Goal: Use online tool/utility: Use online tool/utility

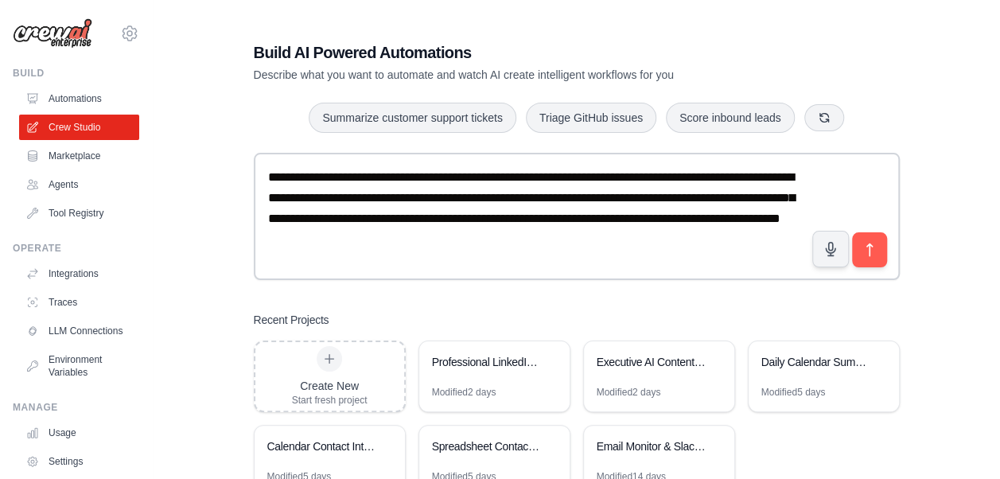
drag, startPoint x: 544, startPoint y: 239, endPoint x: 233, endPoint y: 170, distance: 317.8
click at [233, 170] on div "**********" at bounding box center [576, 269] width 797 height 506
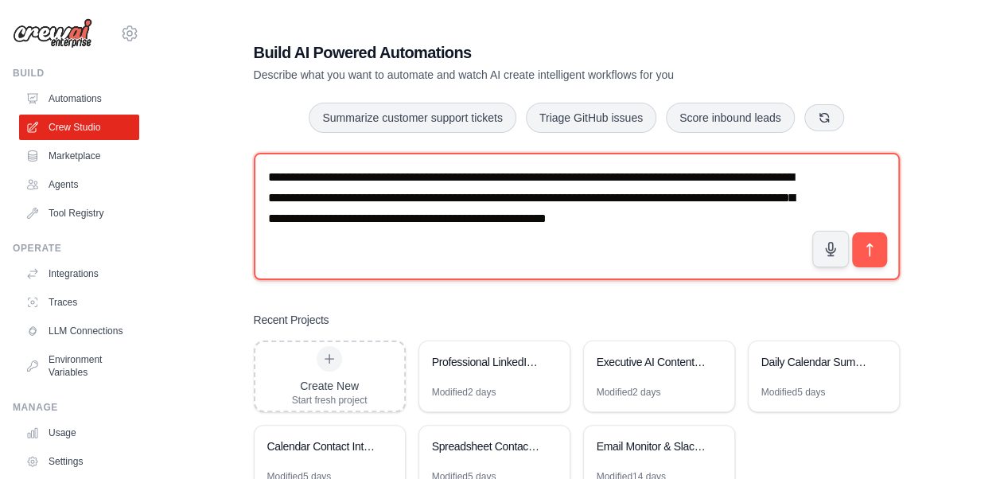
click at [711, 219] on textarea "**********" at bounding box center [577, 216] width 646 height 127
click at [332, 197] on textarea "**********" at bounding box center [577, 216] width 646 height 127
type textarea "**********"
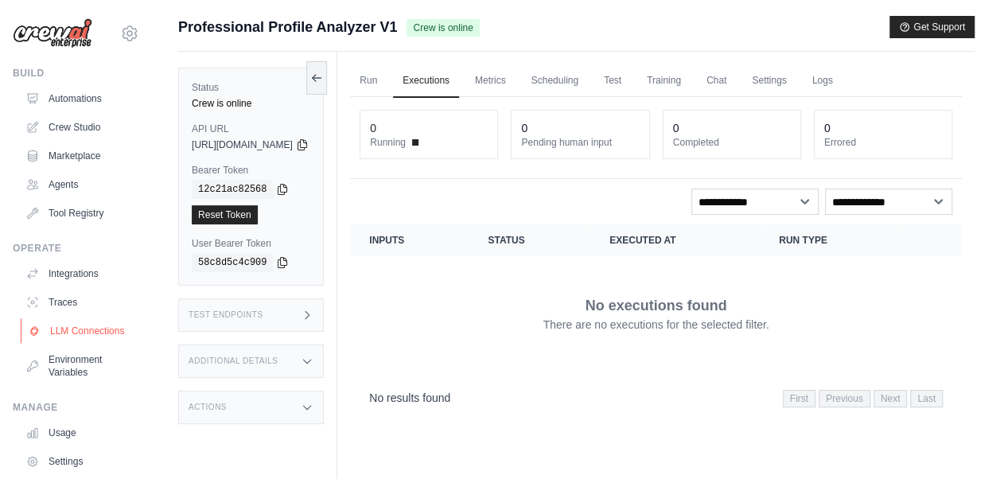
click at [64, 327] on link "LLM Connections" at bounding box center [81, 330] width 120 height 25
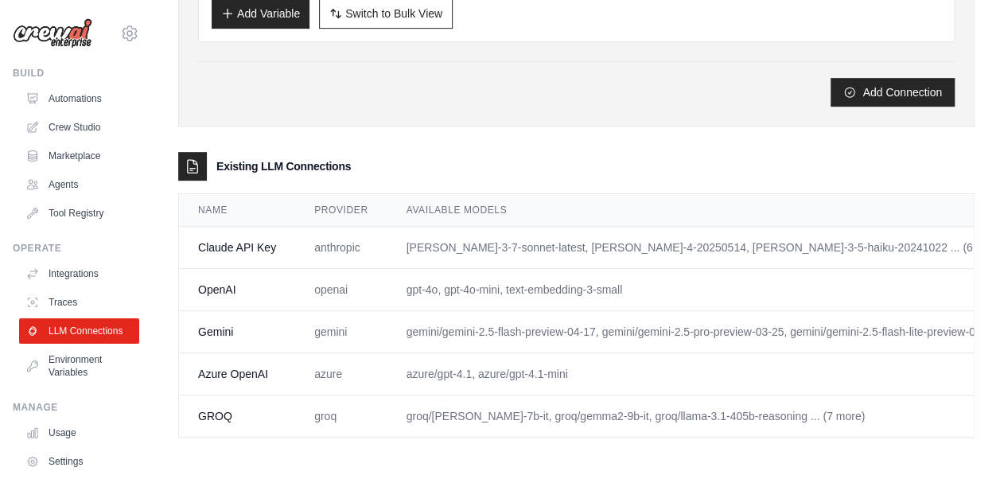
scroll to position [368, 0]
click at [81, 89] on link "Automations" at bounding box center [81, 98] width 120 height 25
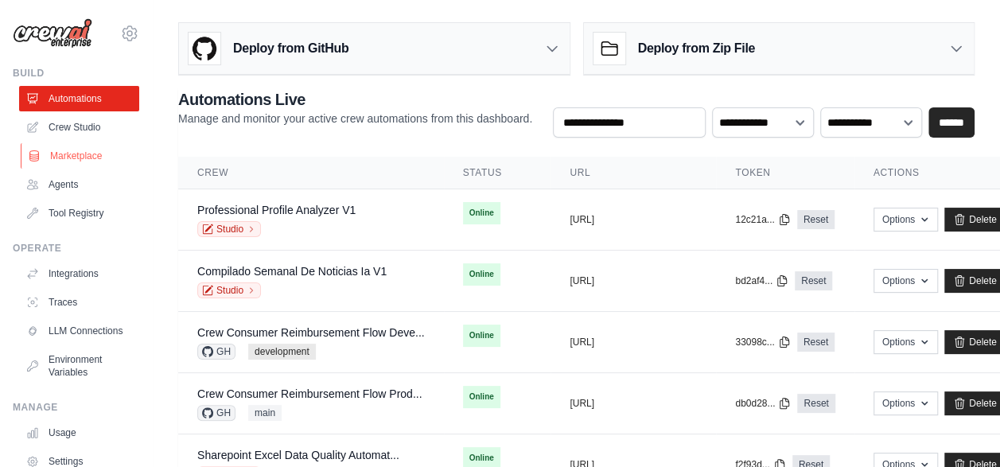
click at [88, 150] on link "Marketplace" at bounding box center [81, 155] width 120 height 25
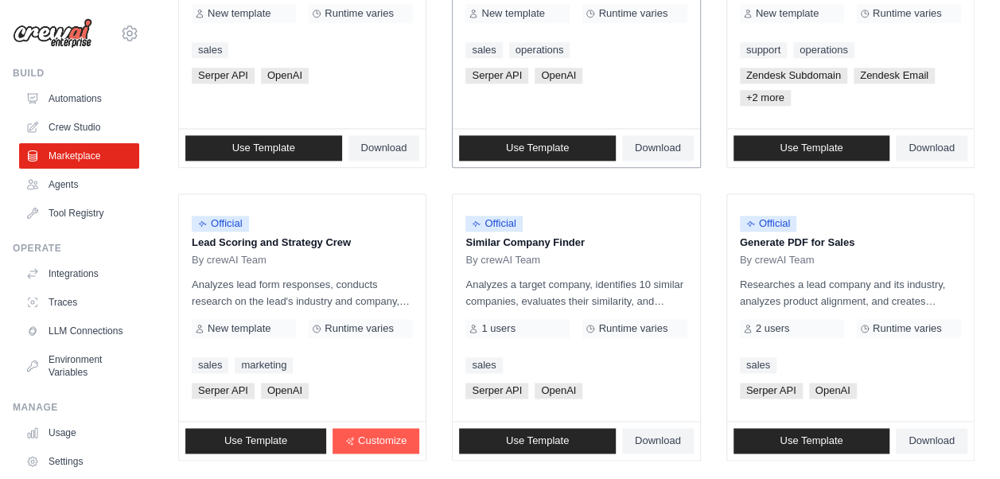
scroll to position [1034, 0]
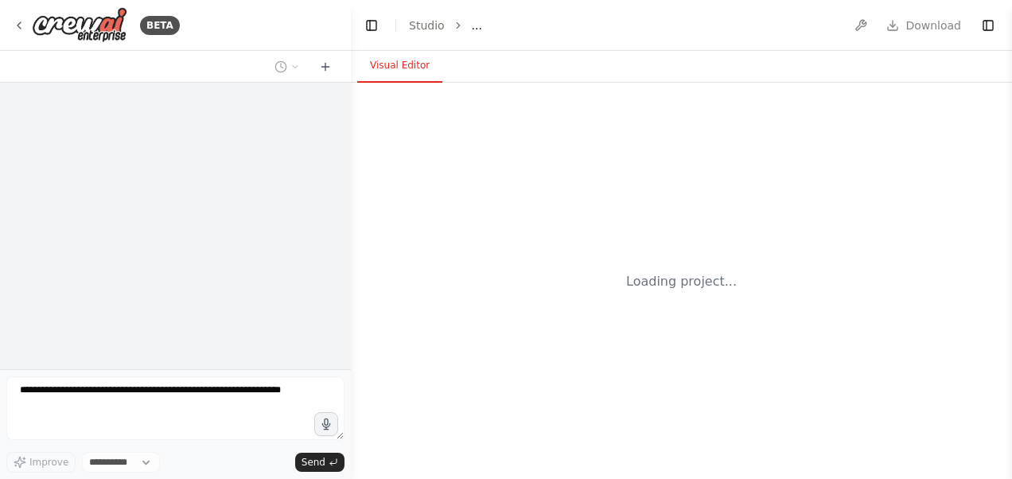
select select "****"
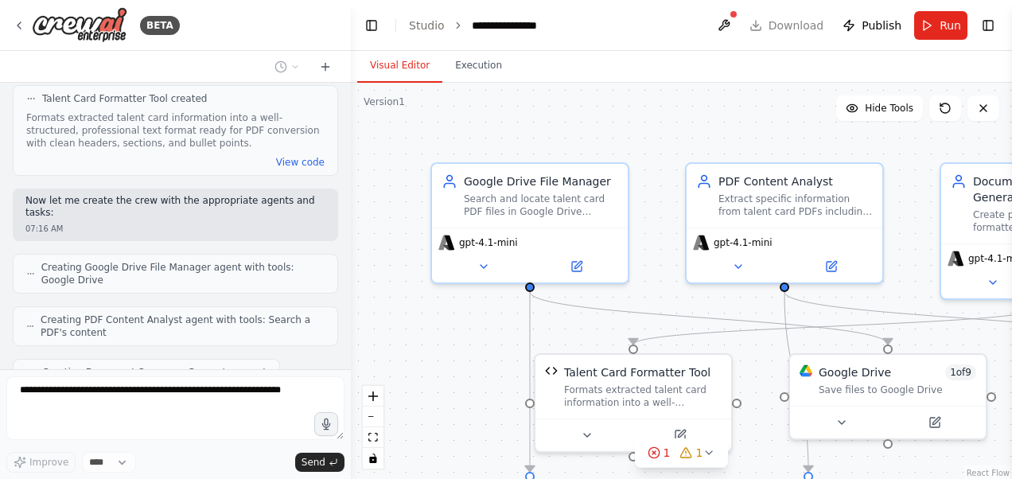
scroll to position [1237, 0]
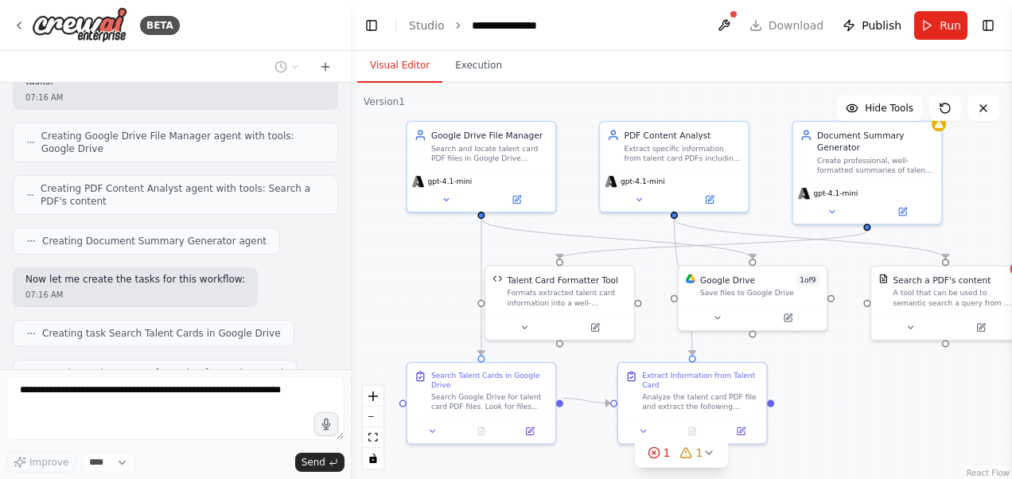
drag, startPoint x: 464, startPoint y: 398, endPoint x: 424, endPoint y: 288, distance: 116.8
click at [424, 288] on div ".deletable-edge-delete-btn { width: 20px; height: 20px; border: 0px solid #ffff…" at bounding box center [681, 282] width 661 height 398
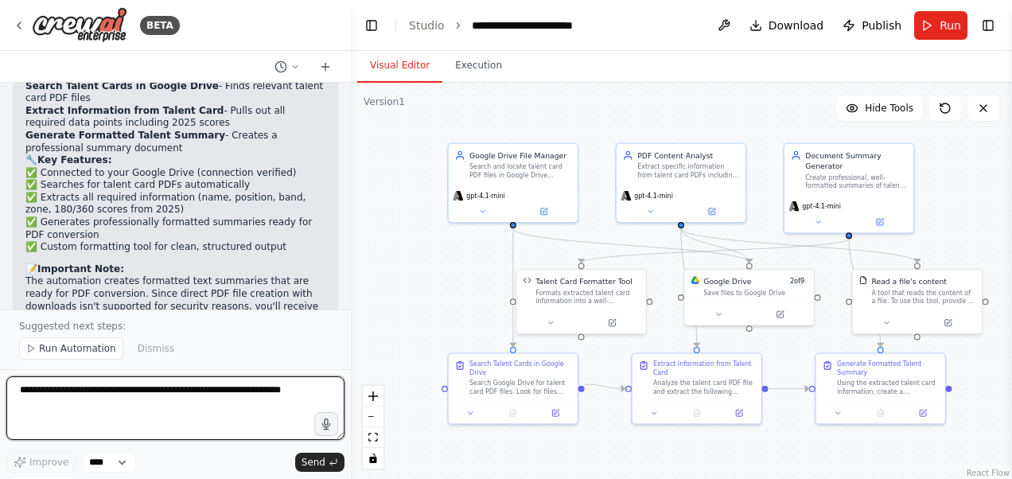
scroll to position [2562, 0]
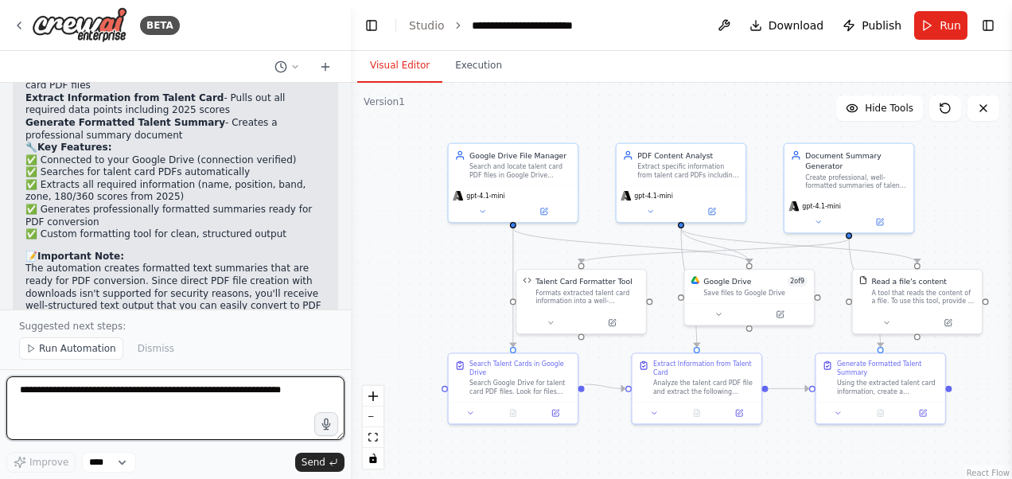
click at [180, 401] on textarea at bounding box center [175, 408] width 338 height 64
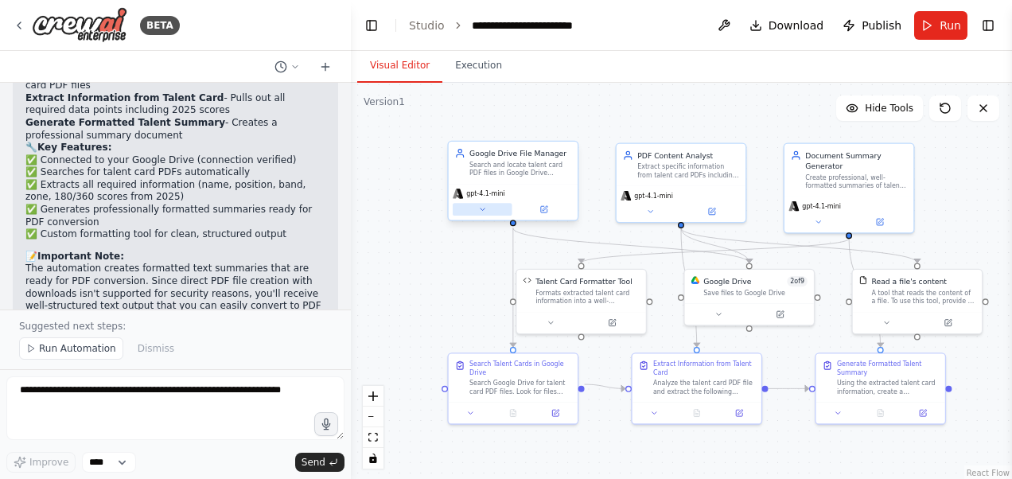
click at [482, 212] on icon at bounding box center [482, 209] width 9 height 9
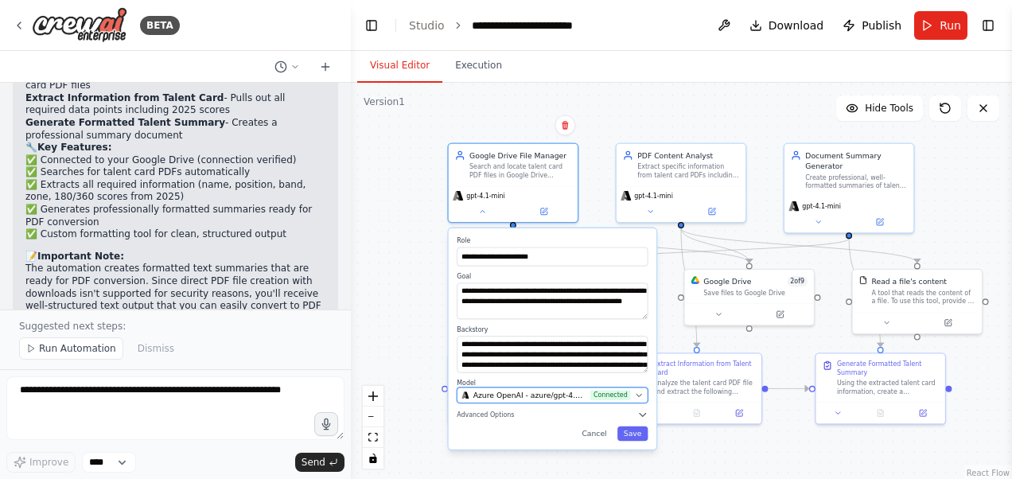
click at [533, 400] on button "Azure OpenAI - azure/gpt-4.1-mini (Azure OpenAI) Connected" at bounding box center [552, 396] width 191 height 16
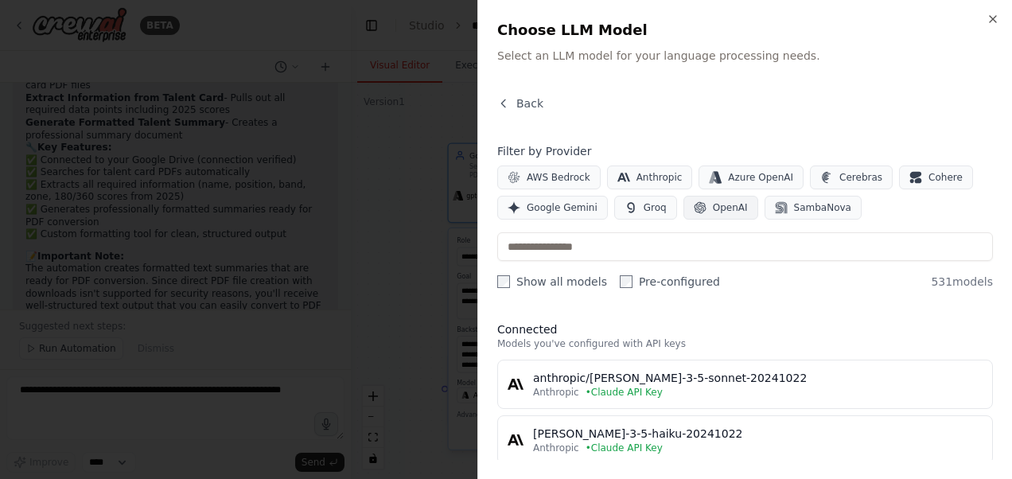
click at [705, 213] on button "OpenAI" at bounding box center [721, 208] width 75 height 24
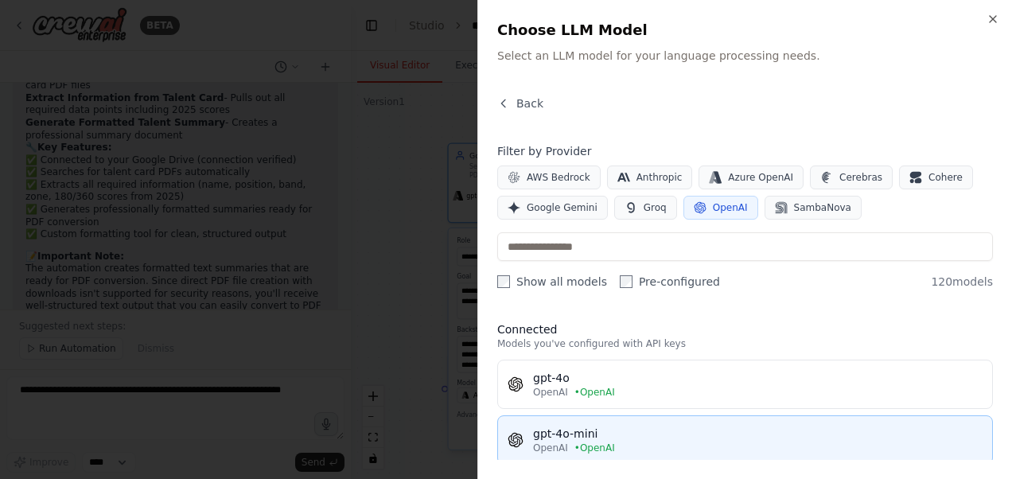
click at [610, 433] on div "gpt-4o-mini" at bounding box center [758, 434] width 450 height 16
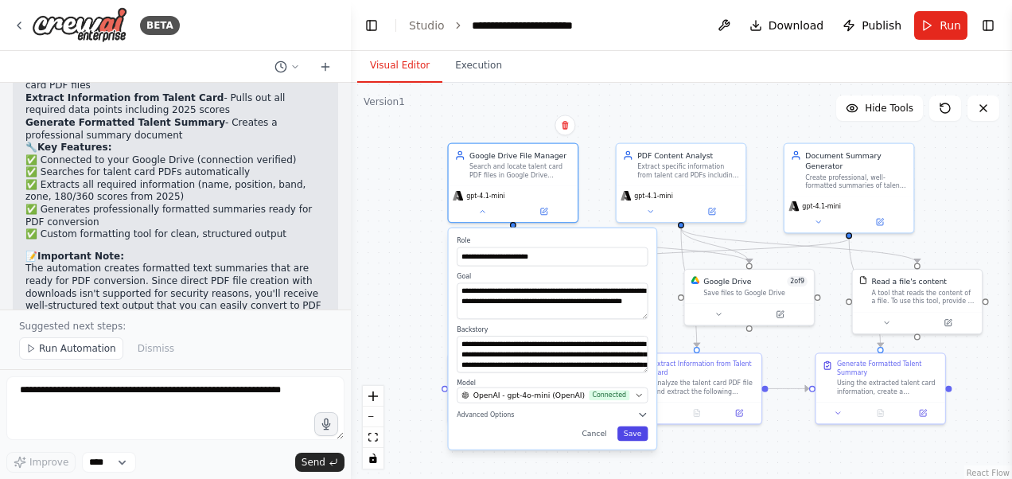
click at [633, 430] on button "Save" at bounding box center [633, 433] width 31 height 14
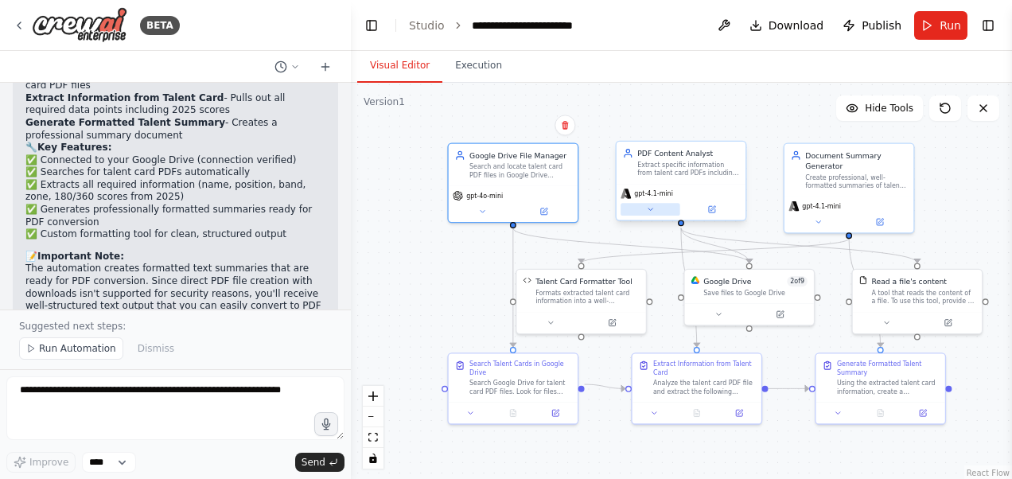
click at [656, 208] on button at bounding box center [651, 209] width 60 height 13
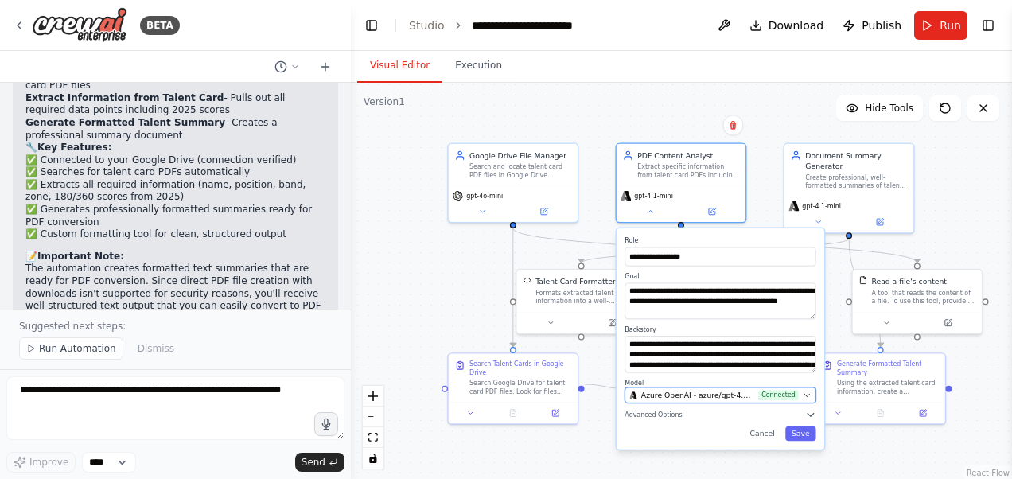
click at [741, 391] on span "Azure OpenAI - azure/gpt-4.1-mini (Azure OpenAI)" at bounding box center [697, 395] width 113 height 10
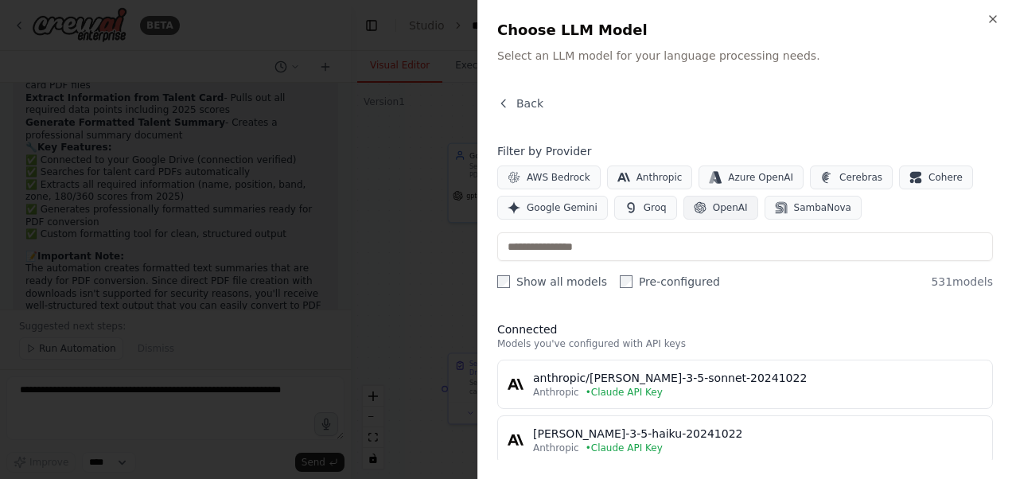
click at [734, 205] on button "OpenAI" at bounding box center [721, 208] width 75 height 24
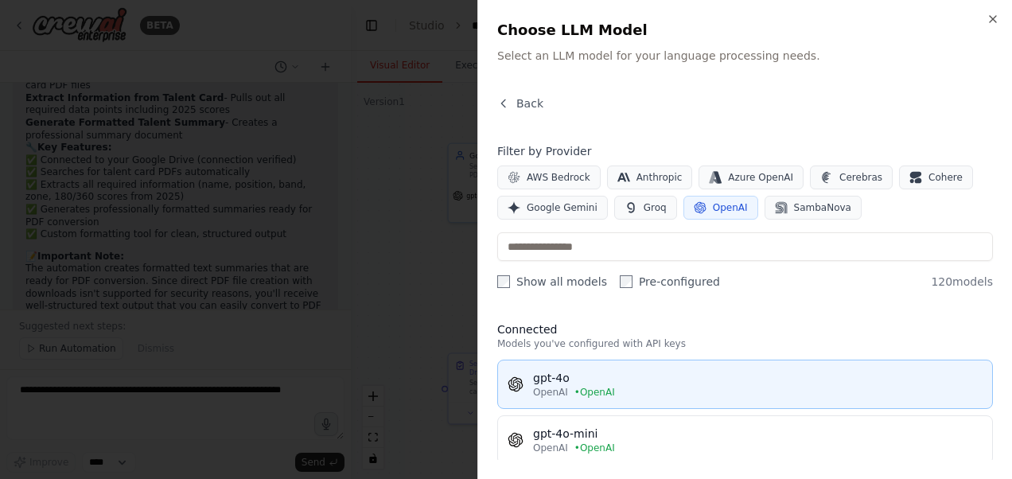
click at [601, 384] on div "gpt-4o" at bounding box center [758, 378] width 450 height 16
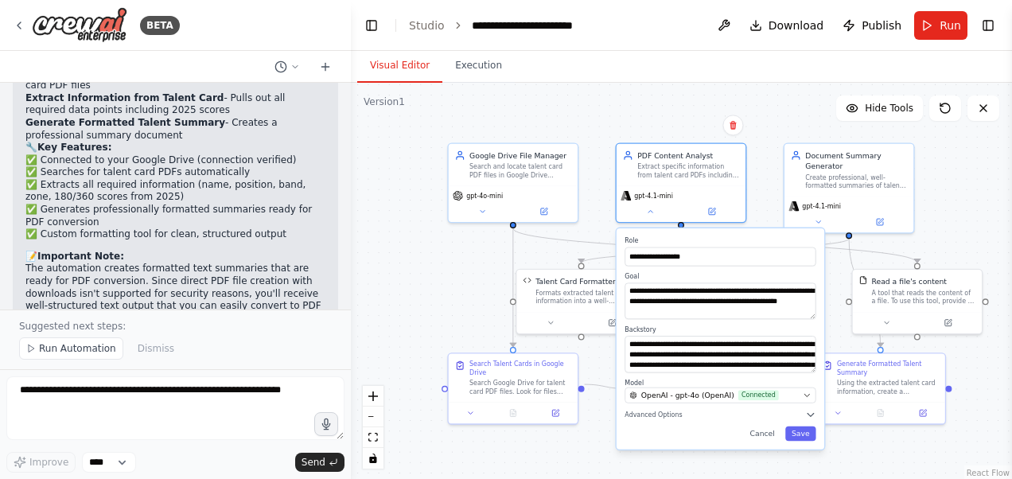
click at [797, 442] on div "**********" at bounding box center [721, 338] width 208 height 221
click at [806, 438] on button "Save" at bounding box center [800, 433] width 31 height 14
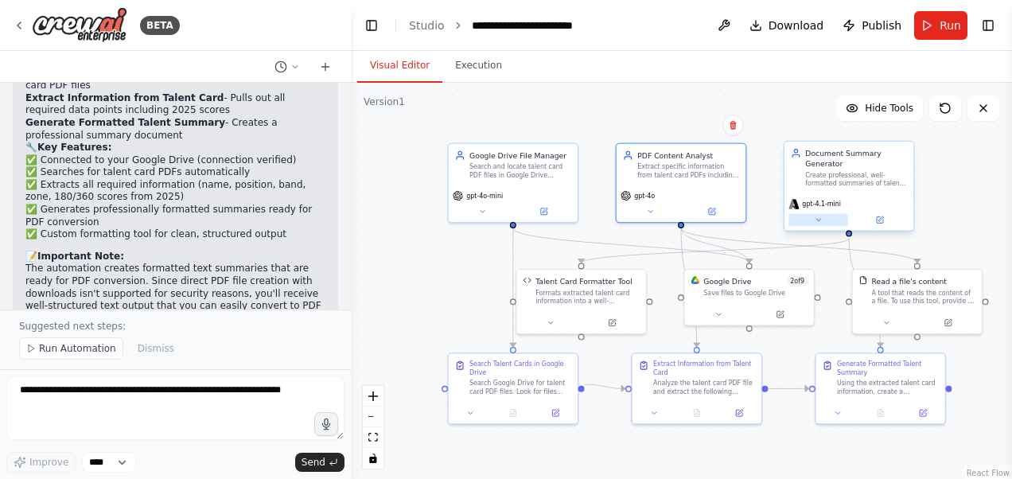
click at [824, 221] on button at bounding box center [819, 219] width 60 height 13
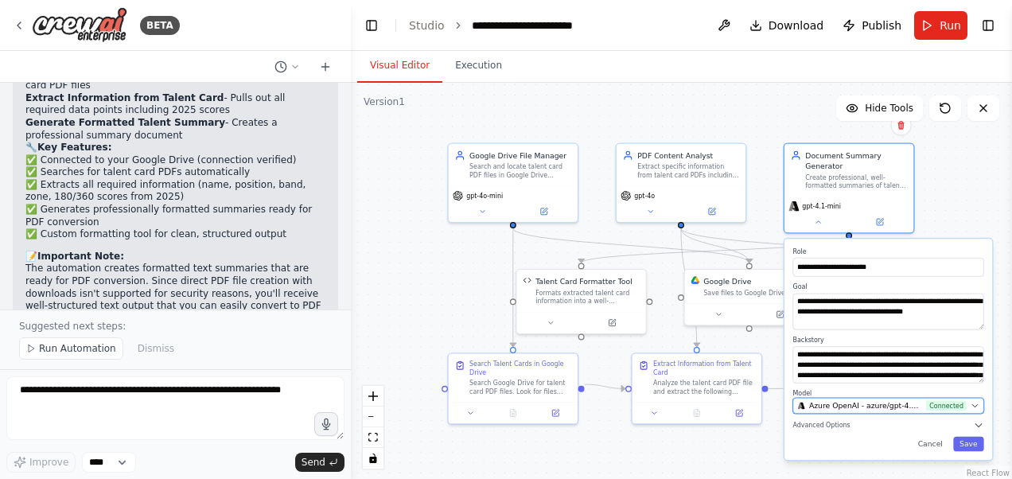
click at [836, 407] on span "Azure OpenAI - azure/gpt-4.1-mini (Azure OpenAI)" at bounding box center [865, 405] width 113 height 10
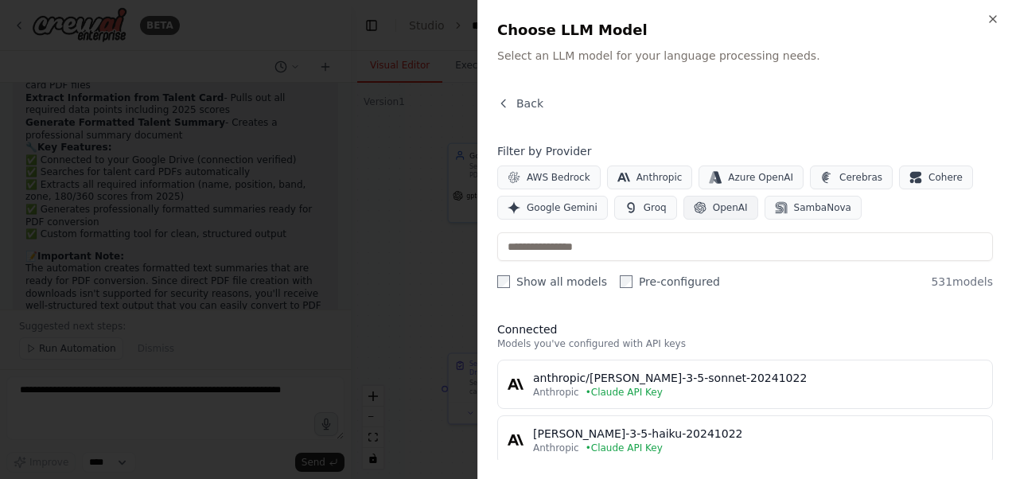
click at [713, 210] on span "OpenAI" at bounding box center [730, 207] width 35 height 13
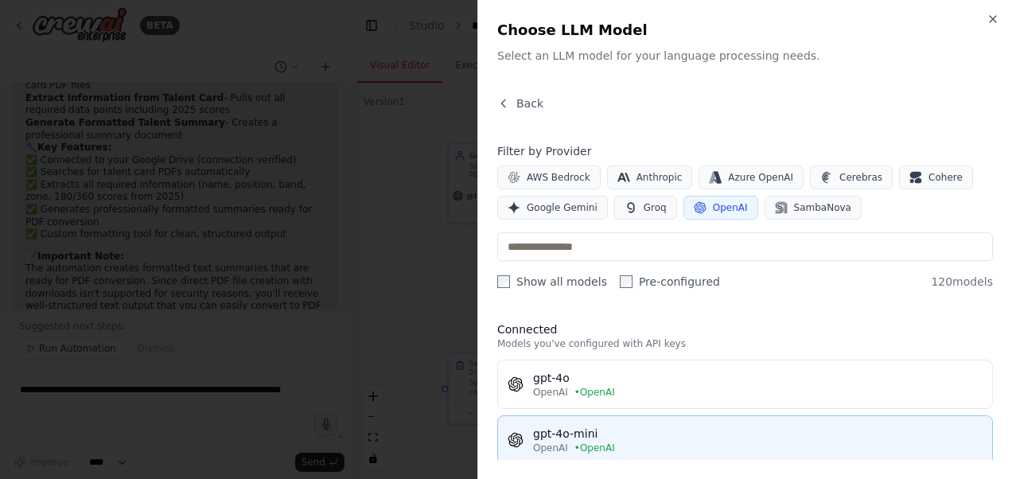
click at [671, 451] on div "OpenAI • OpenAI" at bounding box center [758, 448] width 450 height 13
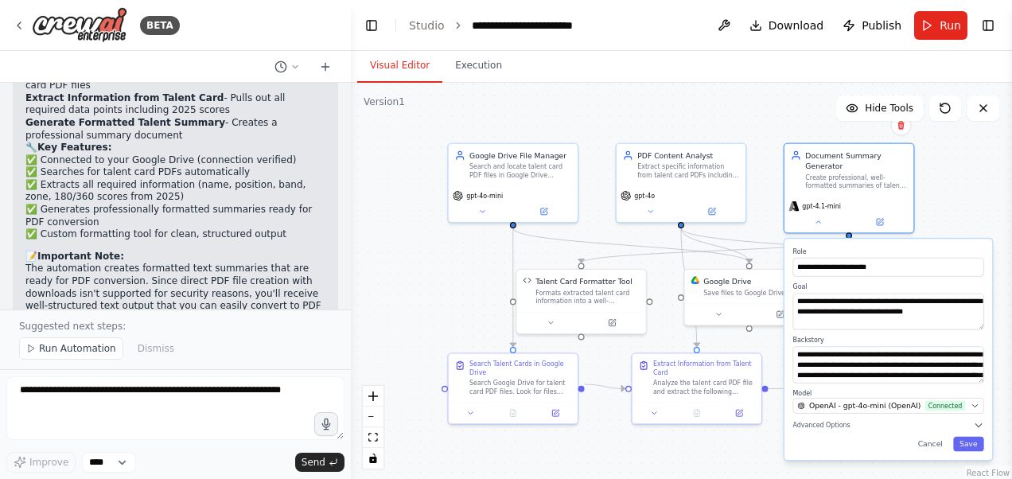
click at [972, 173] on div ".deletable-edge-delete-btn { width: 20px; height: 20px; border: 0px solid #ffff…" at bounding box center [681, 282] width 661 height 398
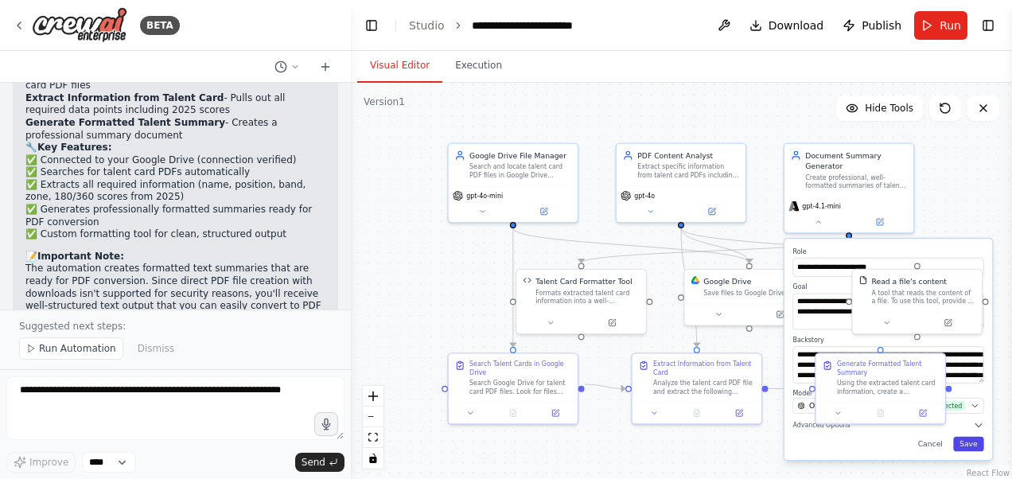
click at [978, 446] on button "Save" at bounding box center [968, 444] width 31 height 14
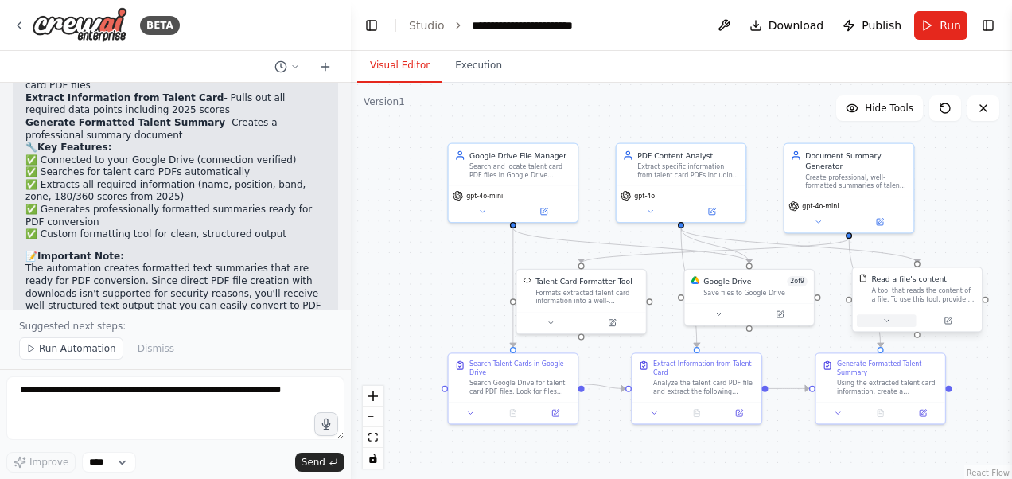
click at [883, 321] on icon at bounding box center [886, 321] width 9 height 9
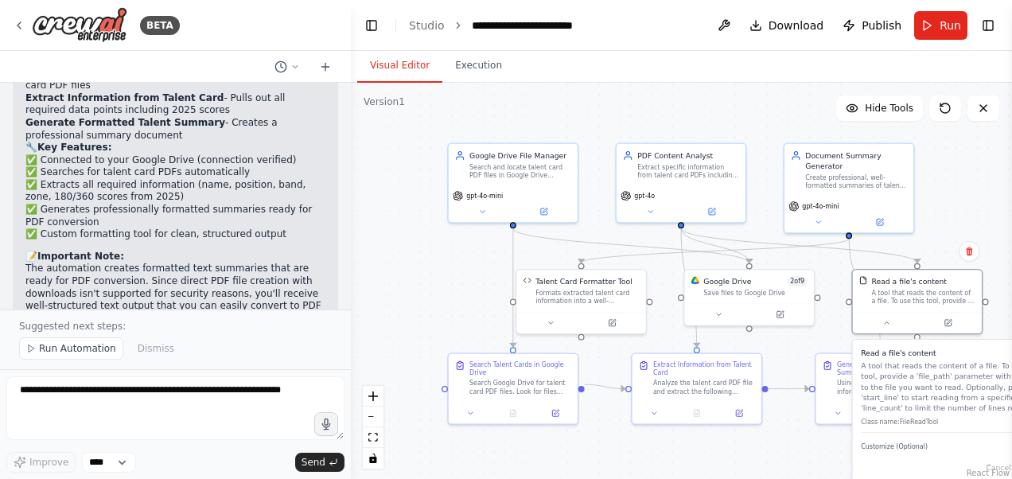
click at [960, 187] on div ".deletable-edge-delete-btn { width: 20px; height: 20px; border: 0px solid #ffff…" at bounding box center [681, 282] width 661 height 398
click at [719, 316] on icon at bounding box center [719, 312] width 9 height 9
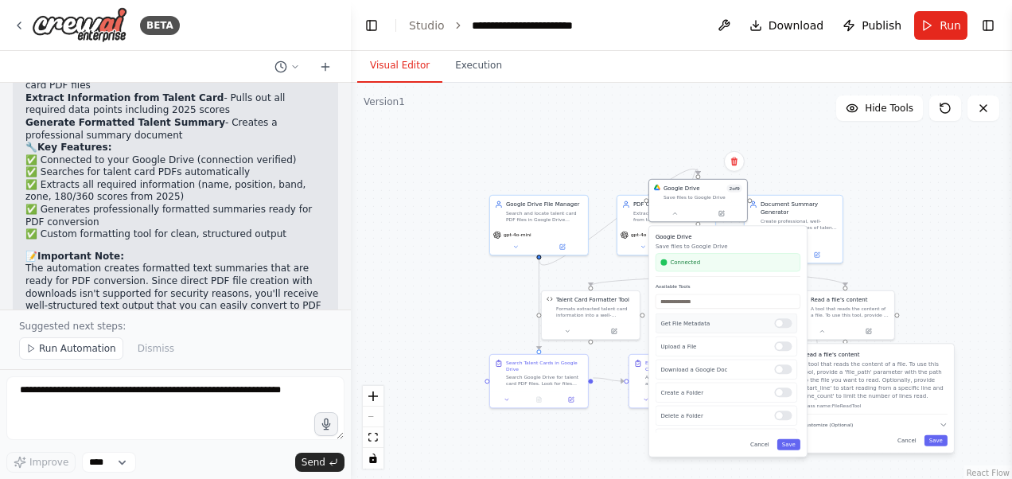
drag, startPoint x: 704, startPoint y: 440, endPoint x: 681, endPoint y: 328, distance: 114.6
click at [681, 328] on div "Get File Metadata" at bounding box center [727, 324] width 142 height 20
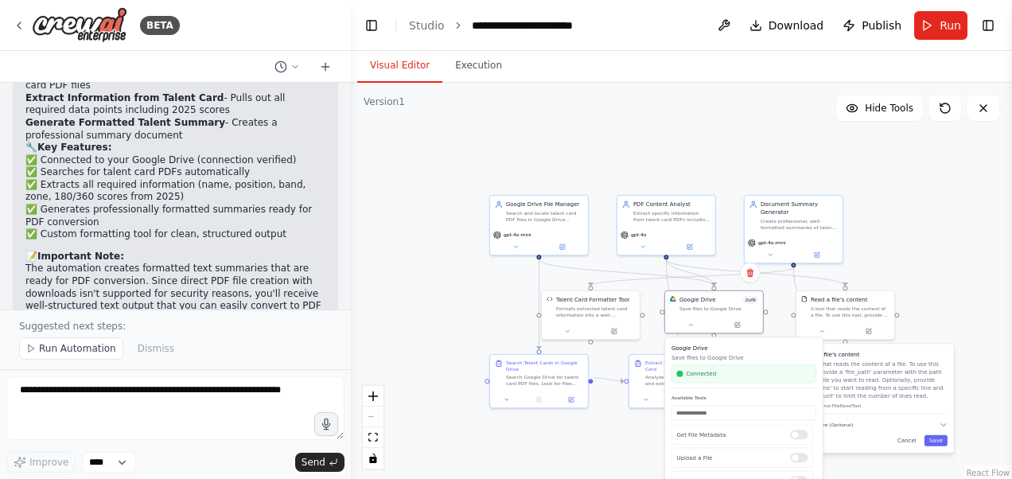
drag, startPoint x: 738, startPoint y: 244, endPoint x: 758, endPoint y: 355, distance: 113.0
click at [758, 355] on p "Save files to Google Drive" at bounding box center [744, 357] width 145 height 8
click at [920, 241] on div ".deletable-edge-delete-btn { width: 20px; height: 20px; border: 0px solid #ffff…" at bounding box center [681, 282] width 661 height 398
click at [915, 445] on button "Cancel" at bounding box center [907, 440] width 29 height 11
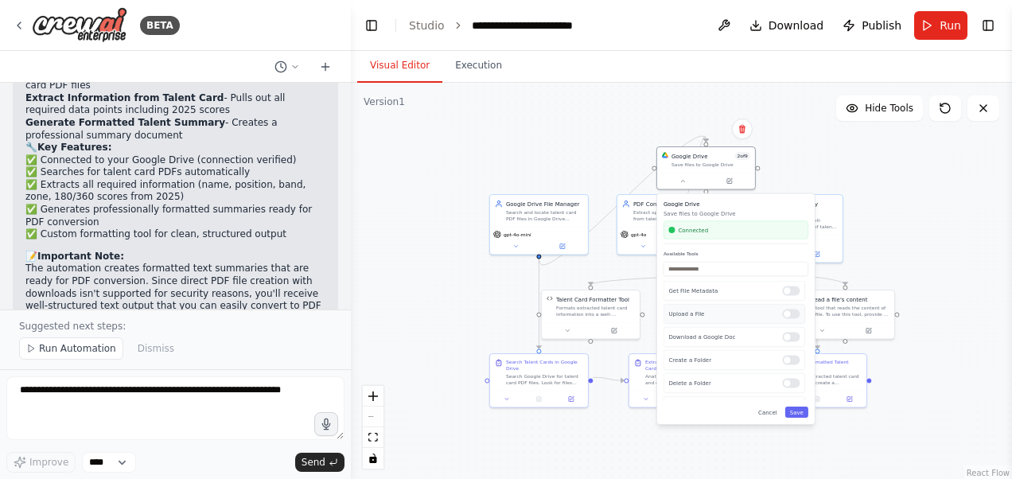
drag, startPoint x: 748, startPoint y: 451, endPoint x: 742, endPoint y: 310, distance: 141.8
click at [742, 304] on div "Upload a File" at bounding box center [735, 314] width 142 height 20
click at [770, 418] on div "Google Drive Save files to Google Drive Connected Available Tools Get File Meta…" at bounding box center [736, 309] width 158 height 231
click at [770, 415] on button "Cancel" at bounding box center [768, 412] width 29 height 11
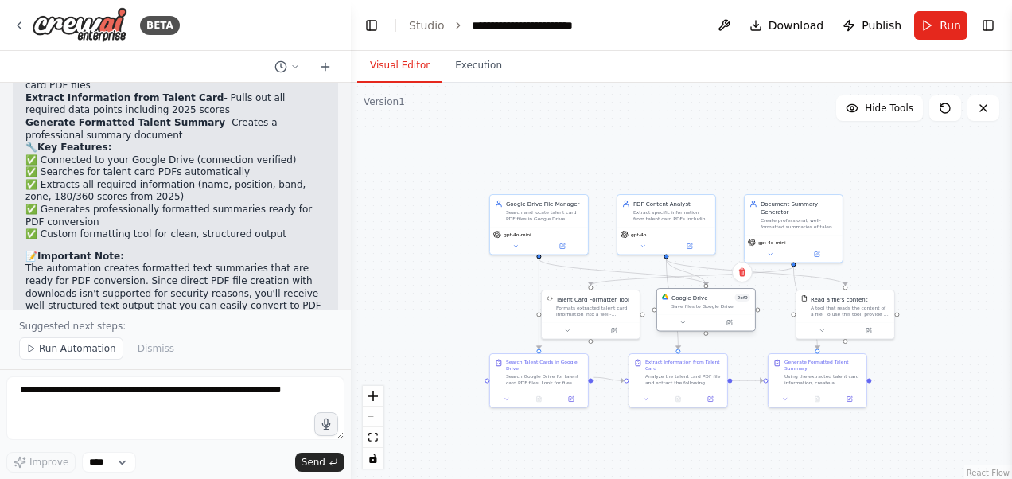
drag, startPoint x: 708, startPoint y: 164, endPoint x: 711, endPoint y: 309, distance: 144.8
click at [711, 309] on div "Save files to Google Drive" at bounding box center [711, 306] width 79 height 6
click at [942, 19] on span "Run" at bounding box center [950, 26] width 21 height 16
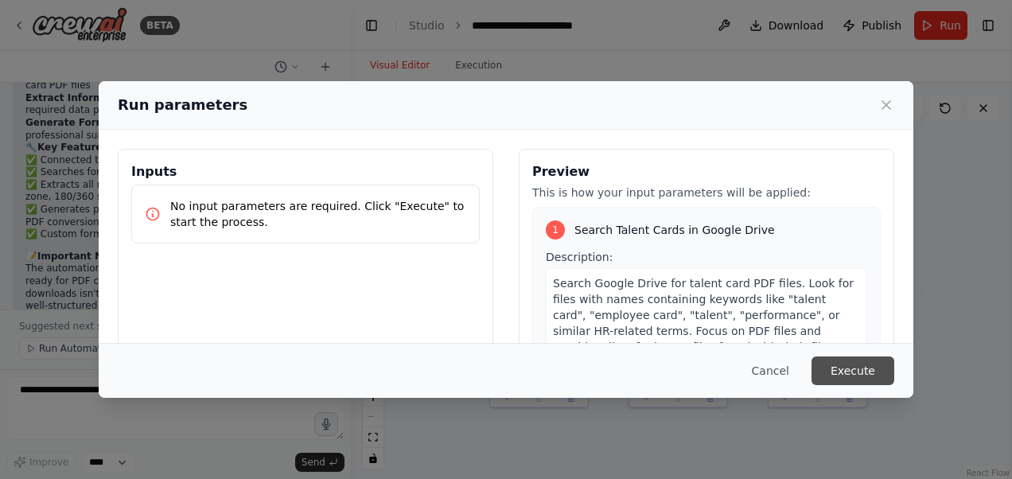
click at [863, 372] on button "Execute" at bounding box center [853, 370] width 83 height 29
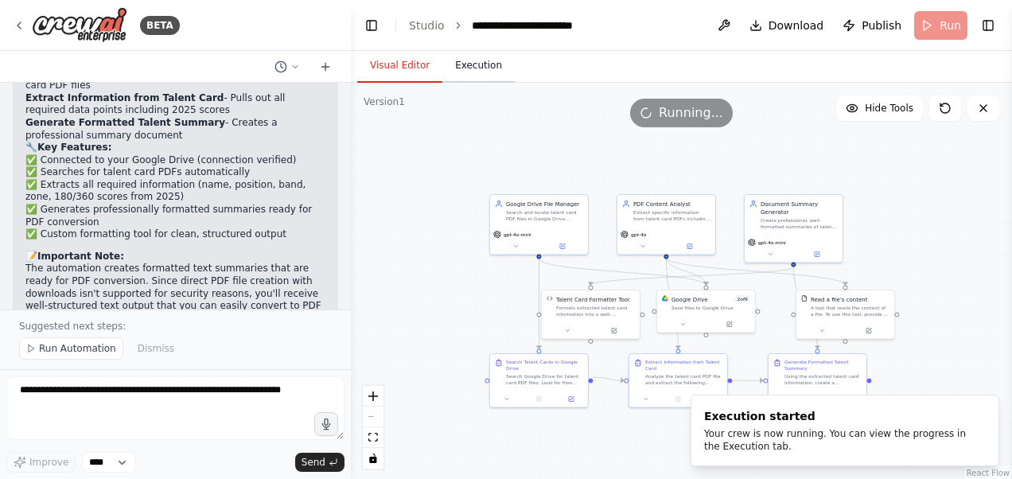
click at [457, 73] on button "Execution" at bounding box center [478, 65] width 72 height 33
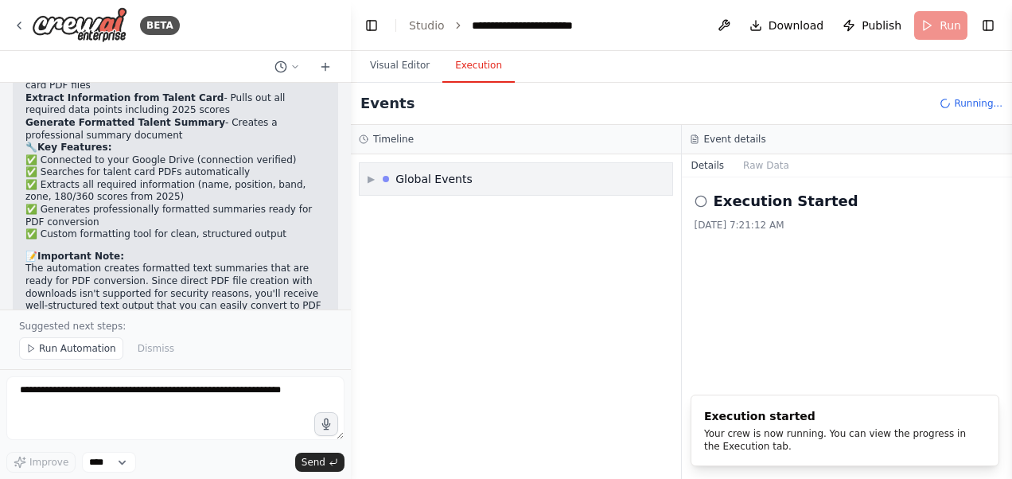
click at [370, 176] on span "▶" at bounding box center [371, 179] width 7 height 13
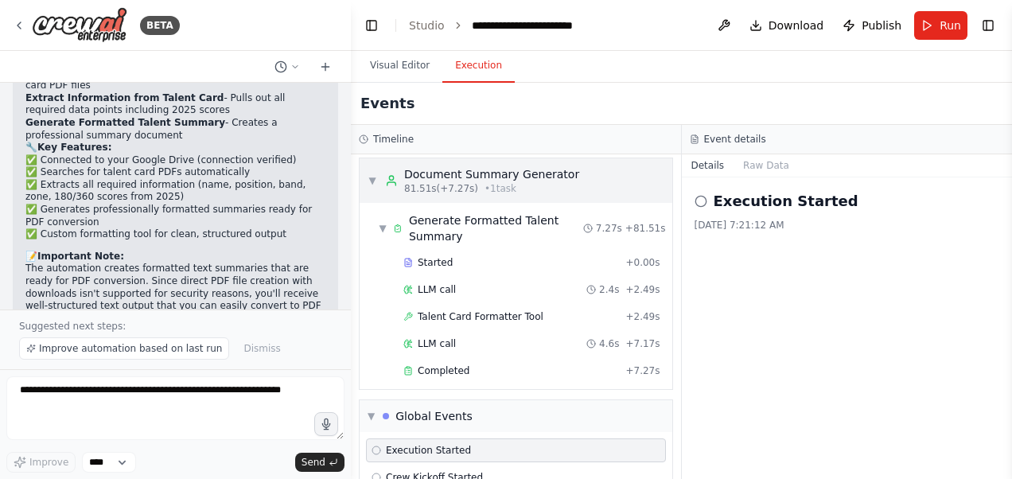
scroll to position [1759, 0]
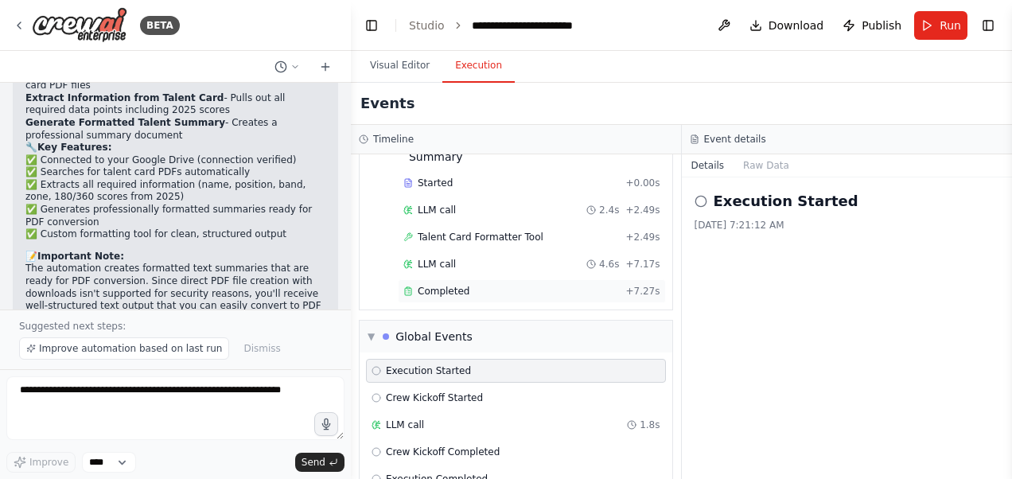
click at [441, 285] on span "Completed" at bounding box center [444, 291] width 52 height 13
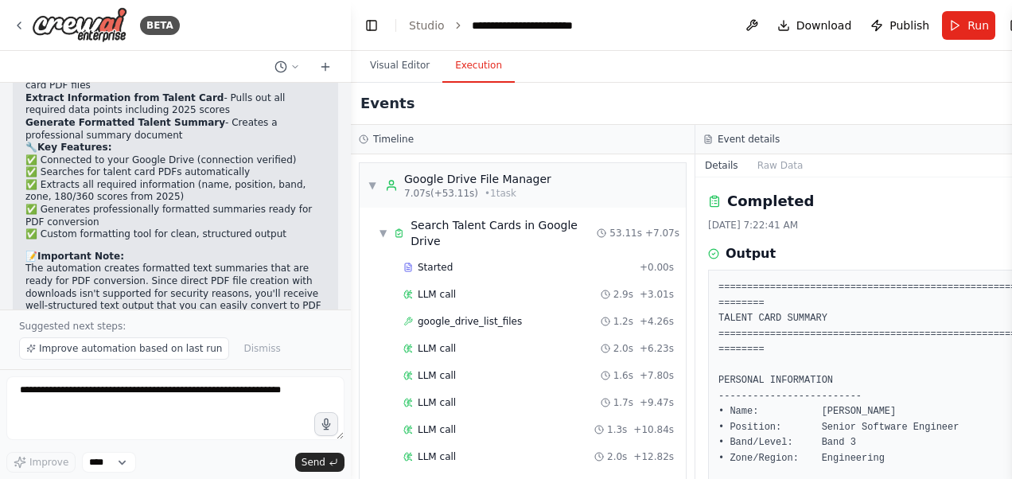
scroll to position [0, 0]
click at [459, 317] on span "google_drive_list_files" at bounding box center [470, 321] width 104 height 13
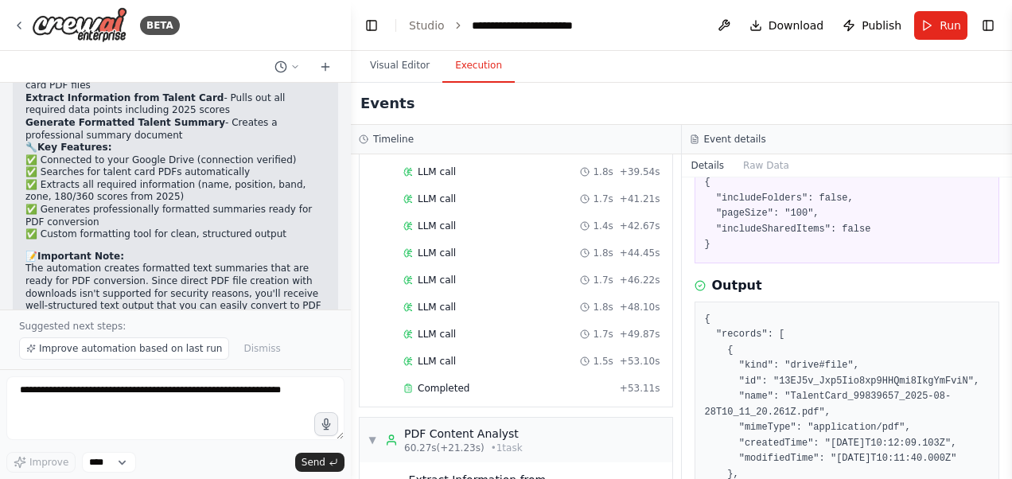
scroll to position [875, 0]
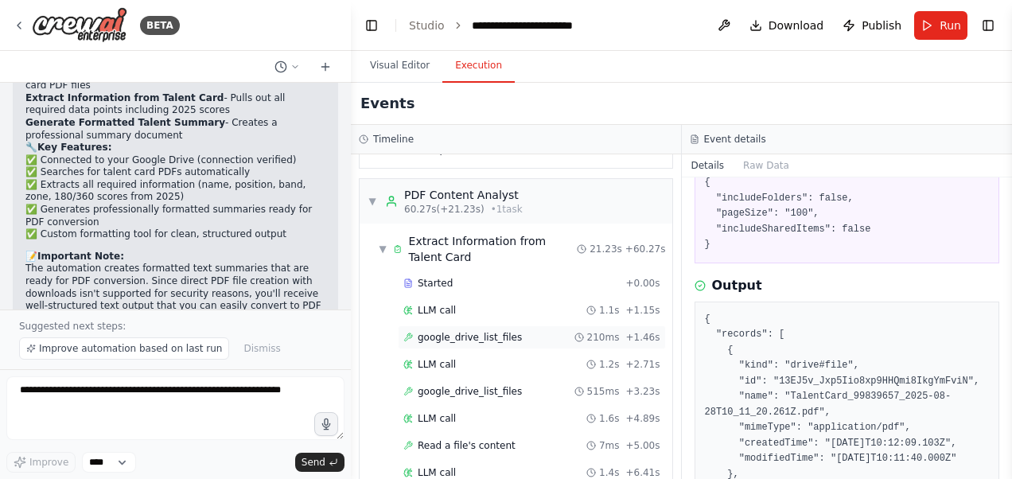
click at [452, 331] on span "google_drive_list_files" at bounding box center [470, 337] width 104 height 13
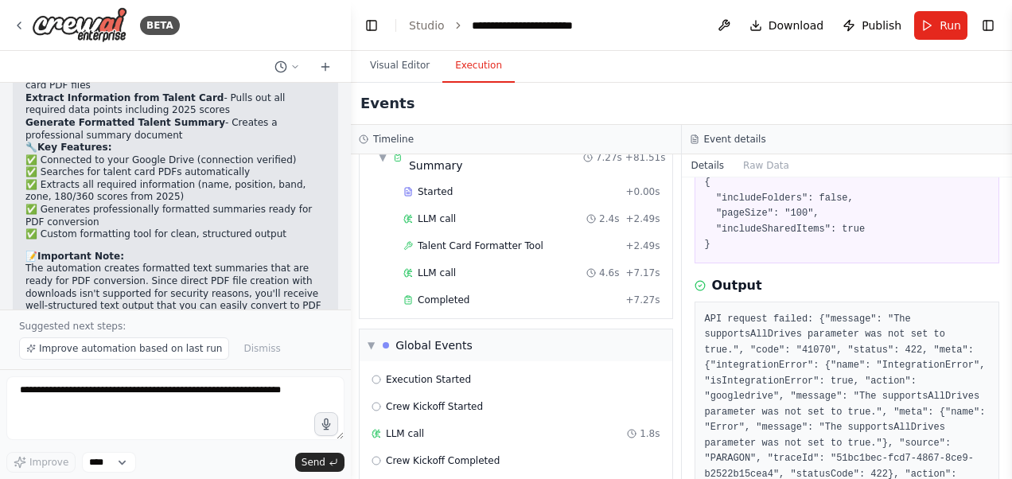
scroll to position [1759, 0]
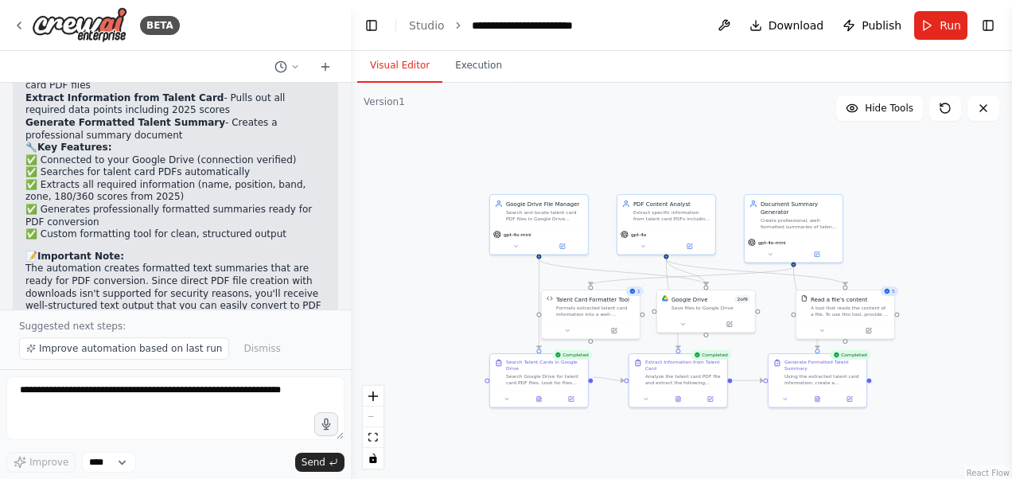
click at [379, 62] on button "Visual Editor" at bounding box center [399, 65] width 85 height 33
click at [567, 330] on icon at bounding box center [567, 329] width 6 height 6
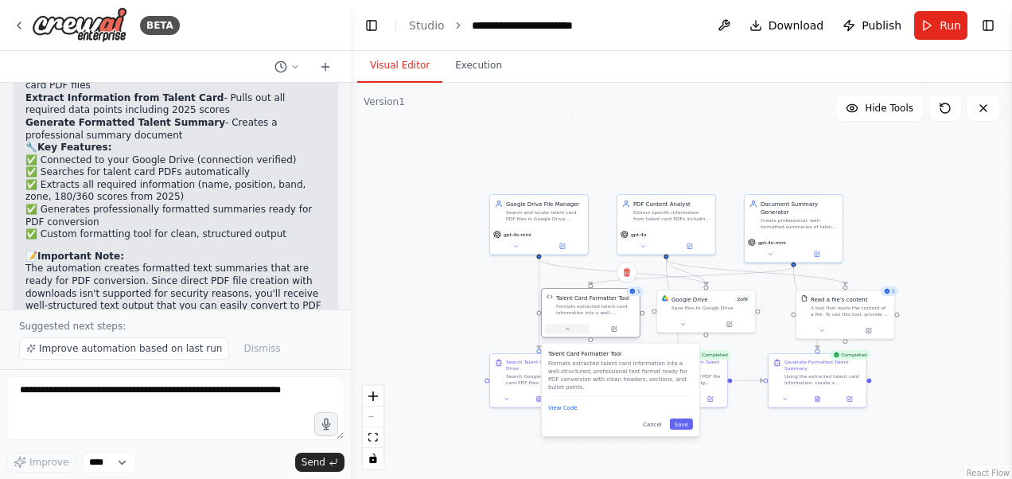
click at [567, 330] on icon at bounding box center [567, 329] width 6 height 6
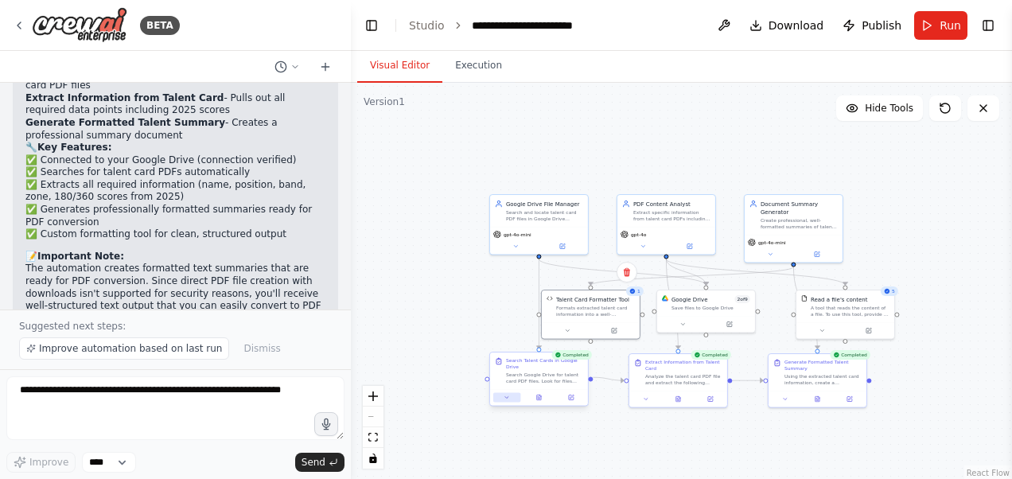
click at [506, 395] on button at bounding box center [506, 398] width 27 height 10
click at [154, 356] on button "Improve automation based on last run" at bounding box center [124, 348] width 210 height 22
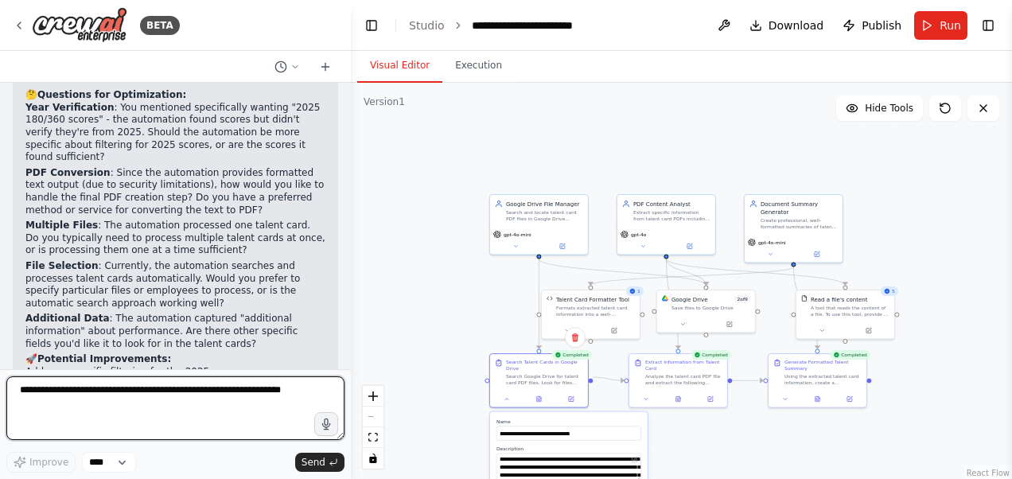
scroll to position [3184, 0]
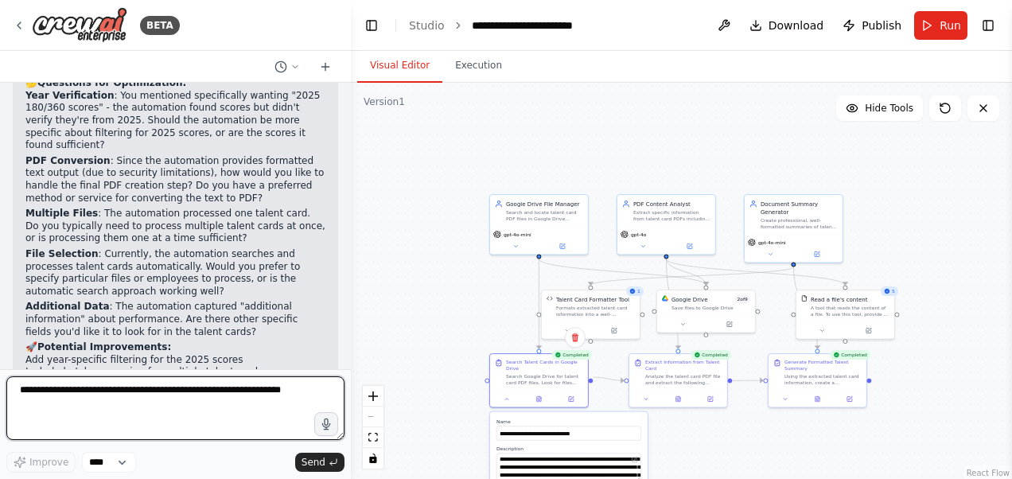
click at [220, 407] on textarea at bounding box center [175, 408] width 338 height 64
type textarea "**********"
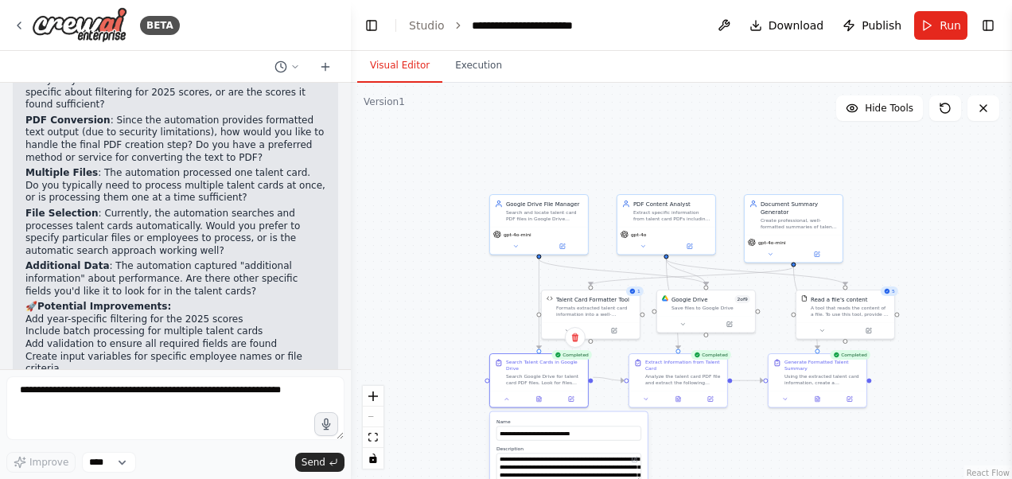
scroll to position [3291, 0]
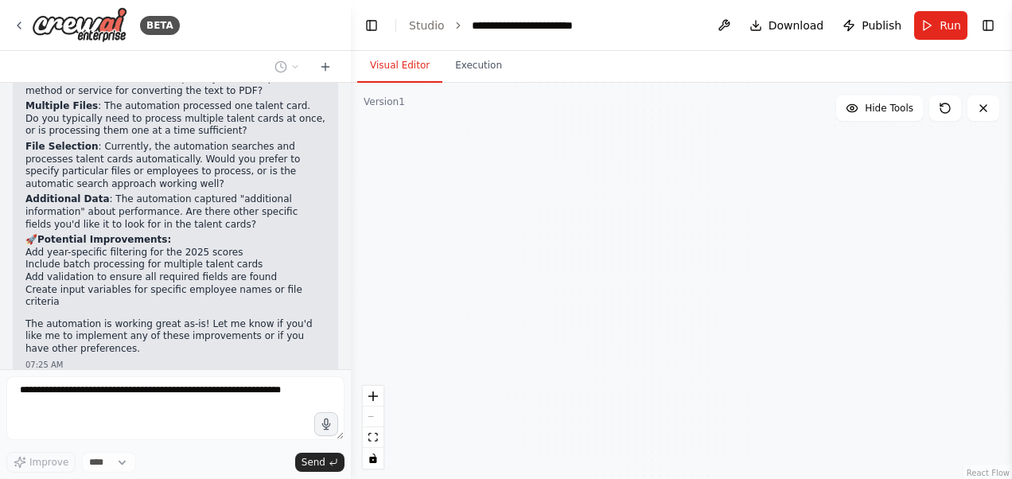
type textarea "**********"
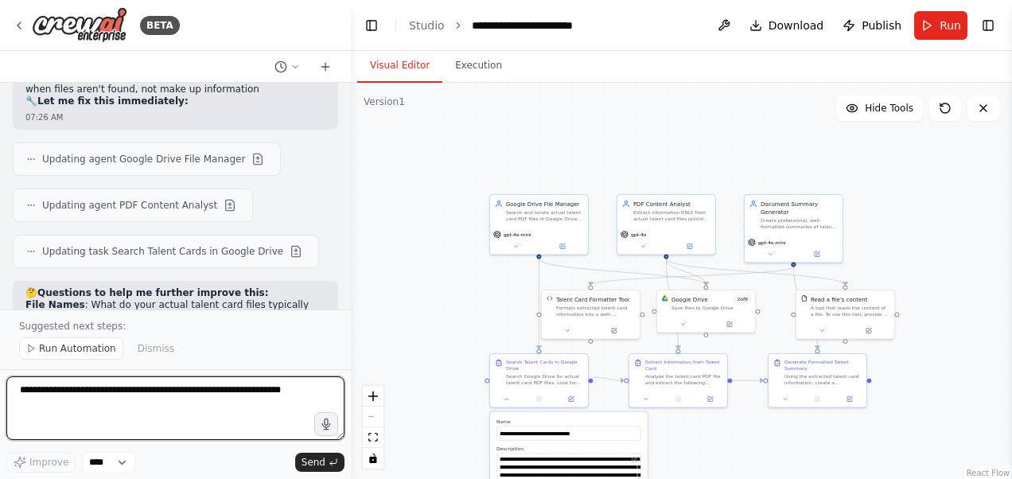
scroll to position [3905, 0]
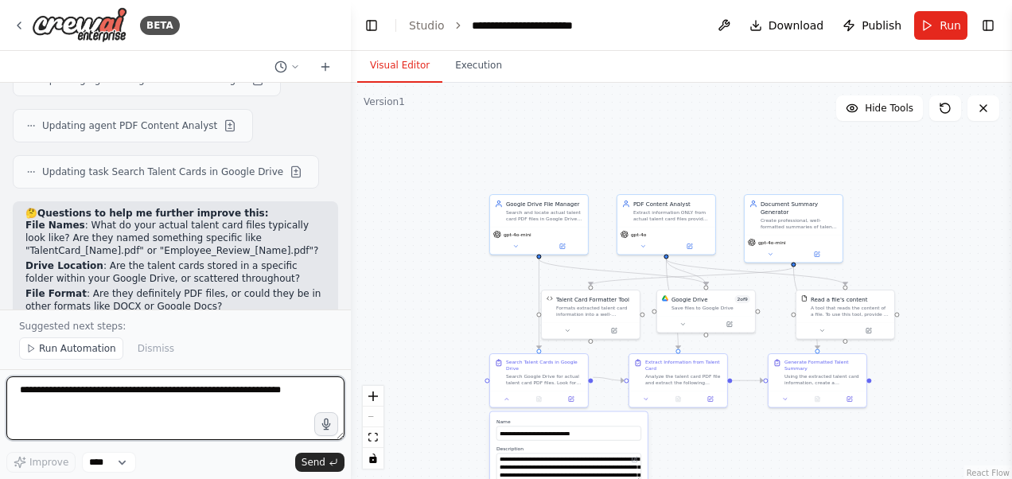
click at [255, 405] on textarea at bounding box center [175, 408] width 338 height 64
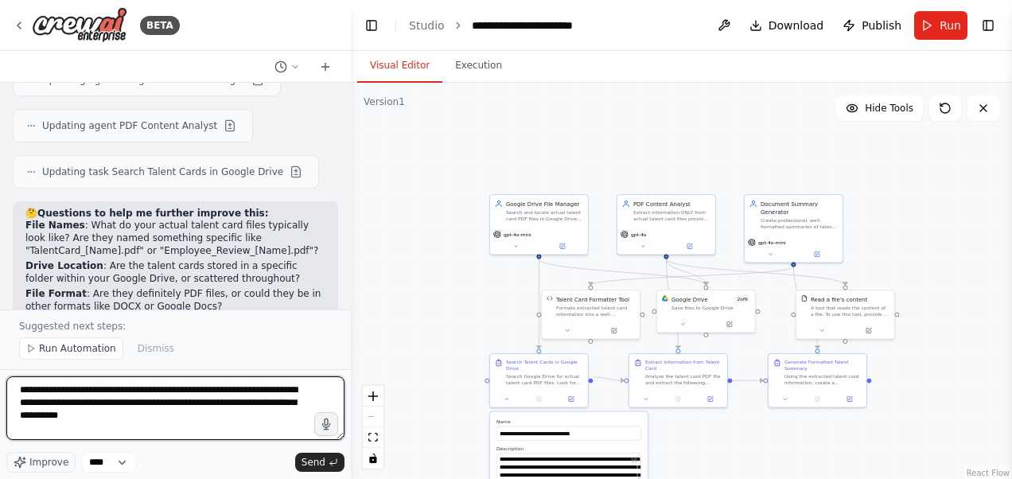
type textarea "**********"
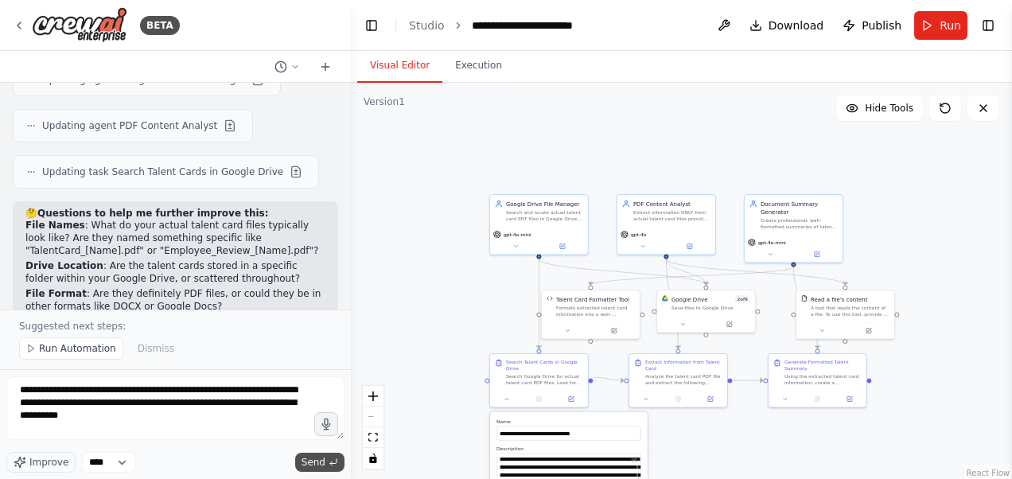
click at [320, 462] on span "Send" at bounding box center [314, 462] width 24 height 13
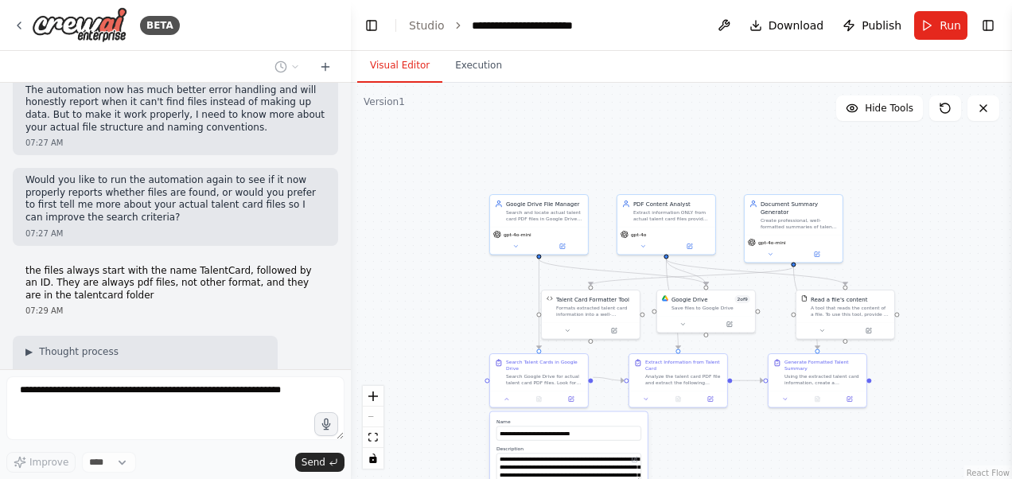
scroll to position [4178, 0]
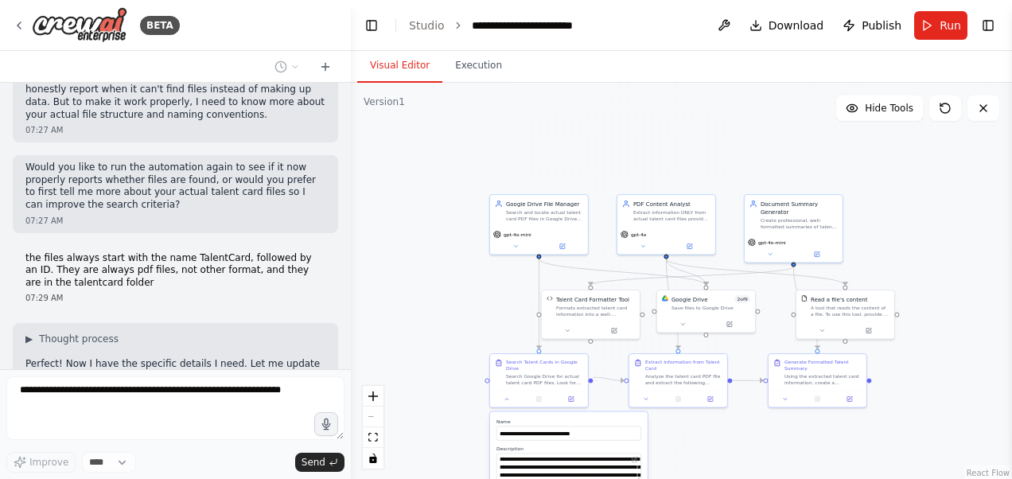
type textarea "**********"
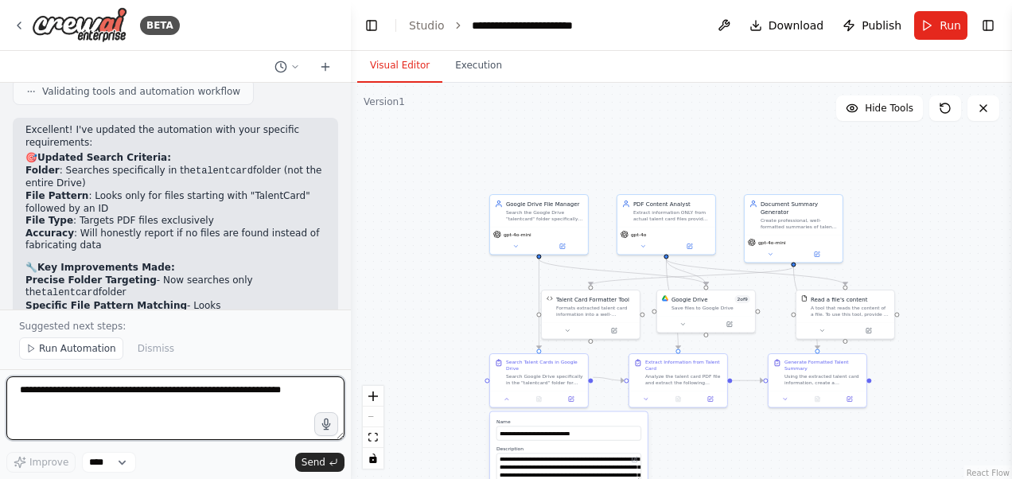
scroll to position [4701, 0]
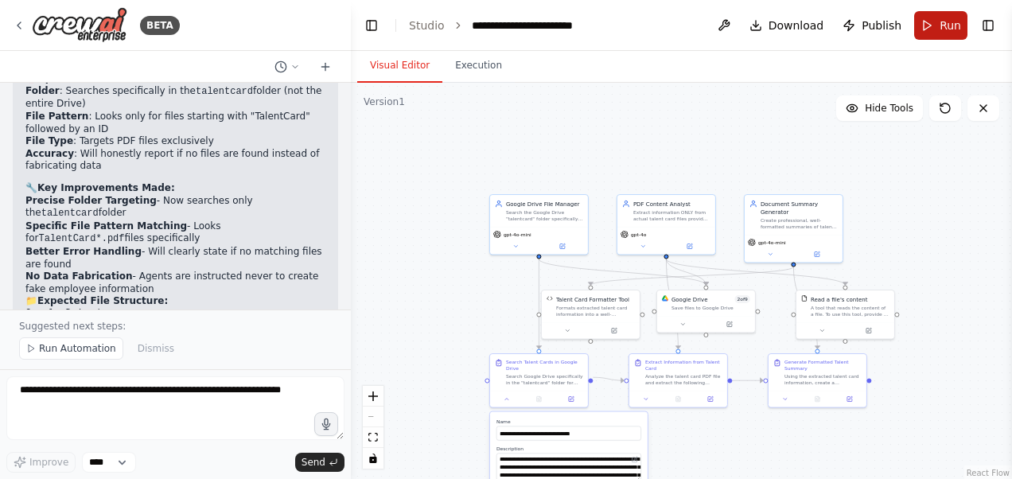
click at [952, 19] on span "Run" at bounding box center [950, 26] width 21 height 16
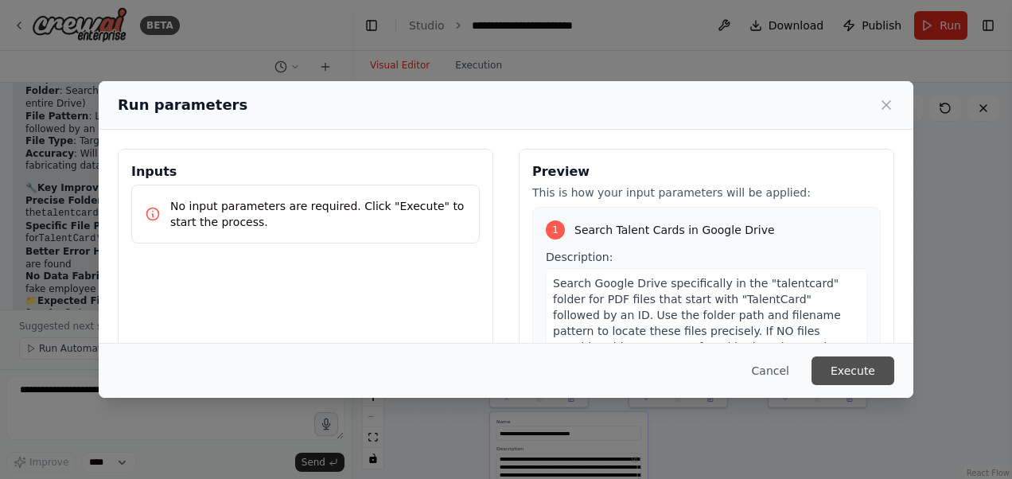
click at [878, 368] on button "Execute" at bounding box center [853, 370] width 83 height 29
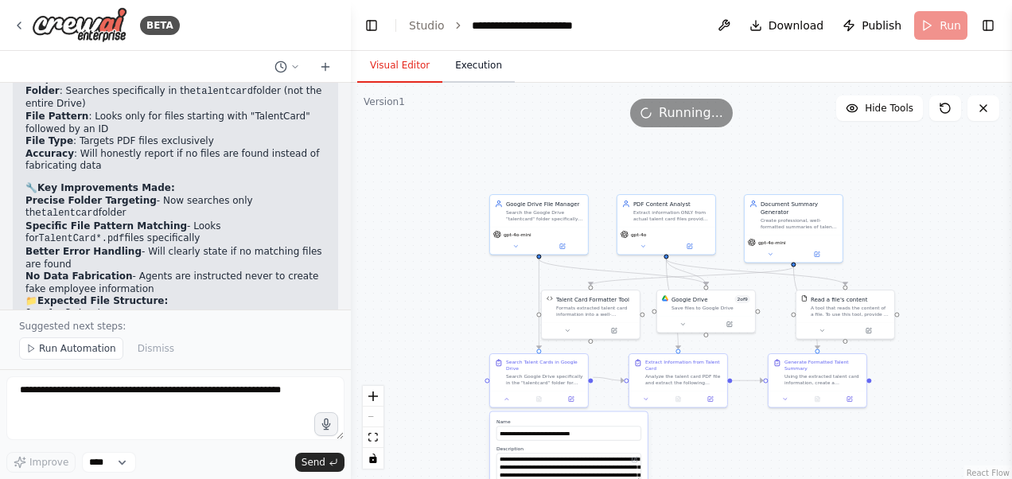
click at [470, 56] on button "Execution" at bounding box center [478, 65] width 72 height 33
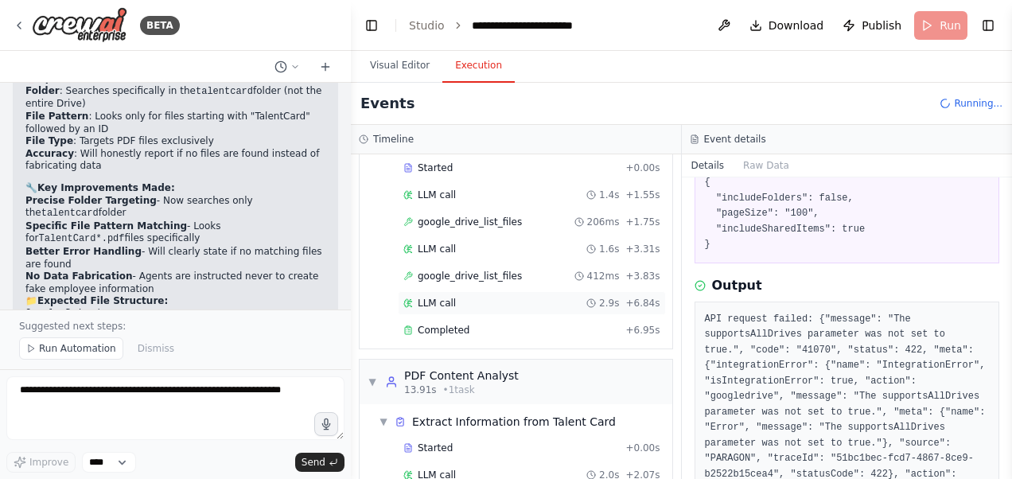
scroll to position [124, 0]
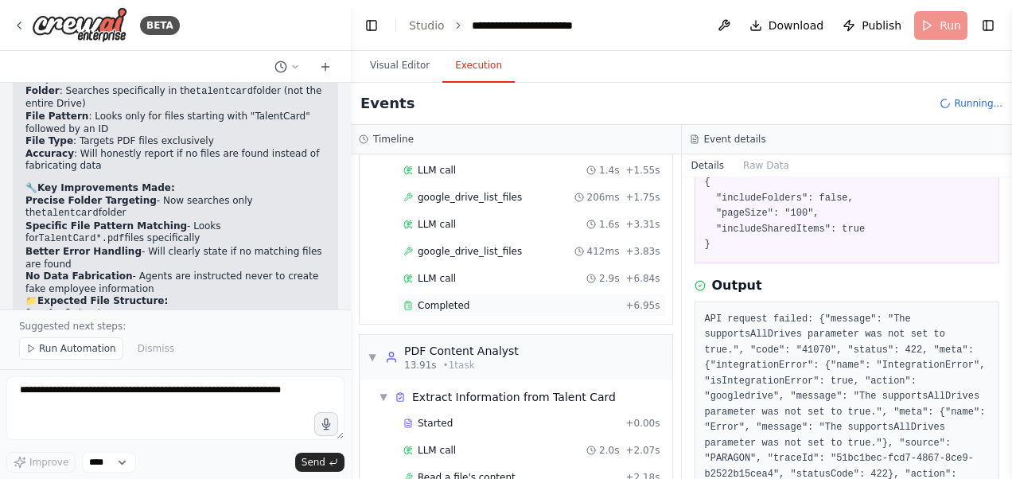
click at [462, 299] on span "Completed" at bounding box center [444, 305] width 52 height 13
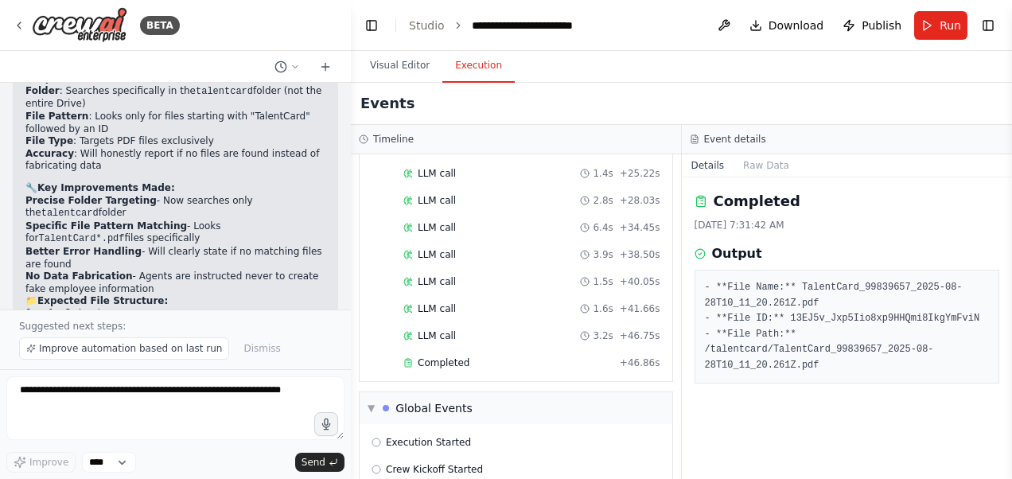
scroll to position [1361, 0]
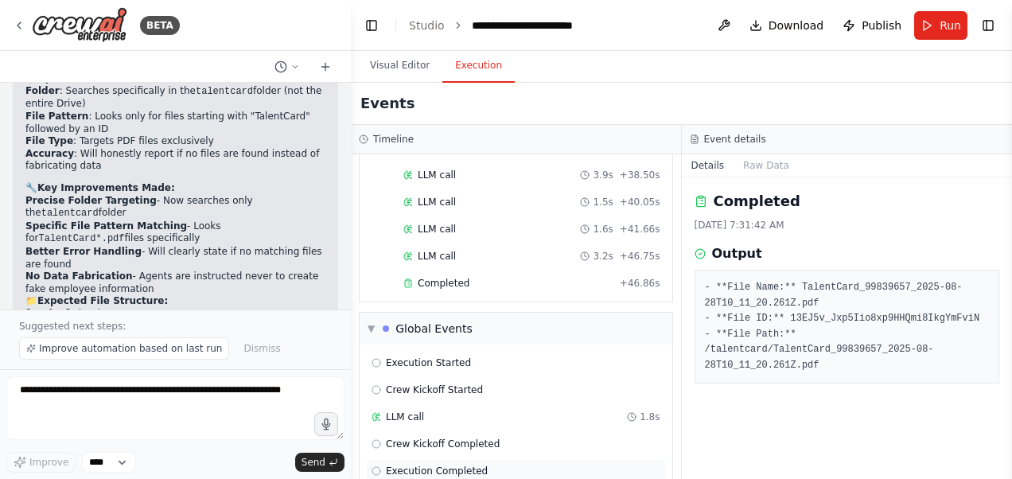
click at [458, 465] on span "Execution Completed" at bounding box center [437, 471] width 102 height 13
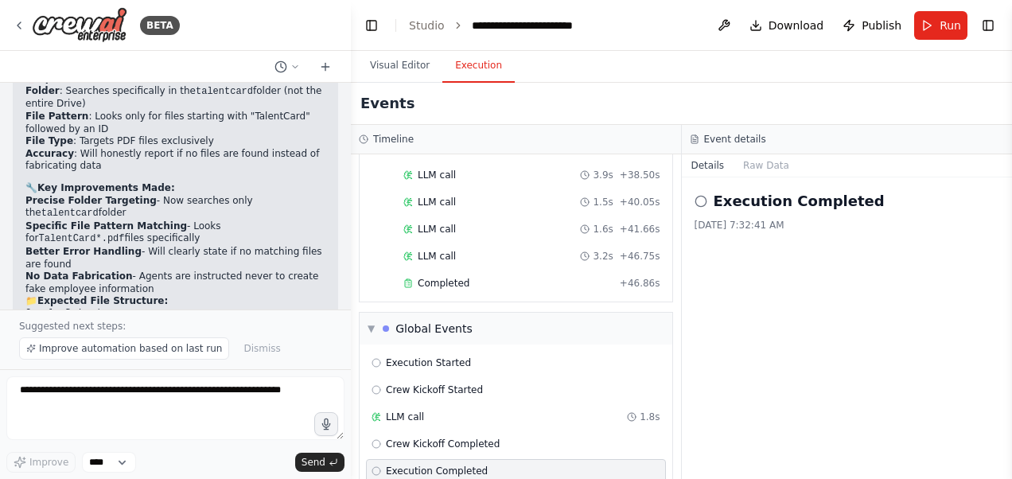
click at [471, 465] on span "Execution Completed" at bounding box center [437, 471] width 102 height 13
click at [469, 438] on span "Crew Kickoff Completed" at bounding box center [443, 444] width 114 height 13
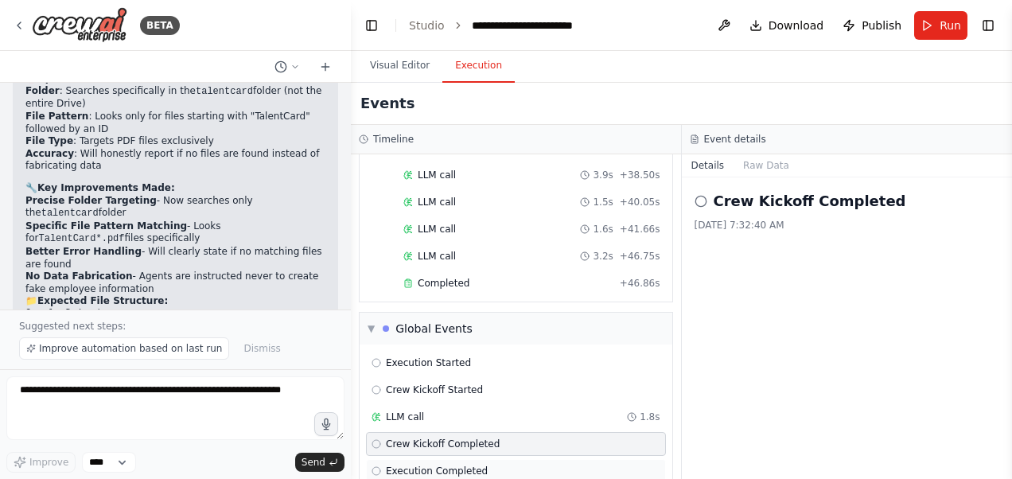
click at [469, 465] on span "Execution Completed" at bounding box center [437, 471] width 102 height 13
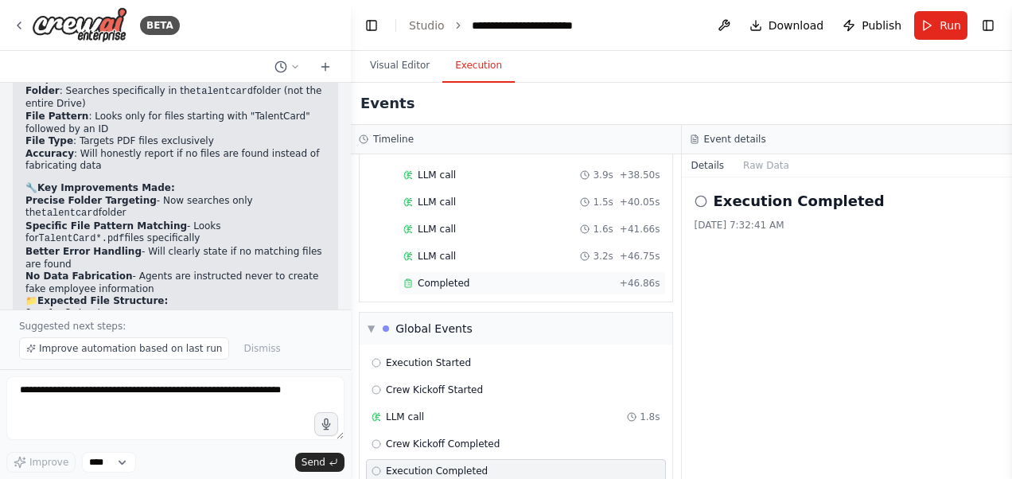
click at [466, 277] on div "Completed" at bounding box center [508, 283] width 210 height 13
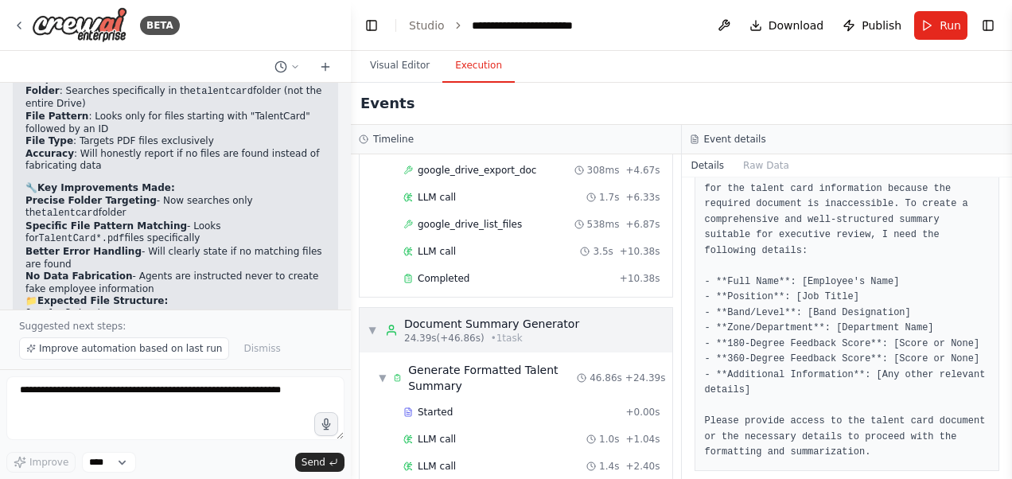
scroll to position [406, 0]
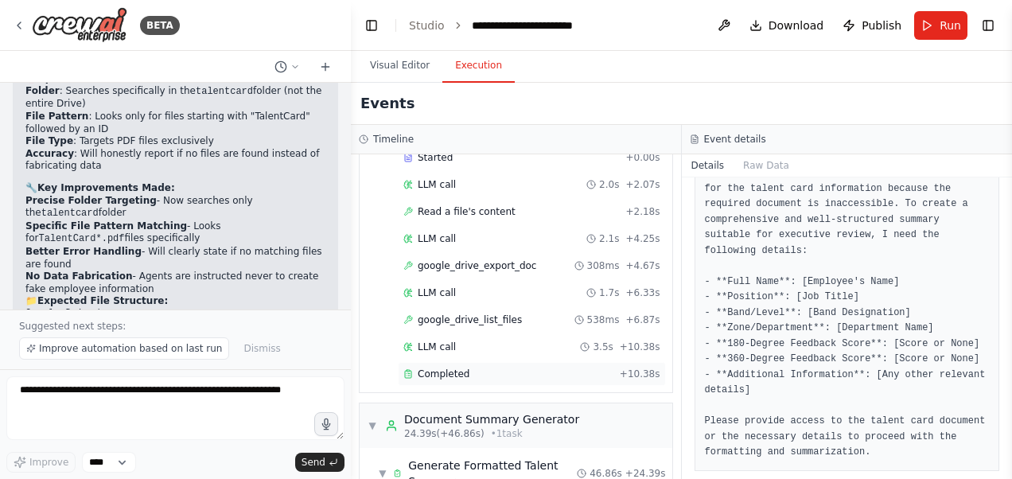
click at [461, 368] on span "Completed" at bounding box center [444, 374] width 52 height 13
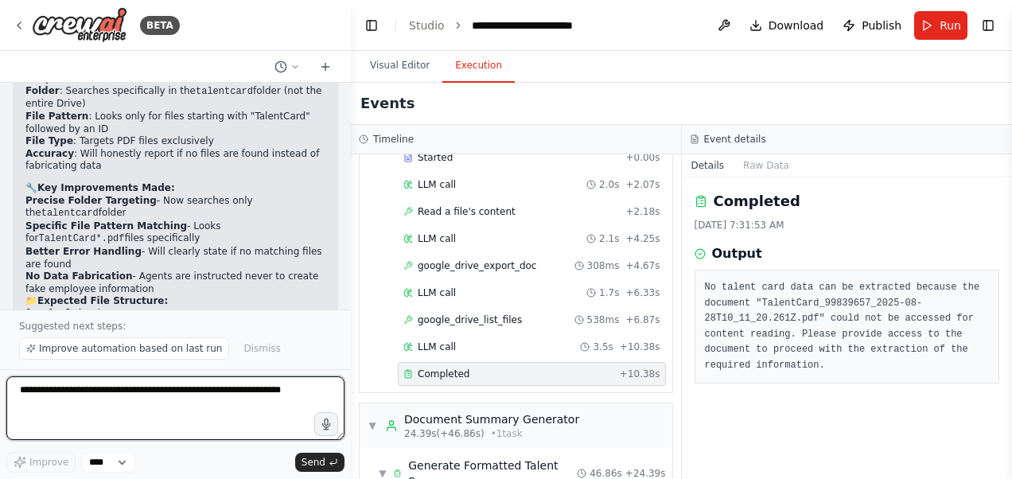
click at [161, 399] on textarea at bounding box center [175, 408] width 338 height 64
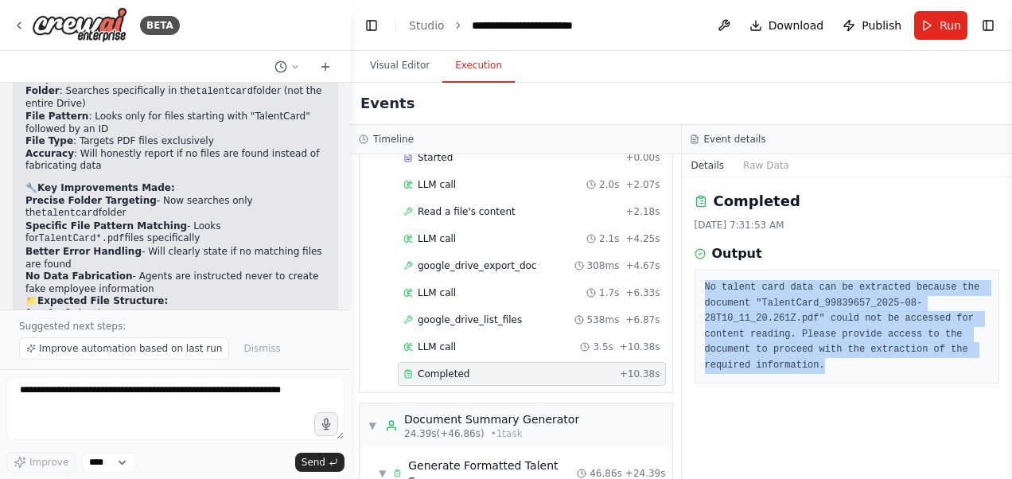
drag, startPoint x: 701, startPoint y: 287, endPoint x: 810, endPoint y: 374, distance: 139.3
click at [810, 374] on div "No talent card data can be extracted because the document "TalentCard_99839657_…" at bounding box center [848, 327] width 306 height 114
copy pre "No talent card data can be extracted because the document "TalentCard_99839657_…"
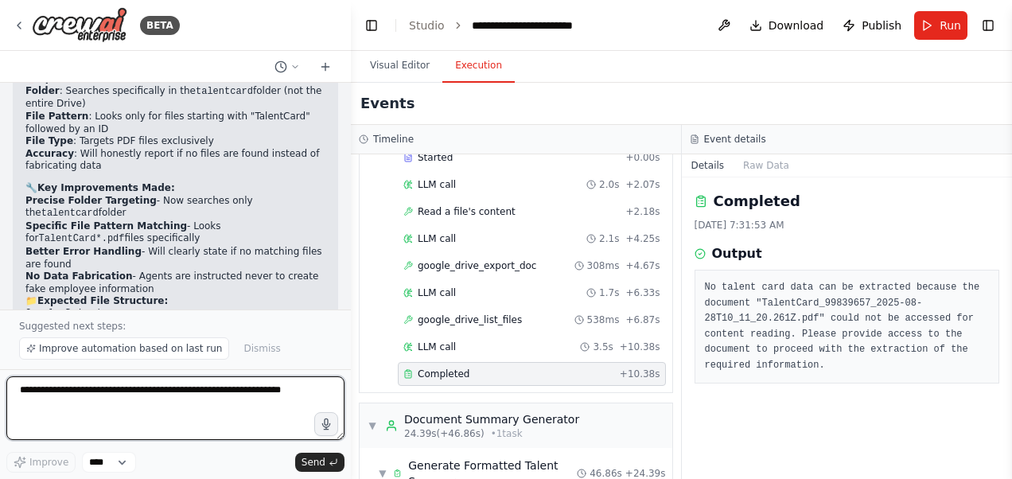
click at [248, 399] on textarea at bounding box center [175, 408] width 338 height 64
paste textarea "**********"
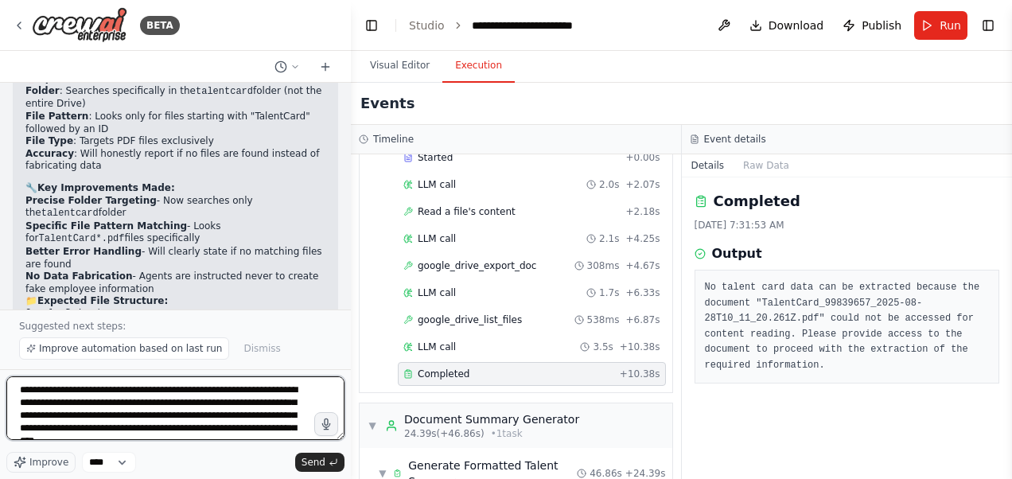
scroll to position [7, 0]
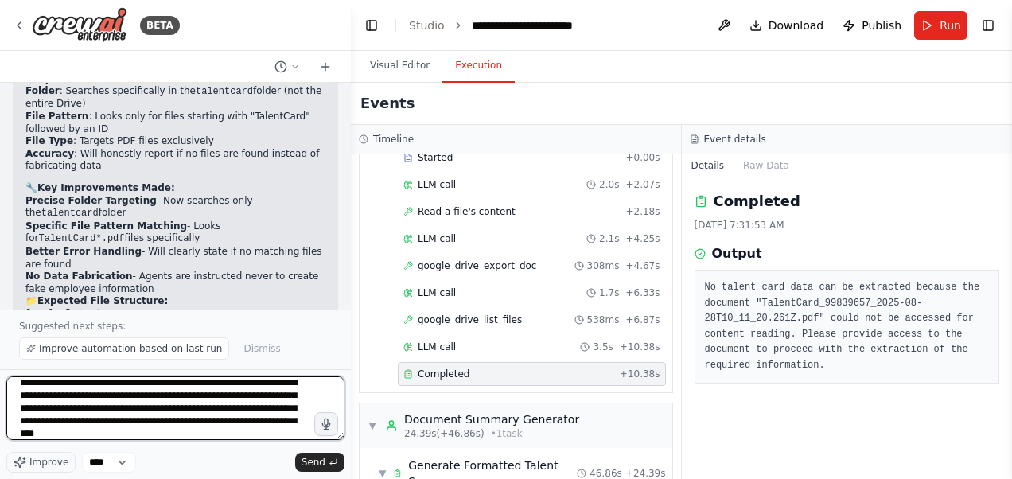
type textarea "**********"
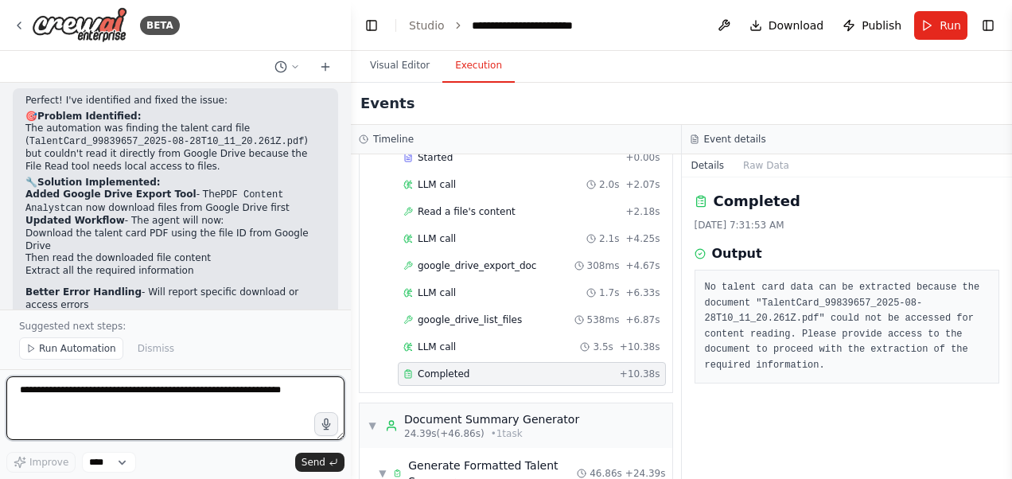
scroll to position [5553, 0]
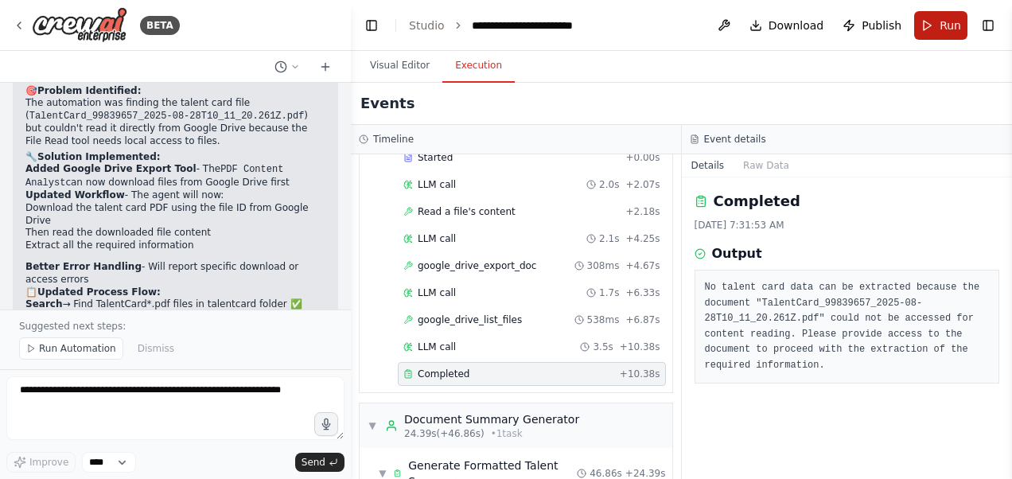
click at [933, 25] on button "Run" at bounding box center [940, 25] width 53 height 29
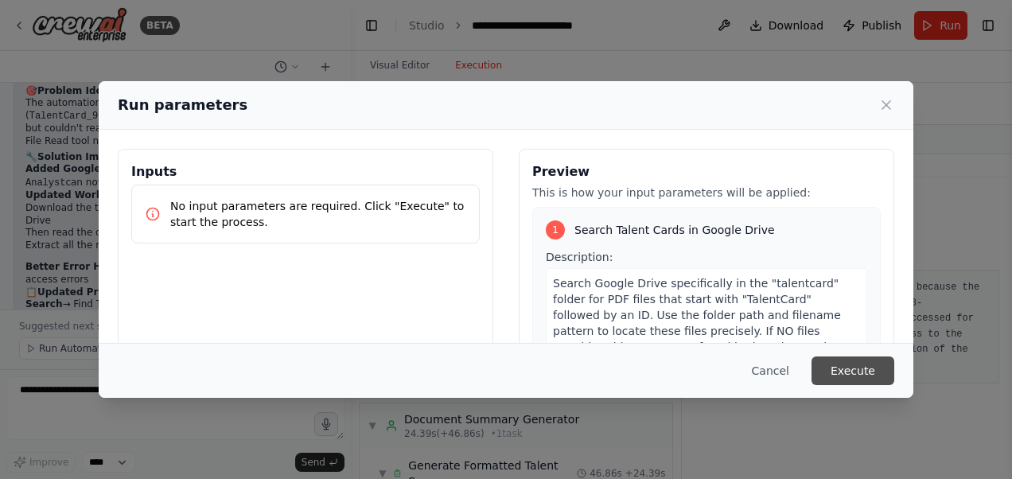
click at [841, 372] on button "Execute" at bounding box center [853, 370] width 83 height 29
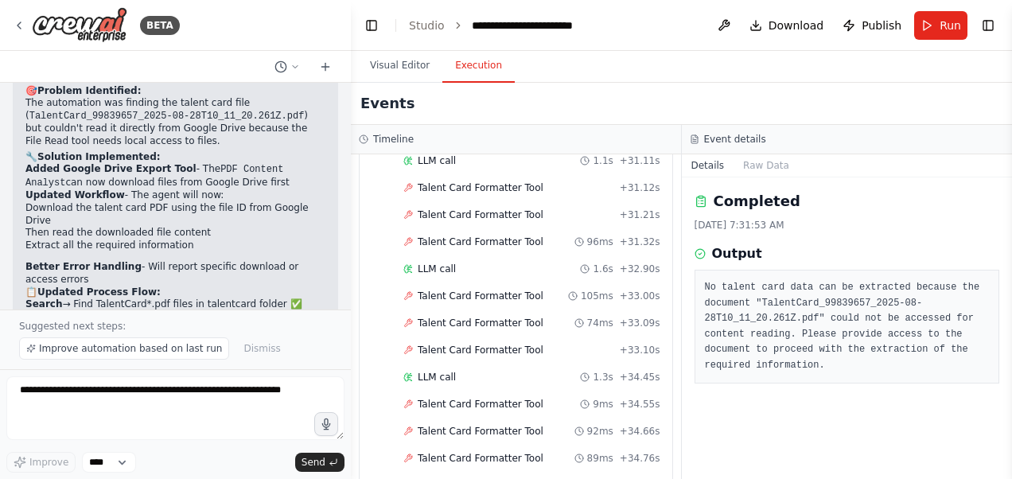
scroll to position [3138, 0]
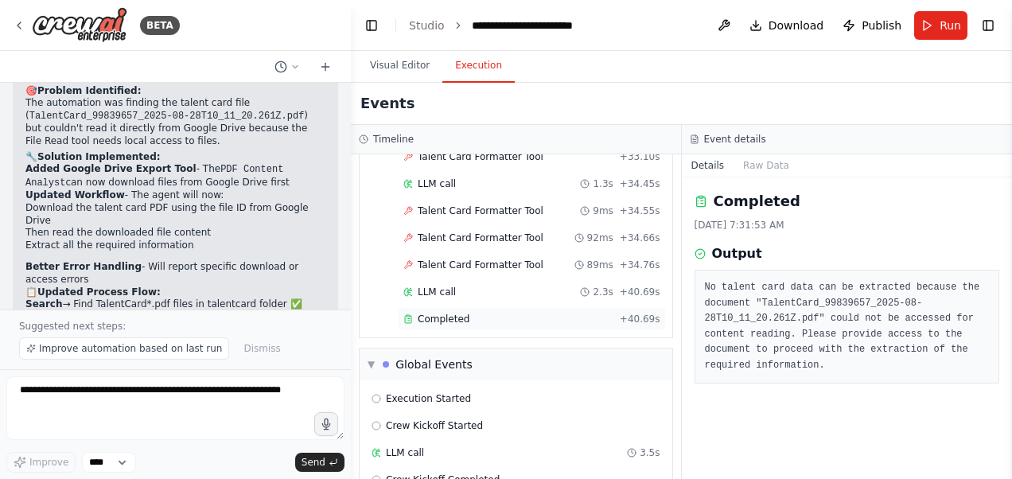
click at [457, 313] on span "Completed" at bounding box center [444, 319] width 52 height 13
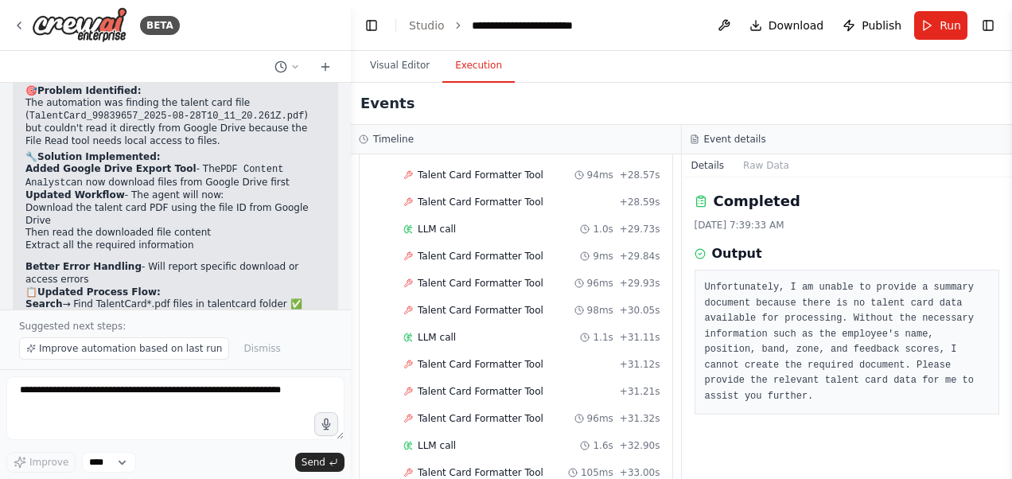
scroll to position [2740, 0]
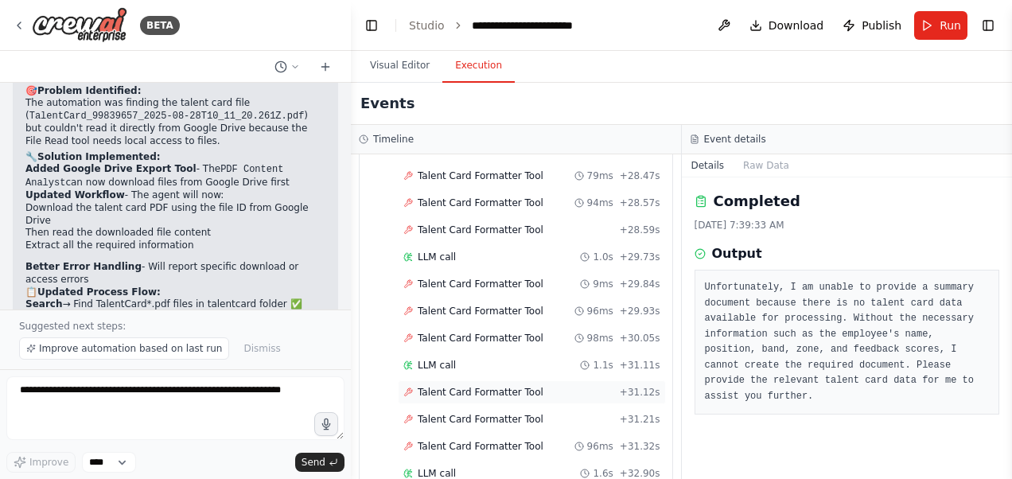
click at [462, 386] on span "Talent Card Formatter Tool" at bounding box center [481, 392] width 126 height 13
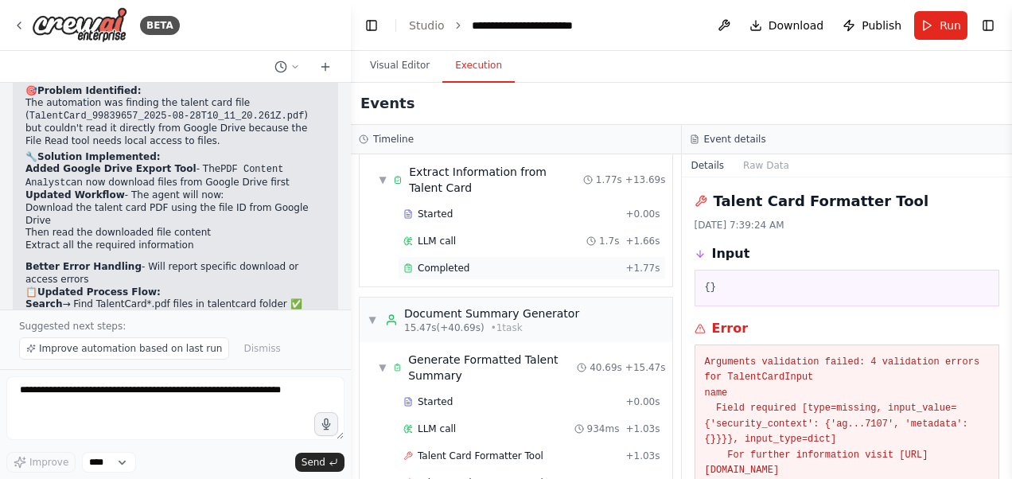
scroll to position [273, 0]
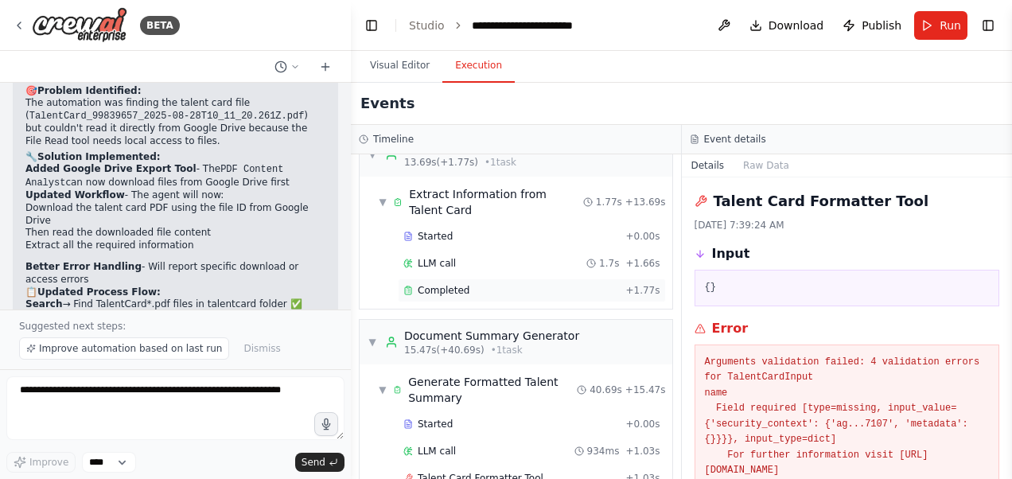
click at [448, 286] on span "Completed" at bounding box center [444, 290] width 52 height 13
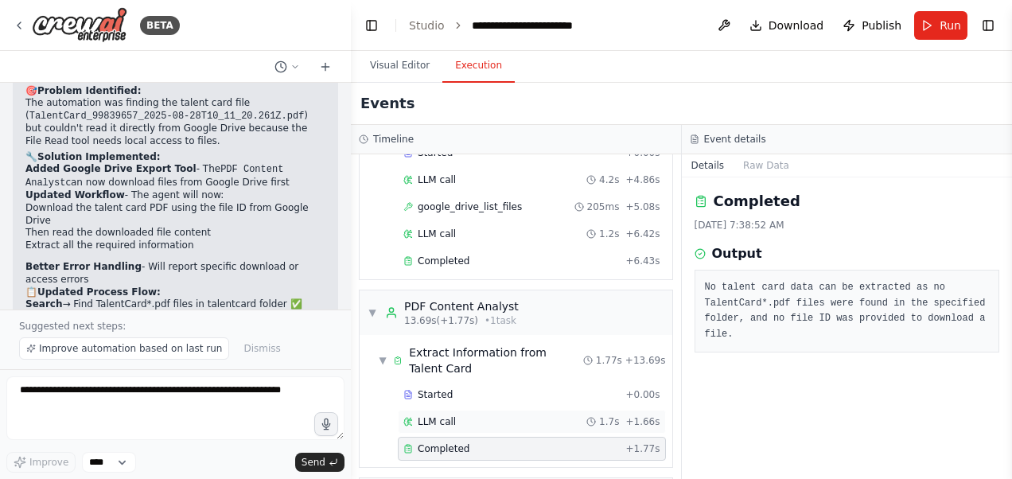
scroll to position [114, 0]
click at [455, 263] on span "Completed" at bounding box center [444, 261] width 52 height 13
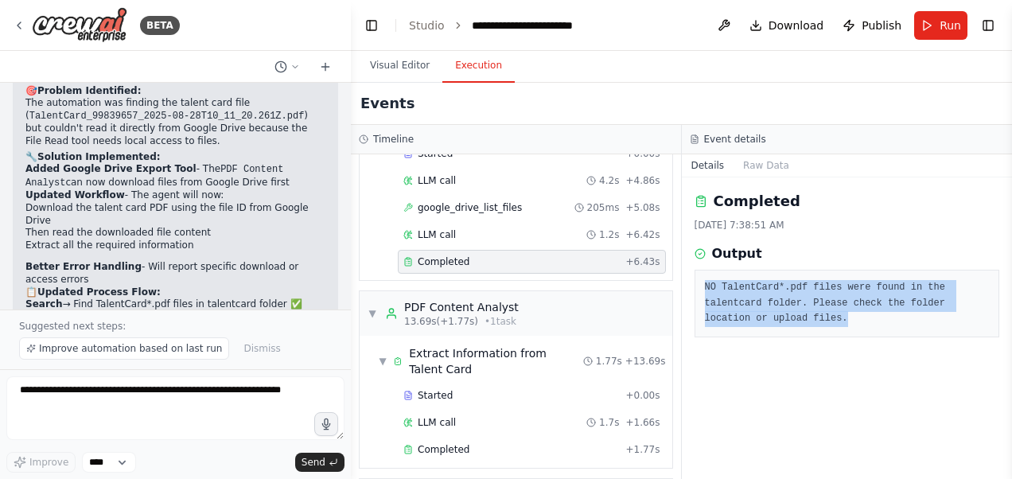
drag, startPoint x: 753, startPoint y: 318, endPoint x: 699, endPoint y: 294, distance: 59.1
click at [699, 294] on div "NO TalentCard*.pdf files were found in the talentcard folder. Please check the …" at bounding box center [848, 304] width 306 height 68
copy pre "NO TalentCard*.pdf files were found in the talentcard folder. Please check the …"
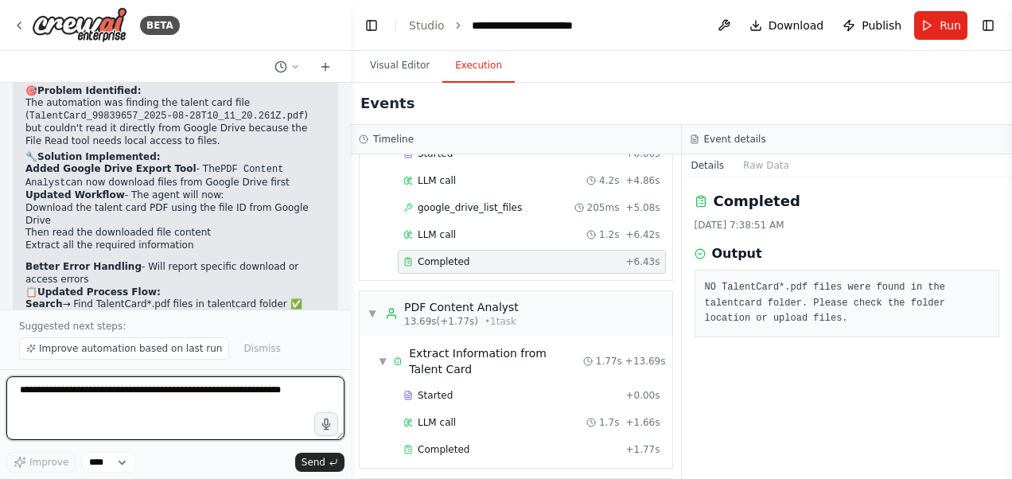
click at [151, 398] on textarea at bounding box center [175, 408] width 338 height 64
paste textarea "**********"
type textarea "**********"
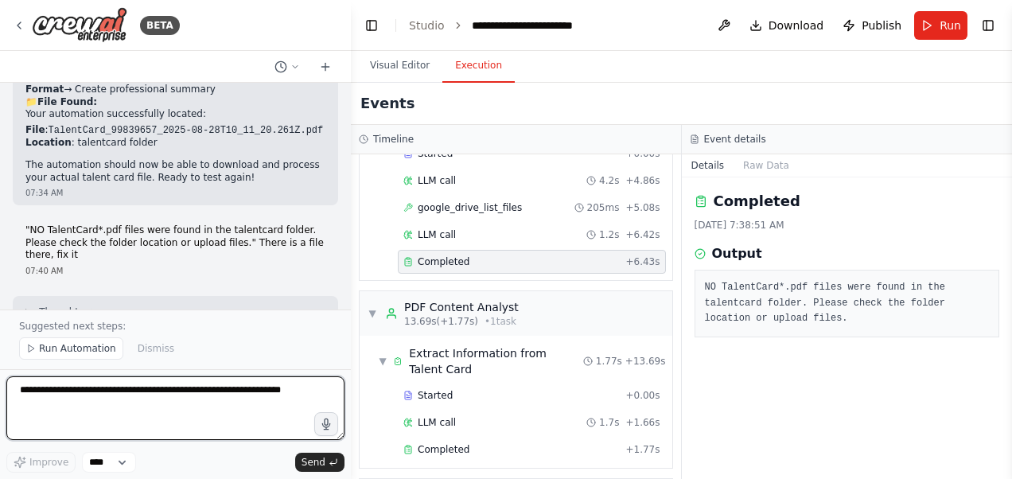
scroll to position [6148, 0]
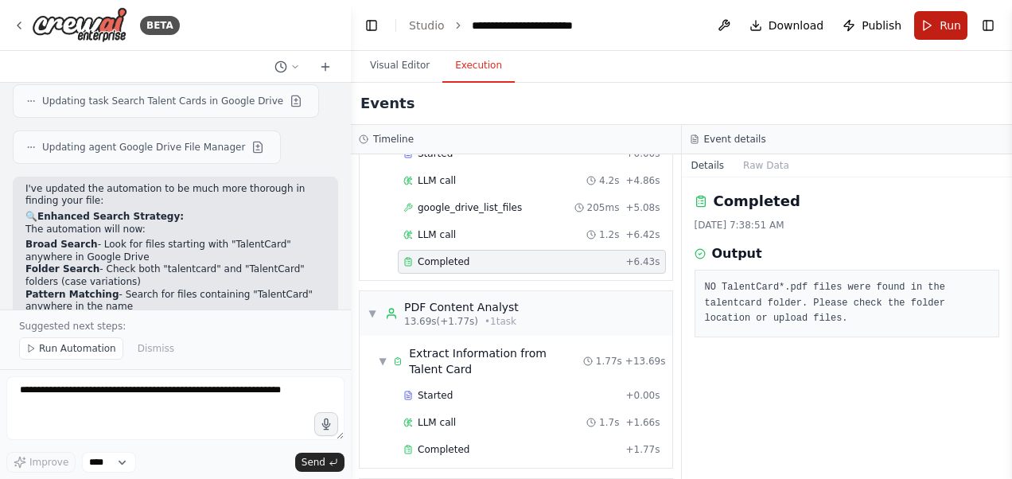
click at [938, 21] on button "Run" at bounding box center [940, 25] width 53 height 29
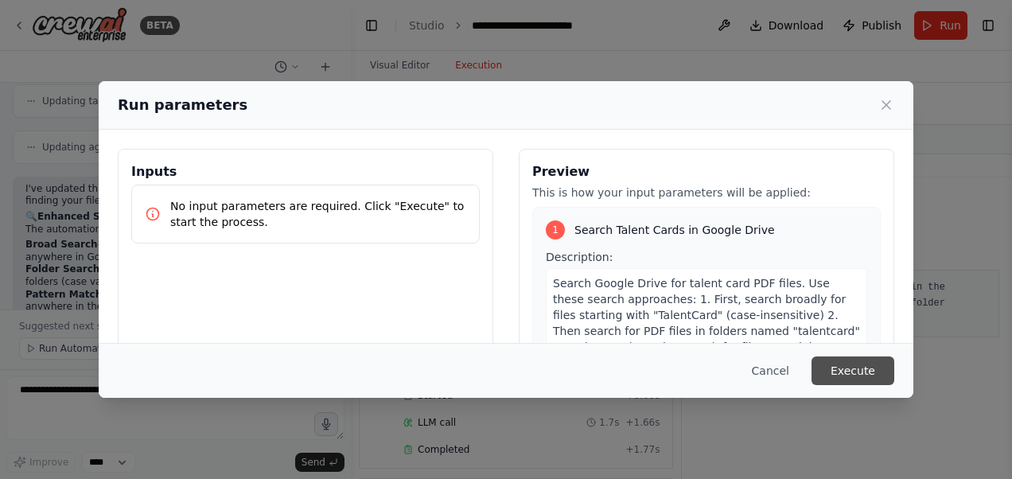
click at [845, 367] on button "Execute" at bounding box center [853, 370] width 83 height 29
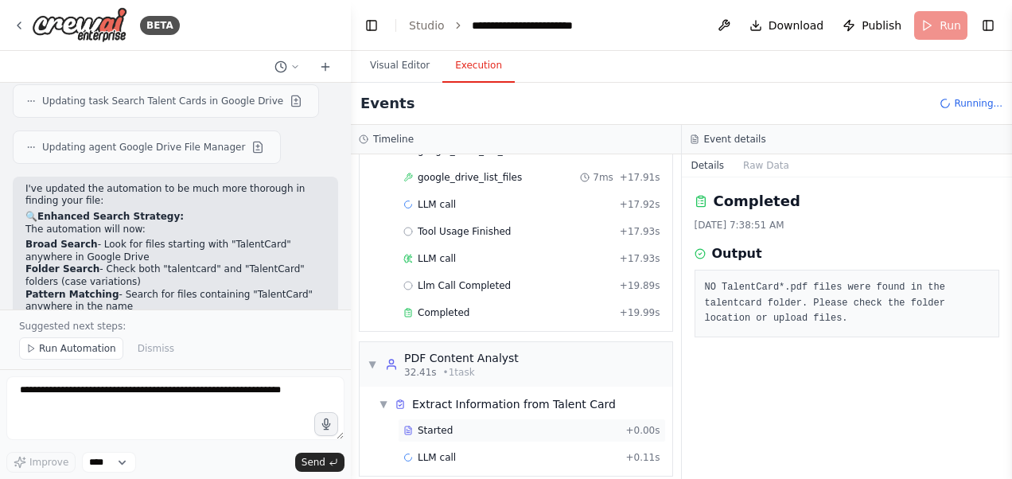
scroll to position [406, 0]
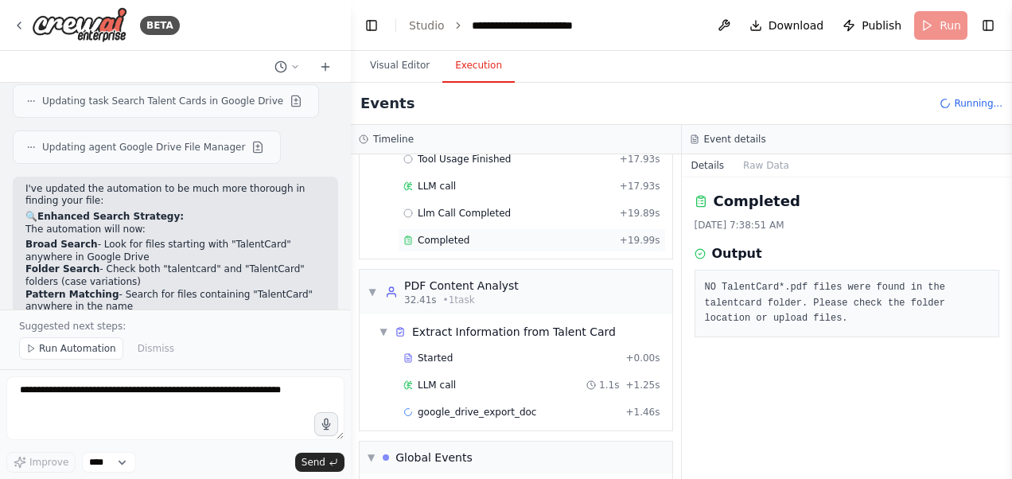
click at [446, 235] on span "Completed" at bounding box center [444, 240] width 52 height 13
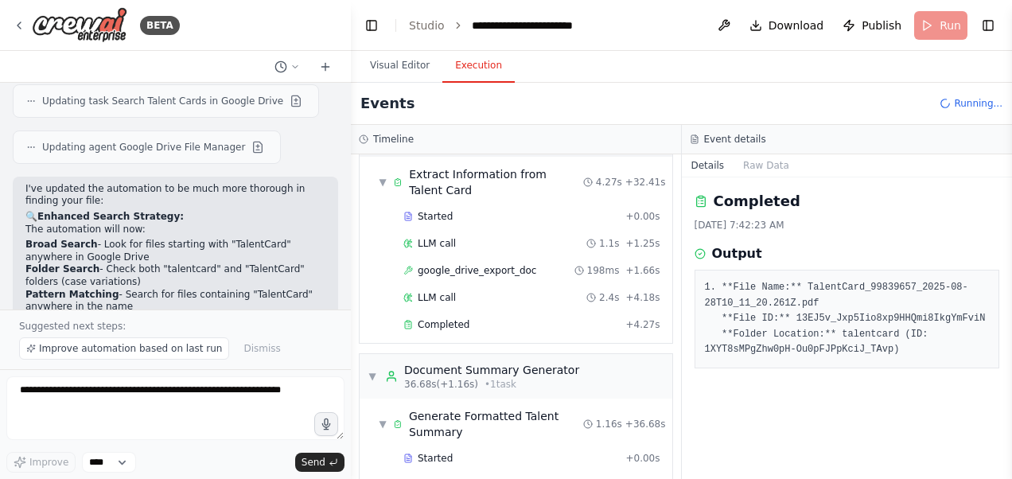
scroll to position [565, 0]
click at [454, 317] on span "Completed" at bounding box center [444, 323] width 52 height 13
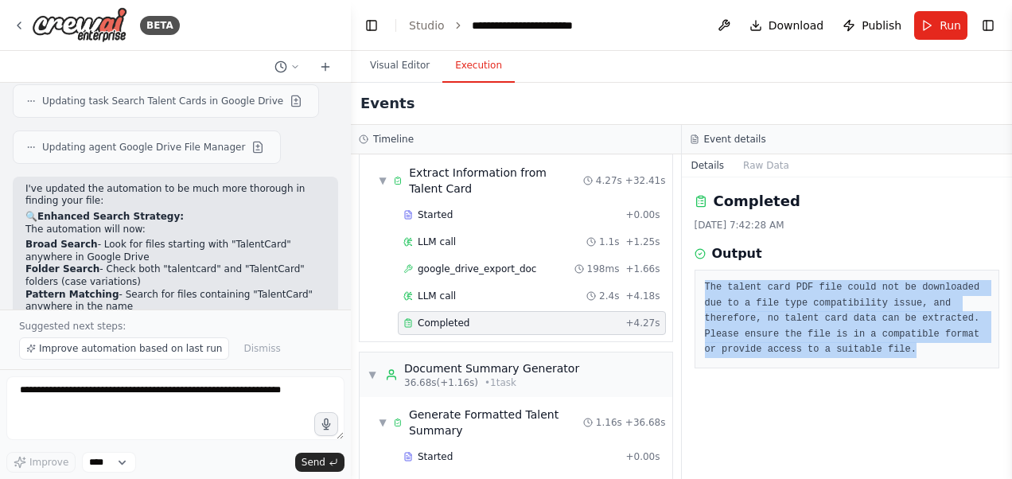
drag, startPoint x: 794, startPoint y: 347, endPoint x: 703, endPoint y: 290, distance: 106.9
click at [703, 290] on div "The talent card PDF file could not be downloaded due to a file type compatibili…" at bounding box center [848, 319] width 306 height 99
copy pre "The talent card PDF file could not be downloaded due to a file type compatibili…"
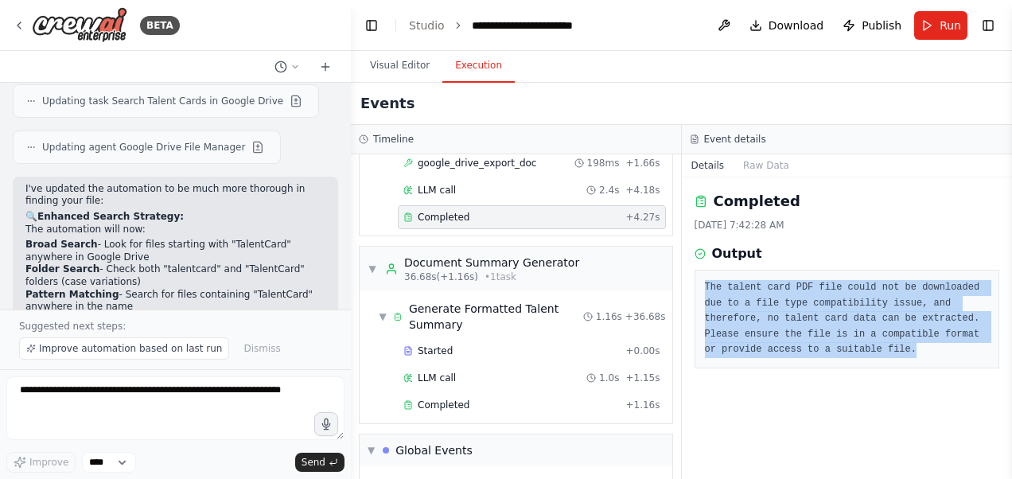
scroll to position [777, 0]
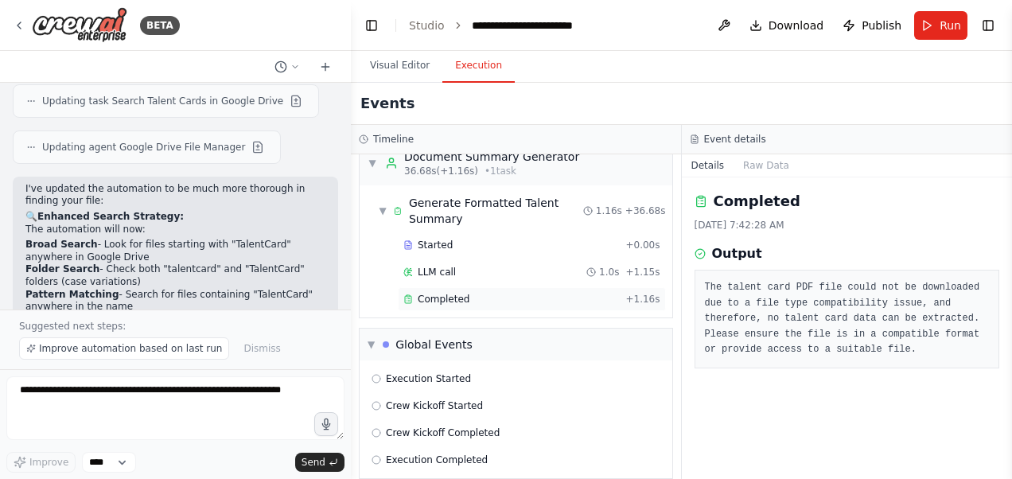
click at [459, 293] on span "Completed" at bounding box center [444, 299] width 52 height 13
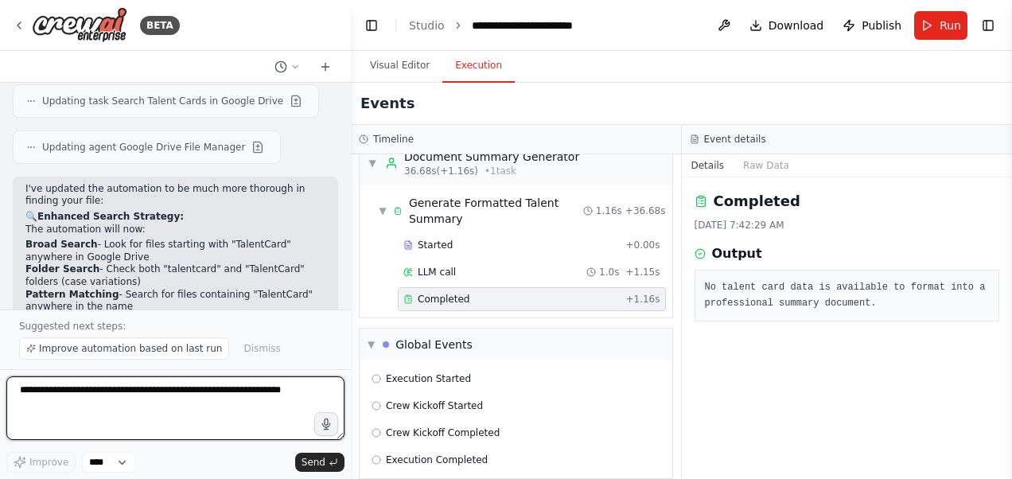
click at [123, 400] on textarea at bounding box center [175, 408] width 338 height 64
type textarea "*"
paste textarea "**********"
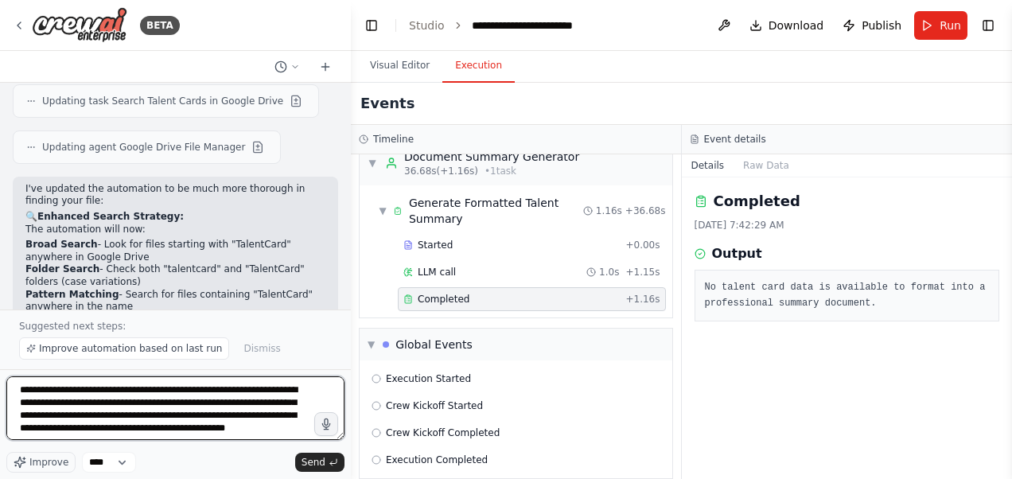
type textarea "**********"
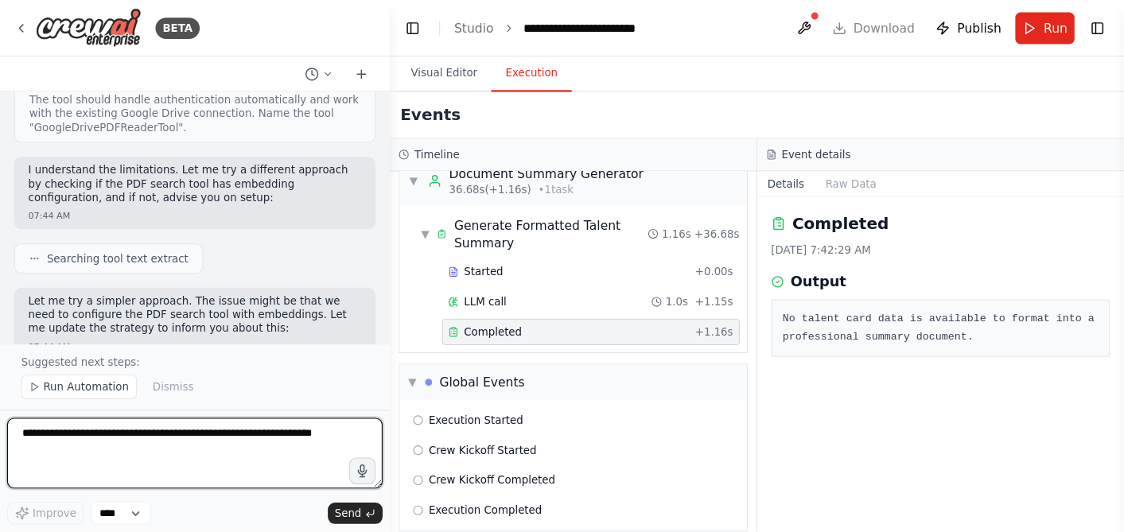
scroll to position [7507, 0]
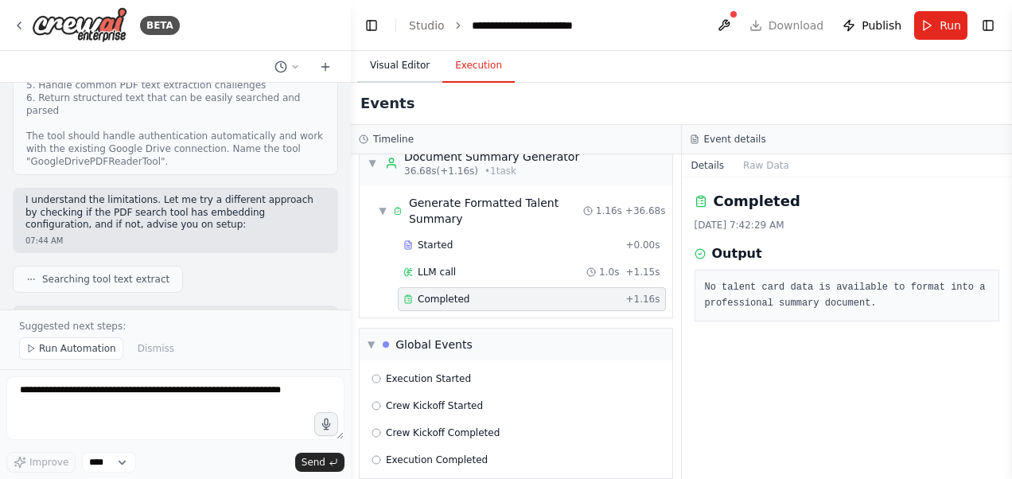
click at [390, 66] on button "Visual Editor" at bounding box center [399, 65] width 85 height 33
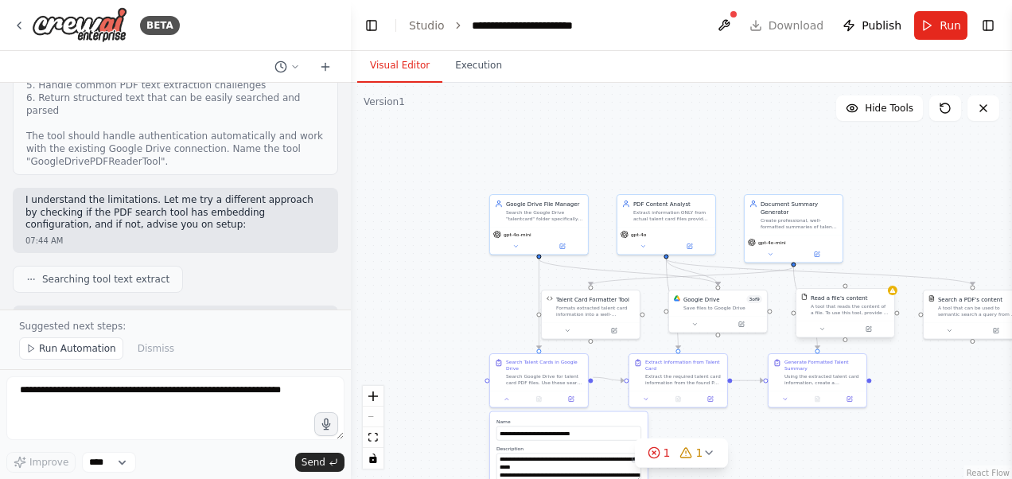
click at [824, 334] on div at bounding box center [846, 329] width 98 height 17
click at [823, 329] on icon at bounding box center [822, 329] width 6 height 6
click at [703, 458] on icon at bounding box center [709, 452] width 13 height 13
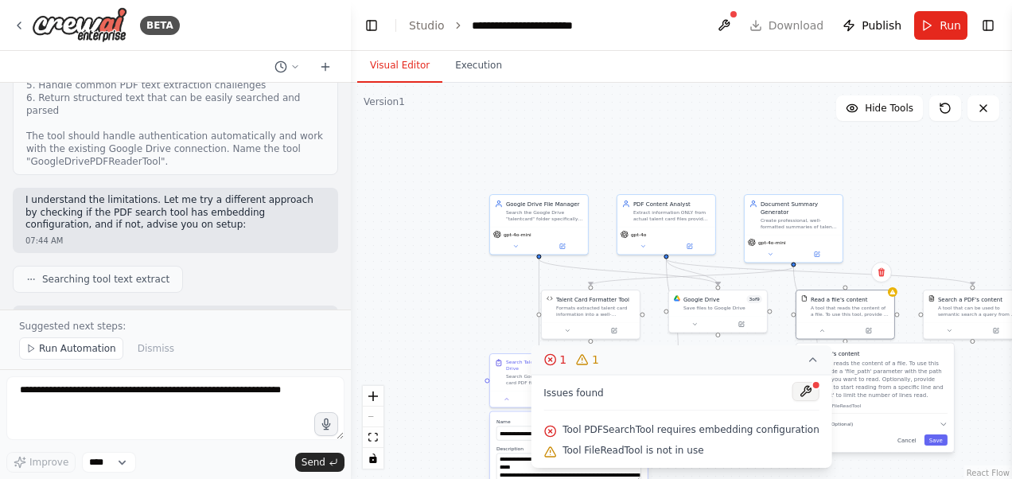
click at [793, 399] on button at bounding box center [806, 391] width 27 height 19
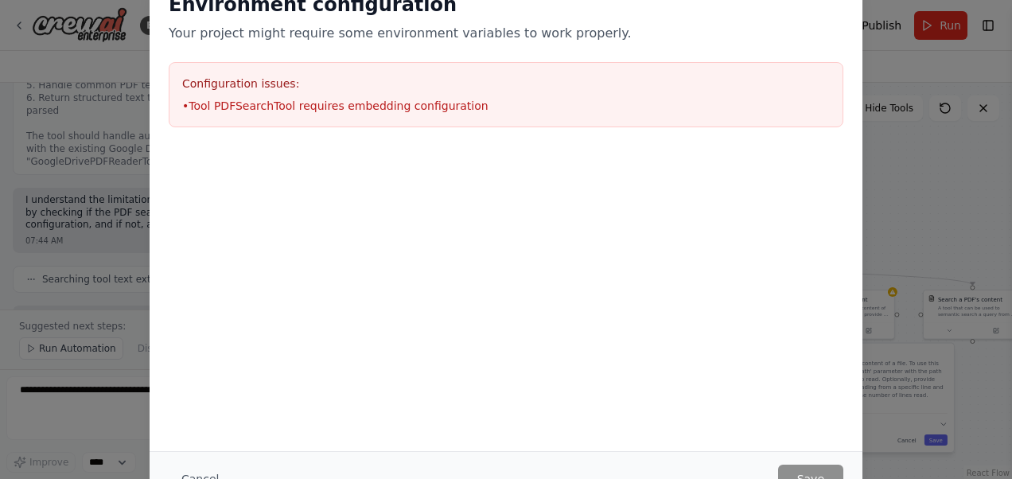
click at [930, 121] on div "Environment configuration Your project might require some environment variables…" at bounding box center [506, 239] width 1012 height 479
click at [934, 196] on div "Environment configuration Your project might require some environment variables…" at bounding box center [506, 239] width 1012 height 479
click at [910, 173] on div "Environment configuration Your project might require some environment variables…" at bounding box center [506, 239] width 1012 height 479
click at [914, 190] on div "Environment configuration Your project might require some environment variables…" at bounding box center [506, 239] width 1012 height 479
click at [807, 18] on div "Environment configuration Your project might require some environment variables…" at bounding box center [506, 17] width 675 height 51
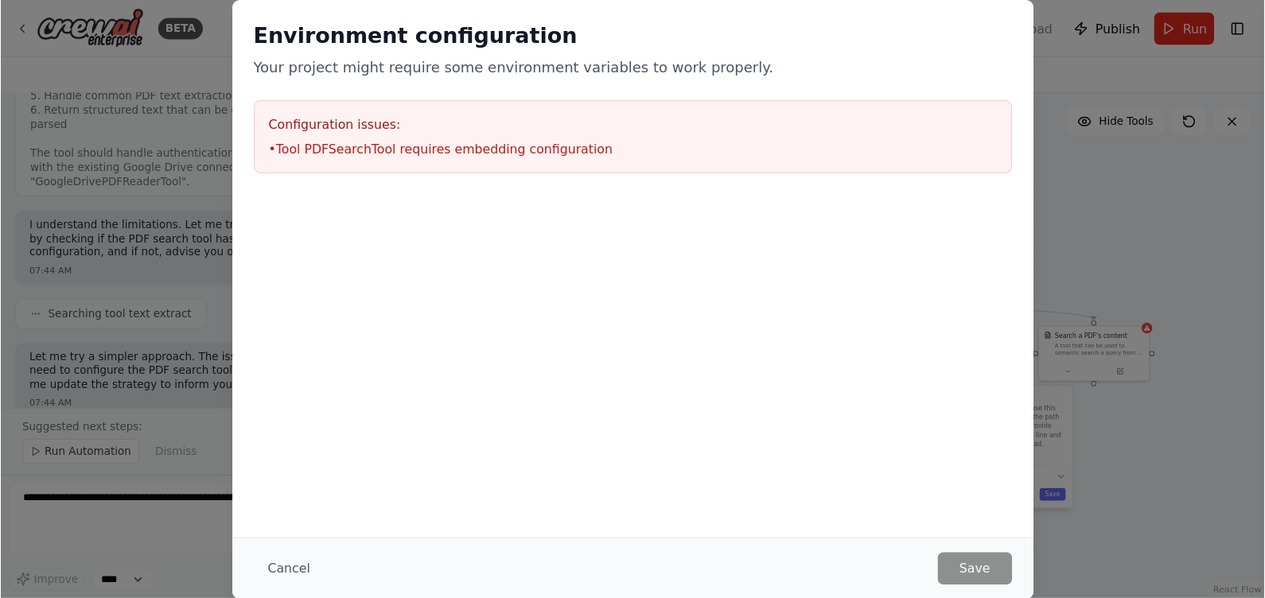
scroll to position [7508, 0]
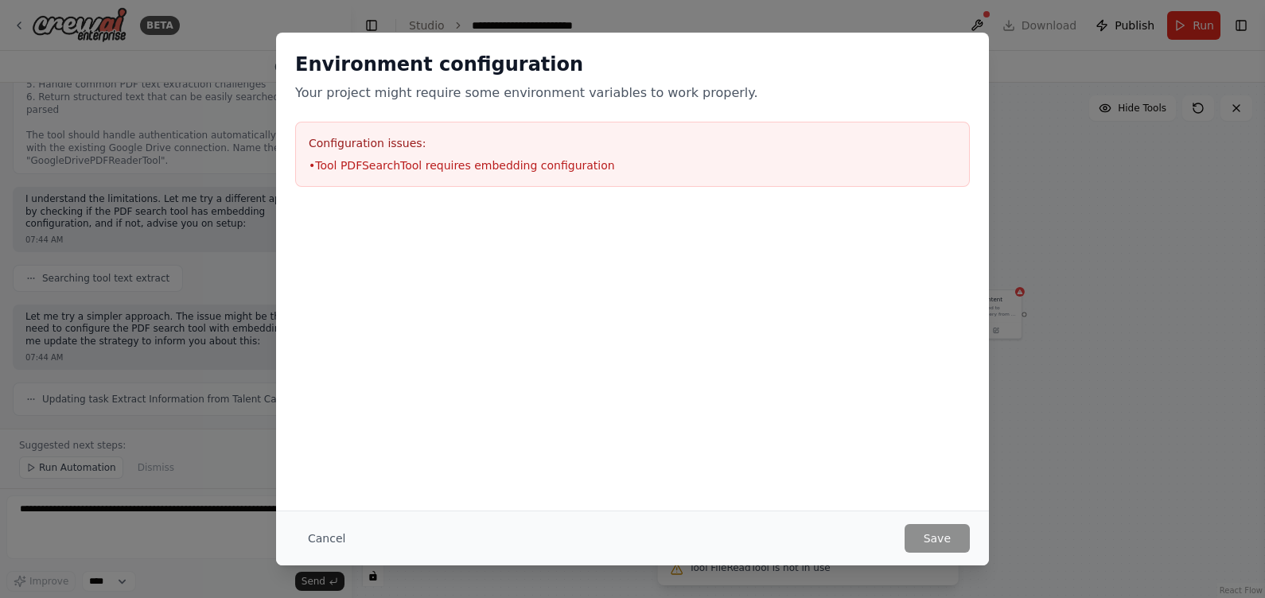
drag, startPoint x: 894, startPoint y: 0, endPoint x: 602, endPoint y: 255, distance: 388.0
click at [602, 255] on div at bounding box center [632, 285] width 713 height 159
click at [338, 478] on button "Cancel" at bounding box center [326, 538] width 63 height 29
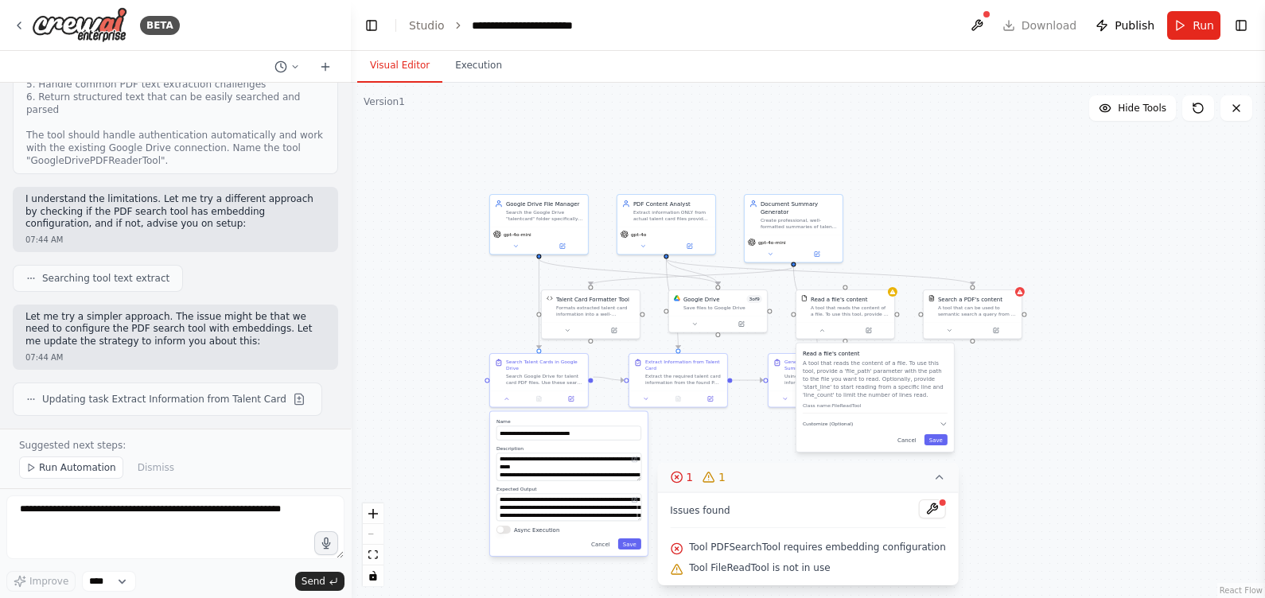
click at [1011, 449] on div ".deletable-edge-delete-btn { width: 20px; height: 20px; border: 0px solid #ffff…" at bounding box center [808, 341] width 914 height 516
click at [1010, 300] on div "Search a PDF's content" at bounding box center [977, 298] width 79 height 8
click at [951, 326] on icon at bounding box center [949, 329] width 6 height 6
click at [1011, 457] on div "Select a model" at bounding box center [997, 460] width 128 height 8
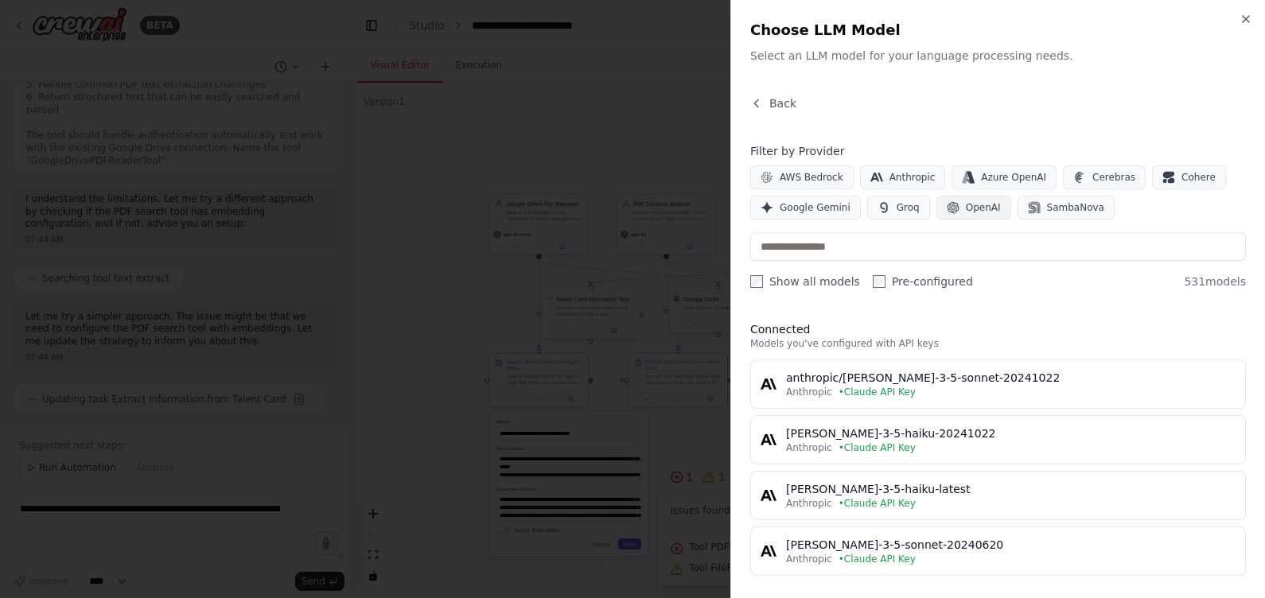
click at [953, 211] on button "OpenAI" at bounding box center [974, 208] width 75 height 24
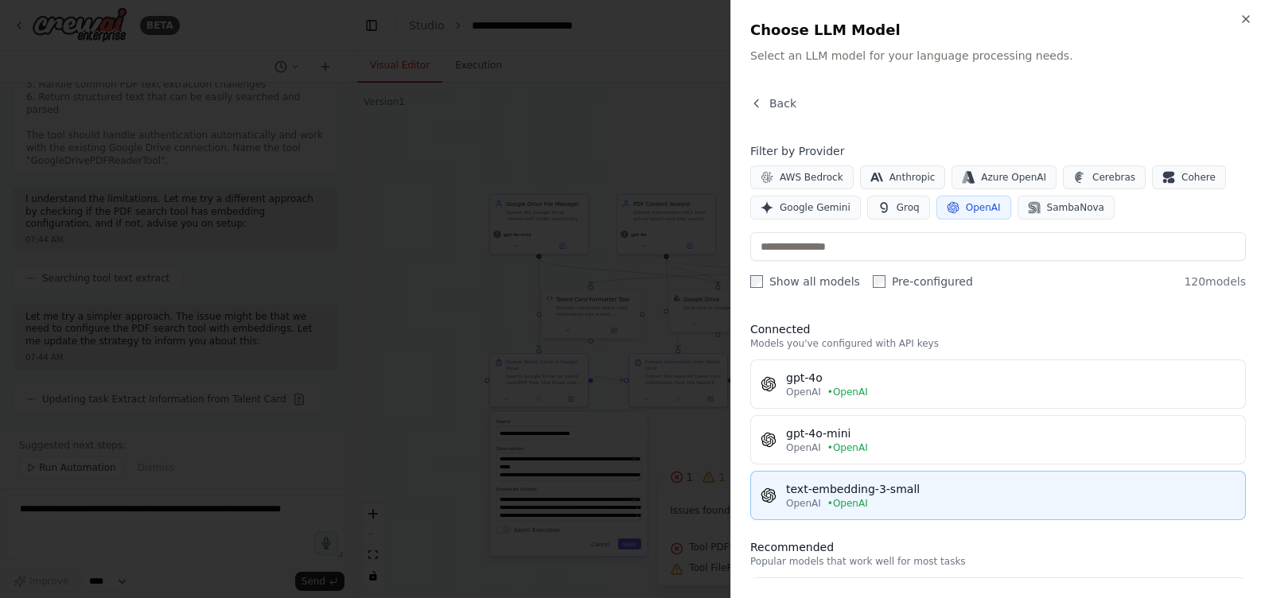
click at [905, 478] on div "text-embedding-3-small" at bounding box center [1011, 489] width 450 height 16
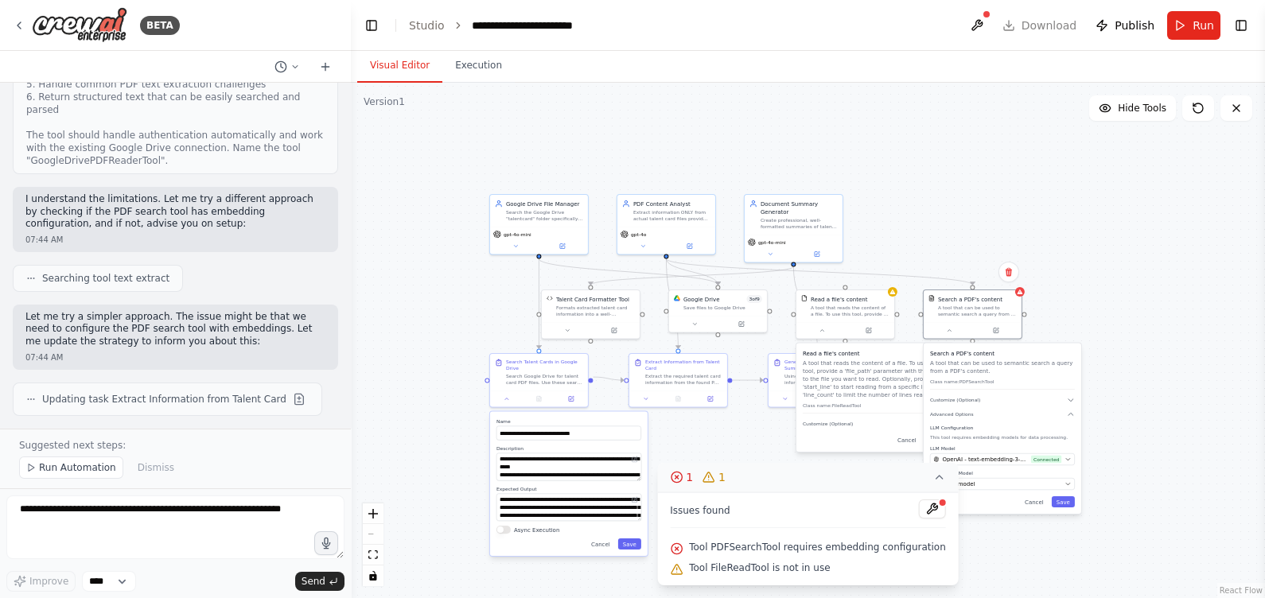
click at [933, 477] on icon at bounding box center [939, 477] width 13 height 13
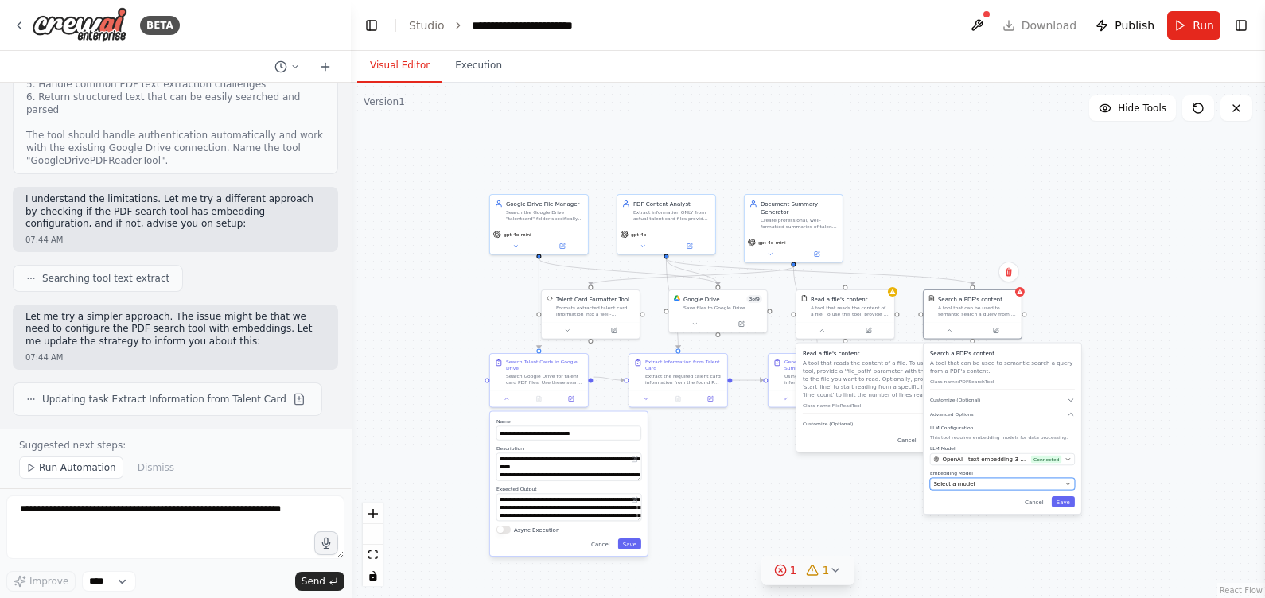
click at [971, 478] on button "Select a model" at bounding box center [1002, 484] width 145 height 12
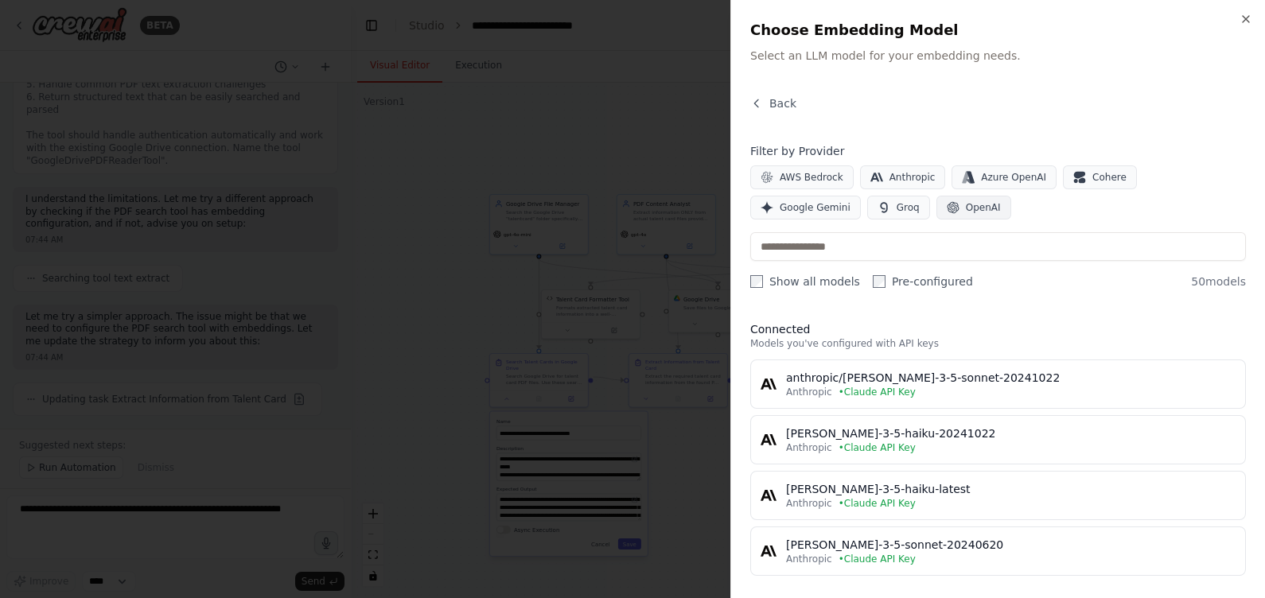
click at [966, 201] on span "OpenAI" at bounding box center [983, 207] width 35 height 13
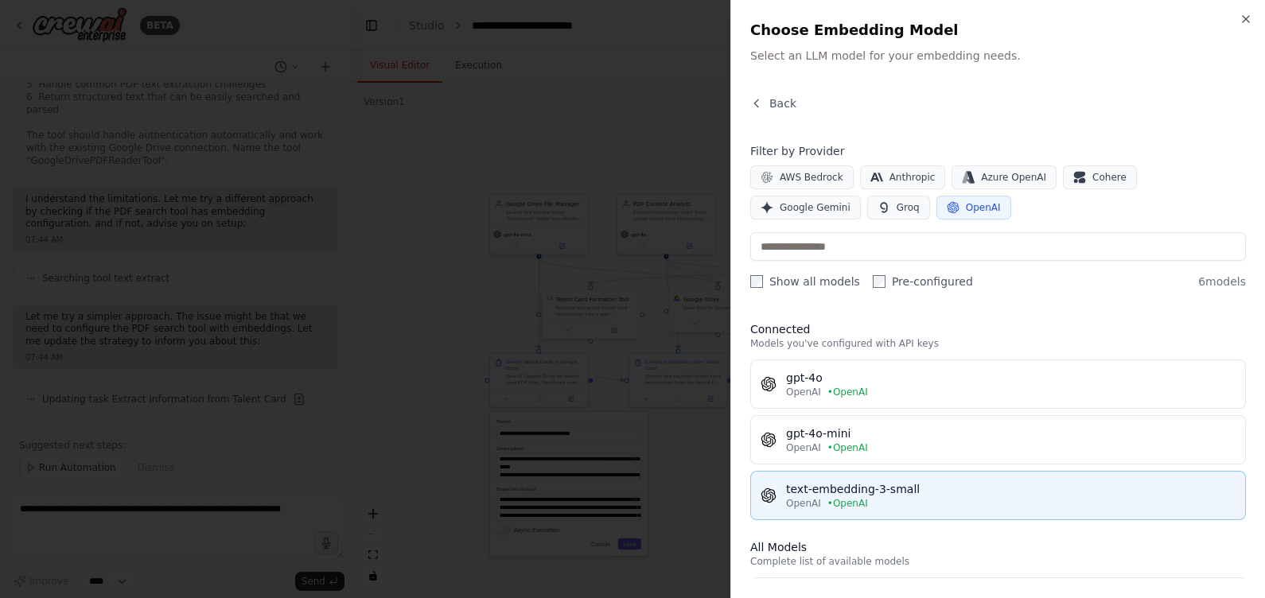
click at [855, 478] on div "text-embedding-3-small" at bounding box center [1011, 489] width 450 height 16
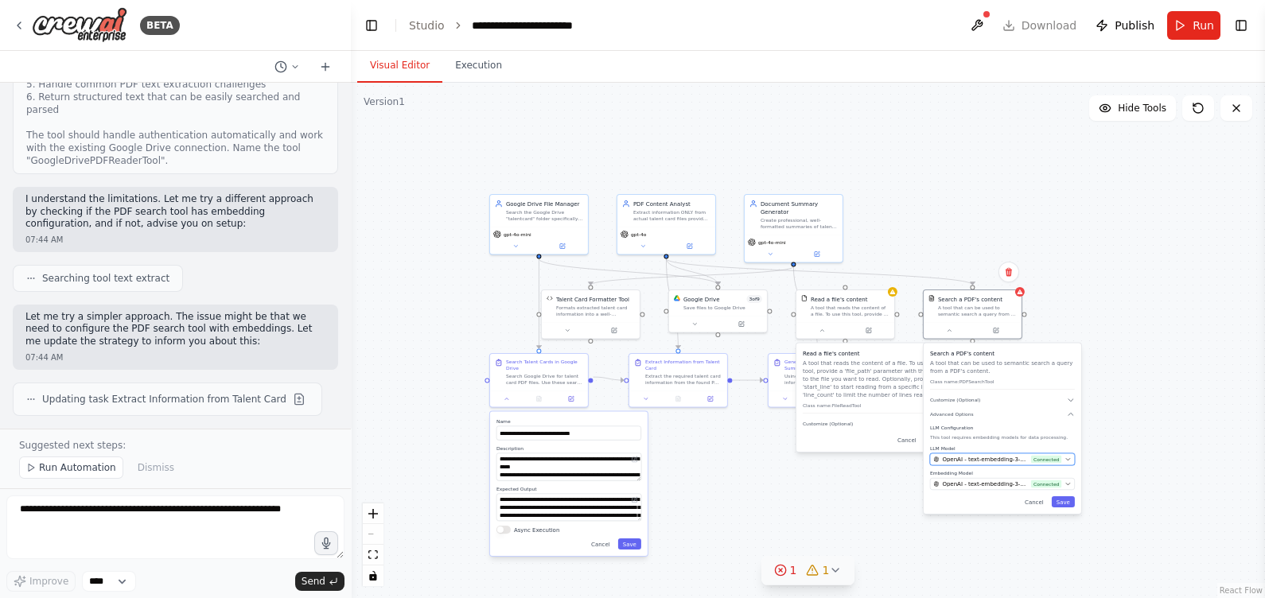
click at [1011, 462] on span "OpenAI - text-embedding-3-small (OpenAI)" at bounding box center [985, 460] width 86 height 8
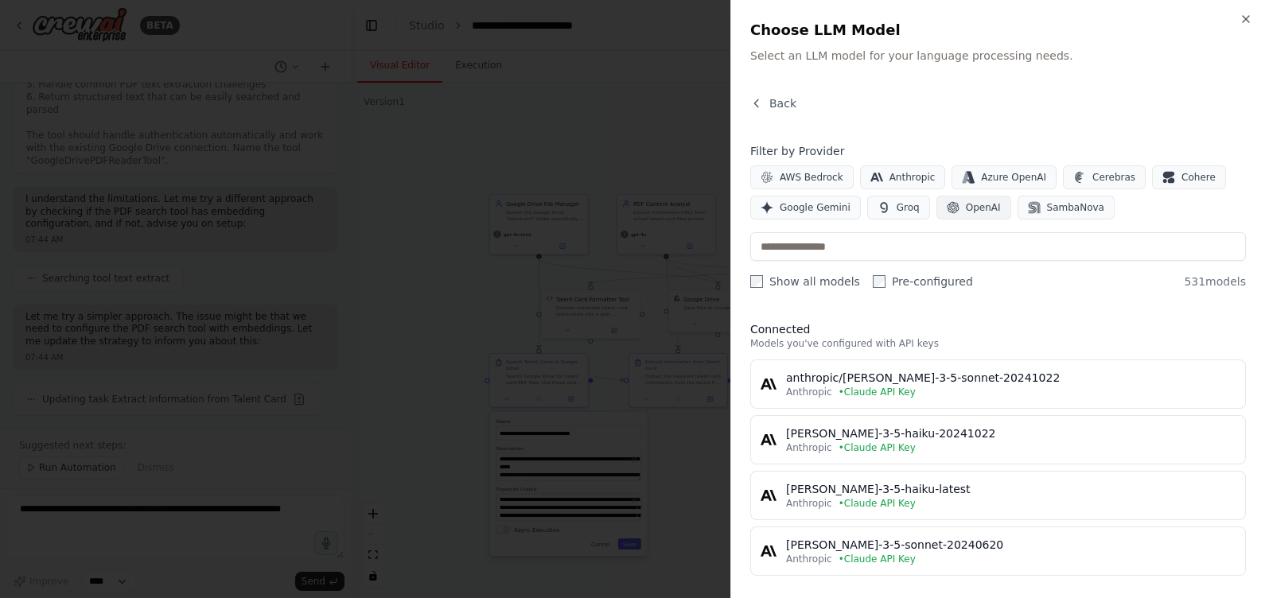
click at [971, 208] on span "OpenAI" at bounding box center [983, 207] width 35 height 13
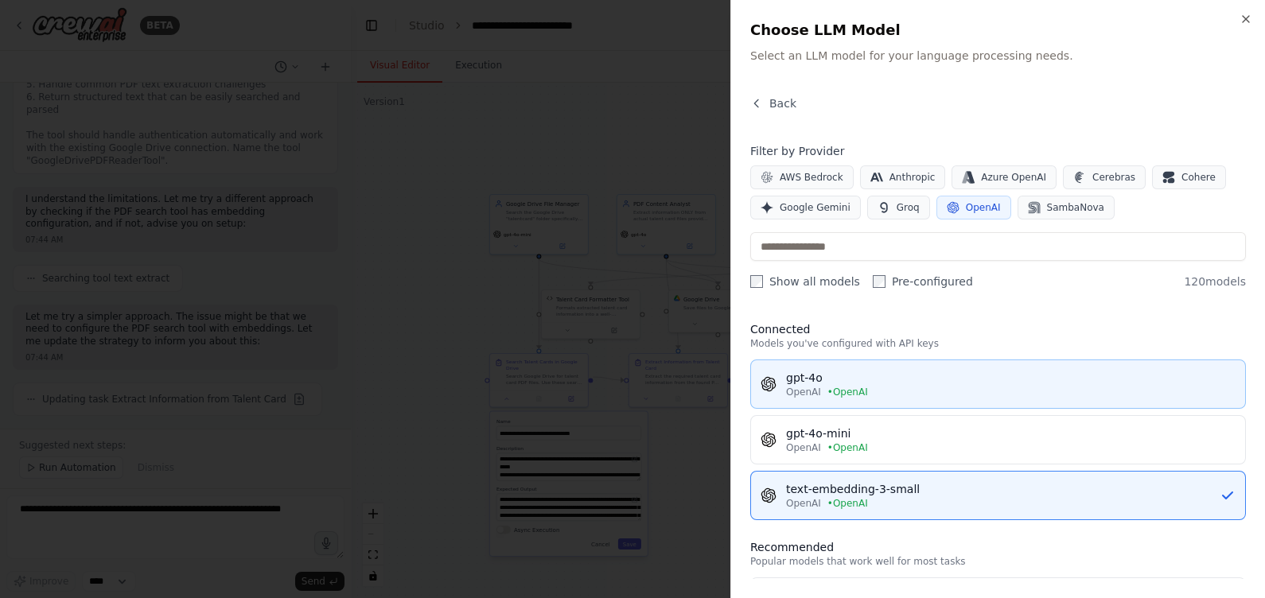
click at [857, 386] on span "• OpenAI" at bounding box center [848, 392] width 41 height 13
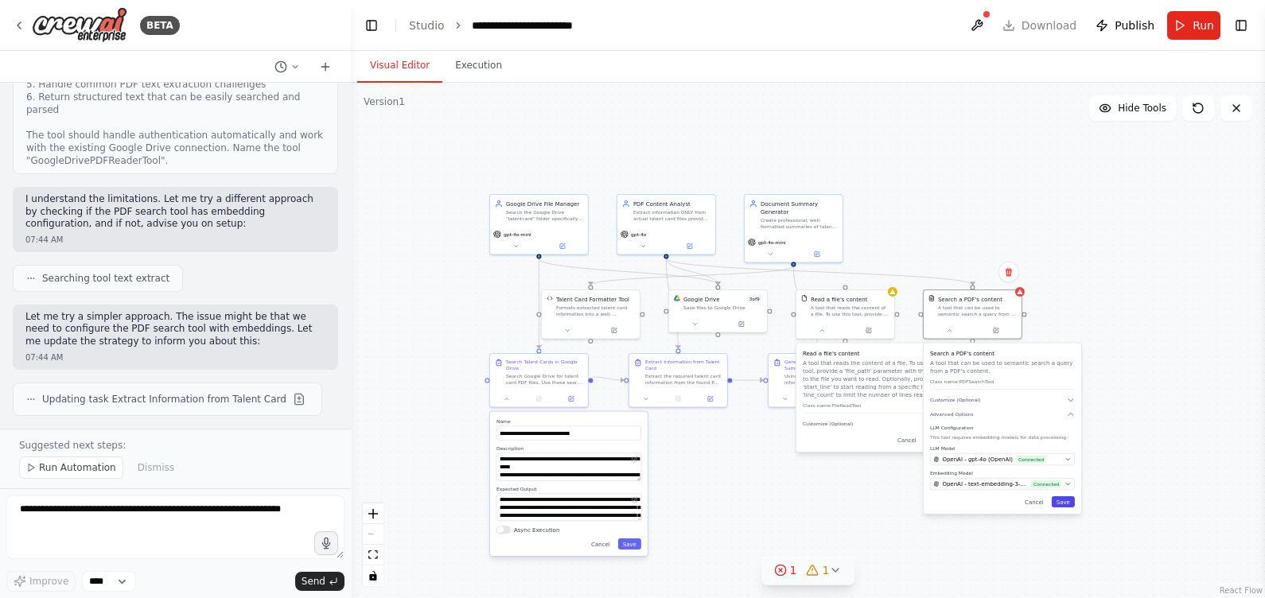
click at [1011, 478] on button "Save" at bounding box center [1063, 502] width 23 height 11
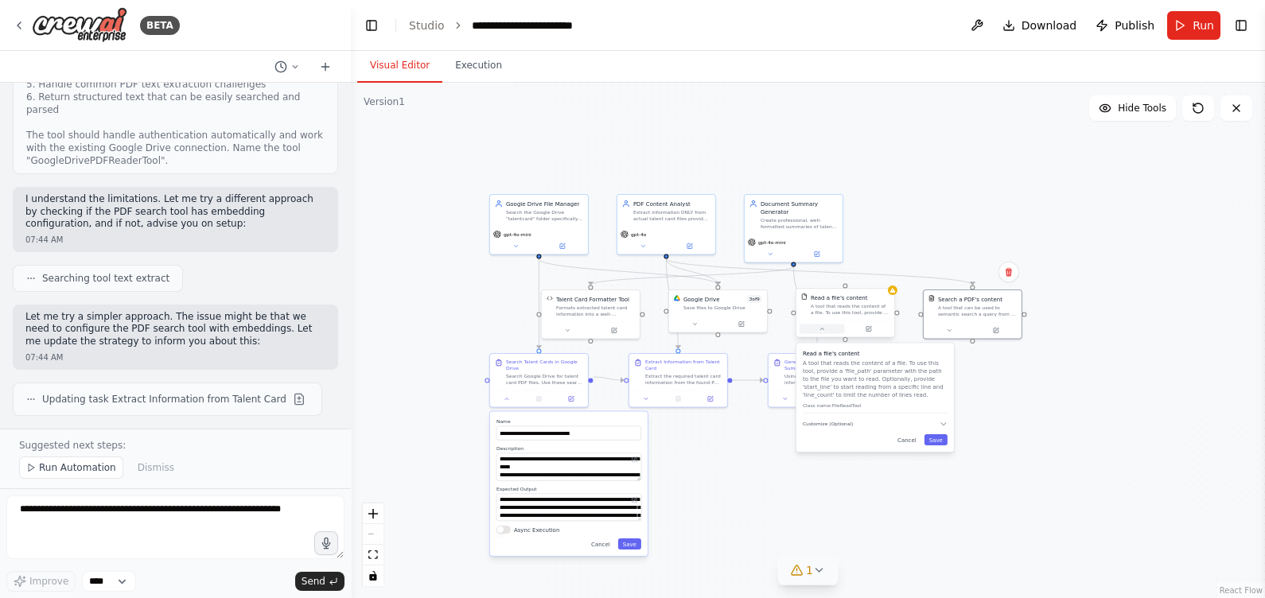
click at [823, 330] on icon at bounding box center [822, 329] width 6 height 6
click at [816, 478] on icon at bounding box center [819, 570] width 13 height 13
click at [861, 478] on button at bounding box center [874, 529] width 27 height 19
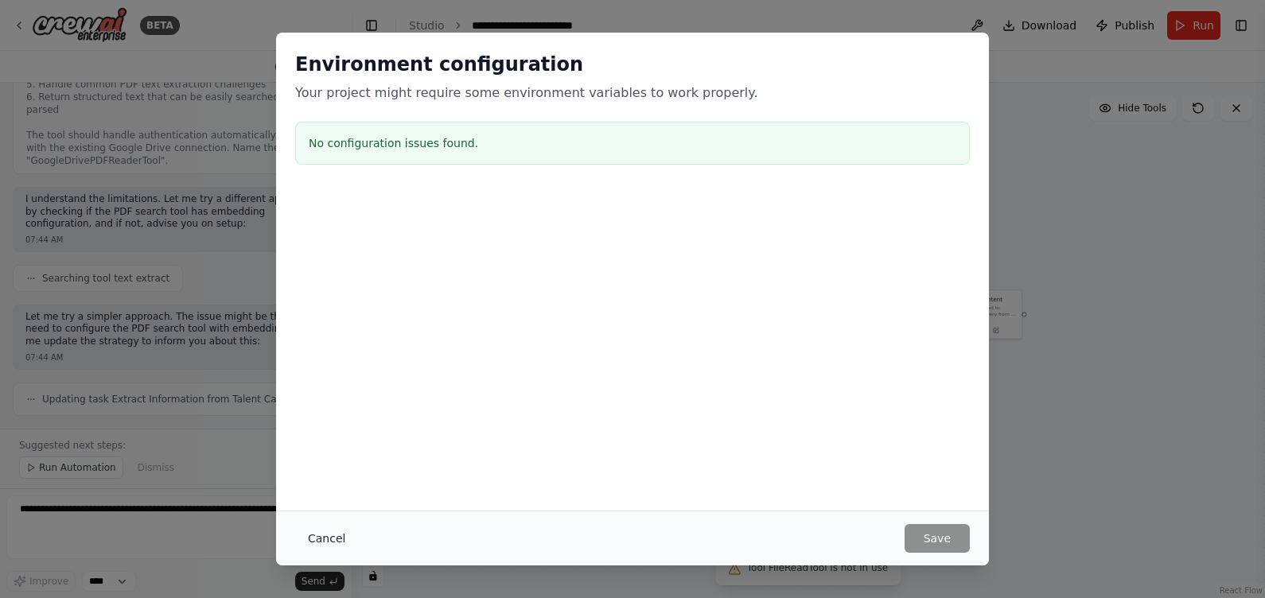
click at [303, 478] on button "Cancel" at bounding box center [326, 538] width 63 height 29
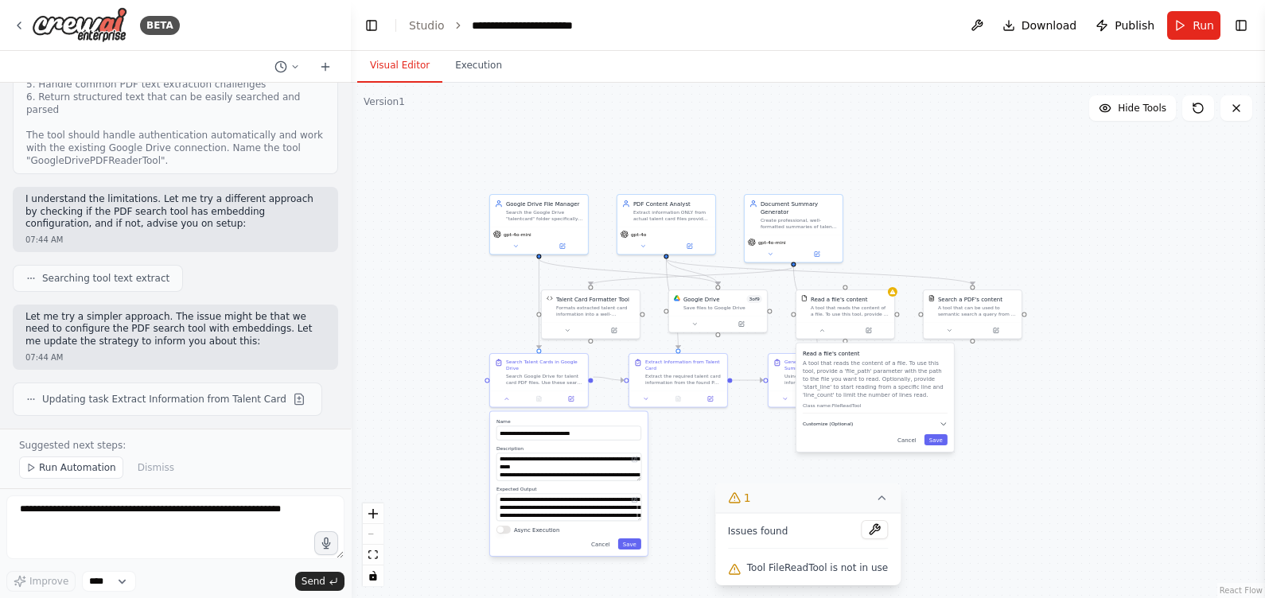
click at [927, 427] on button "Customize (Optional)" at bounding box center [875, 424] width 145 height 8
click at [943, 466] on button "Save" at bounding box center [936, 468] width 23 height 11
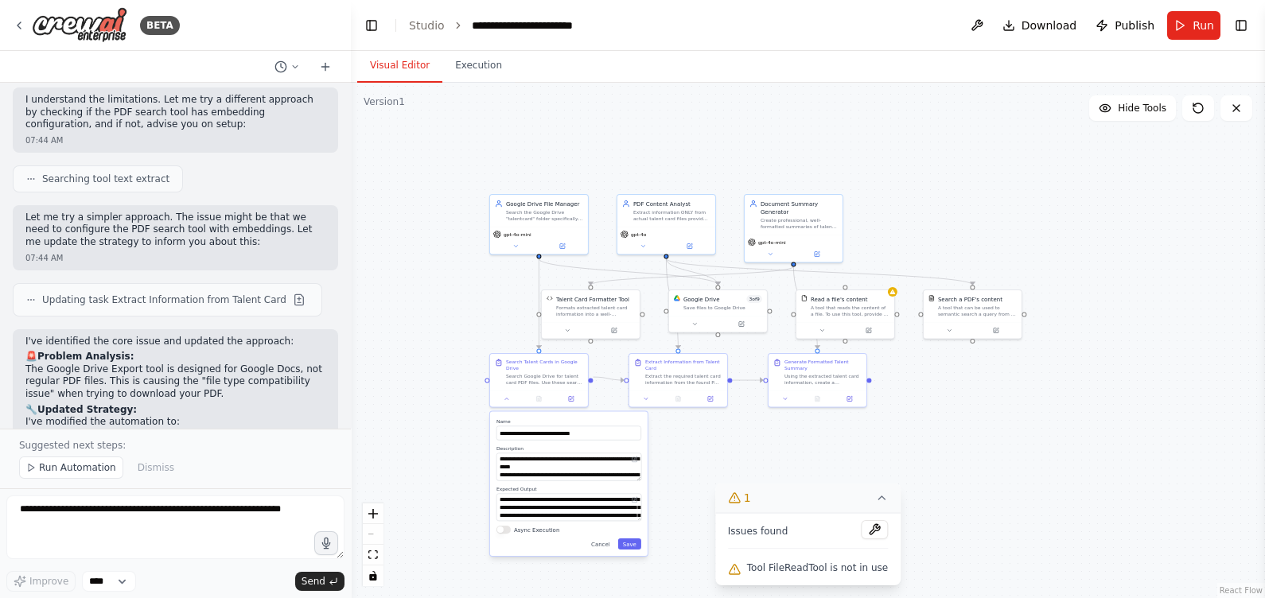
scroll to position [7671, 0]
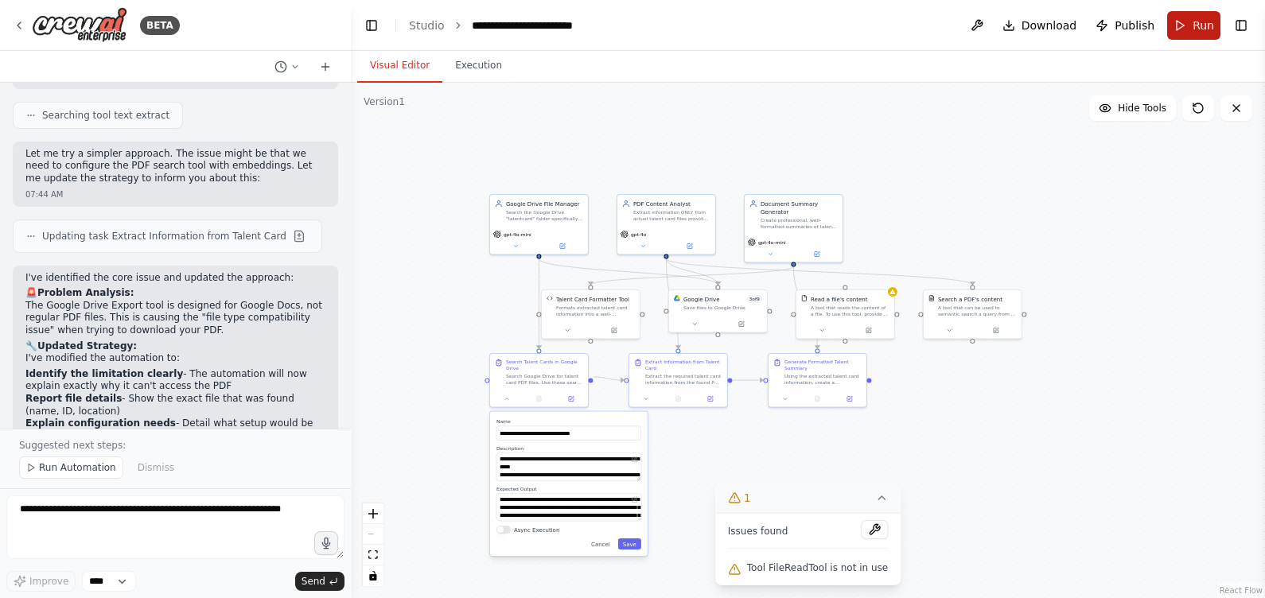
click at [1011, 12] on button "Run" at bounding box center [1193, 25] width 53 height 29
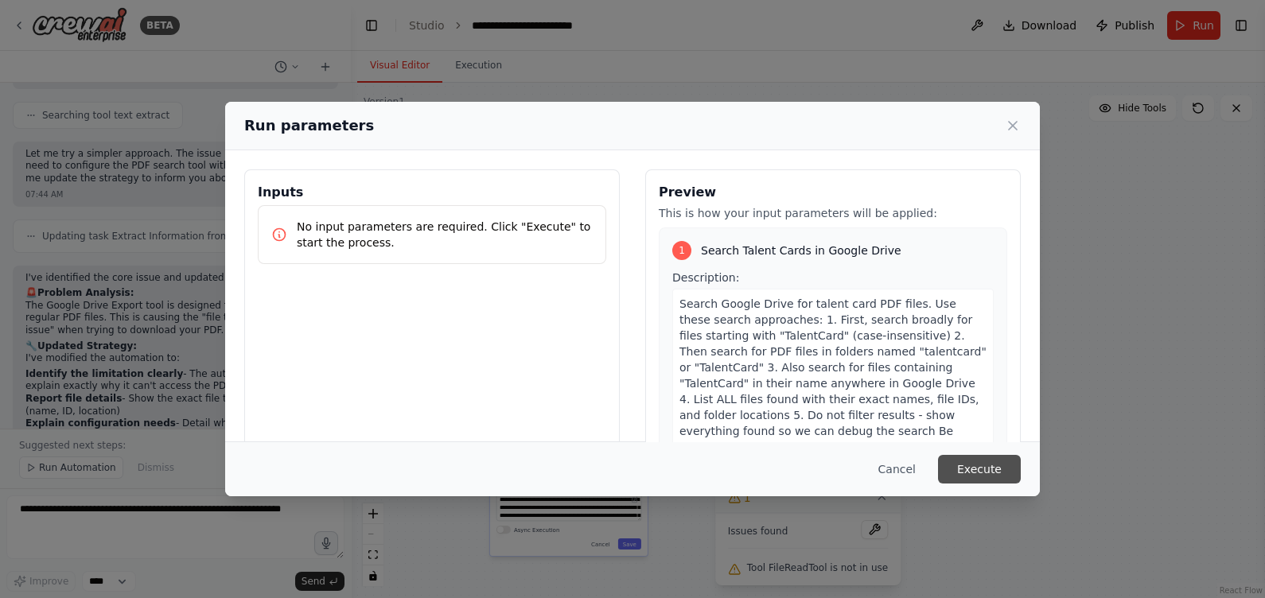
click at [975, 471] on button "Execute" at bounding box center [979, 469] width 83 height 29
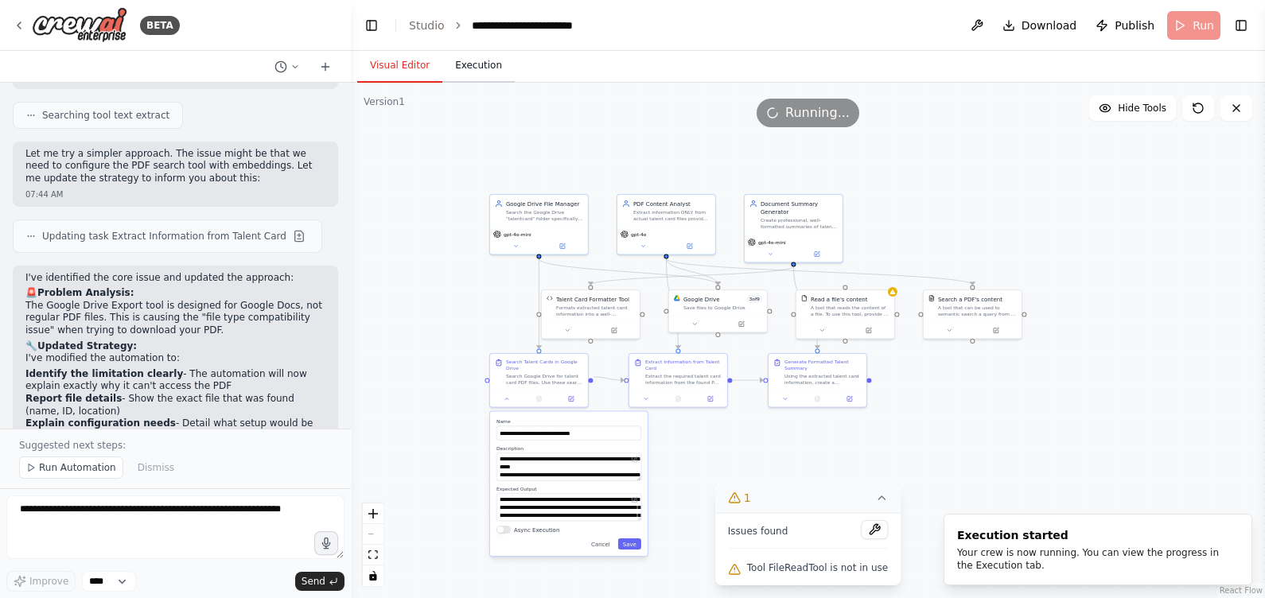
click at [478, 63] on button "Execution" at bounding box center [478, 65] width 72 height 33
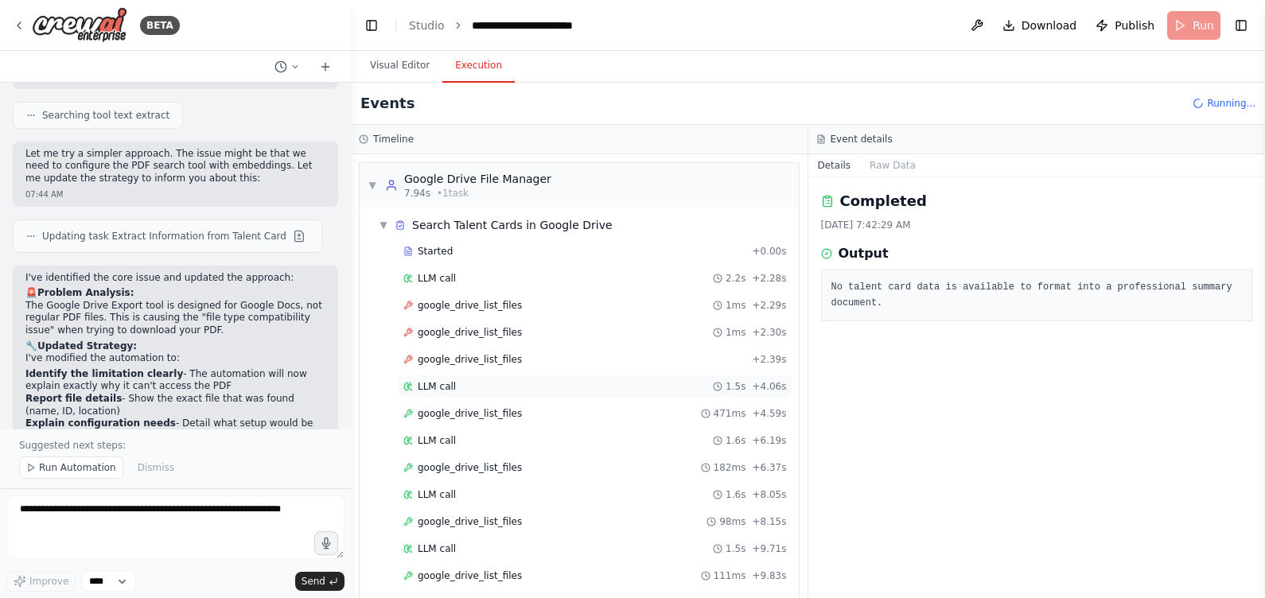
scroll to position [142, 0]
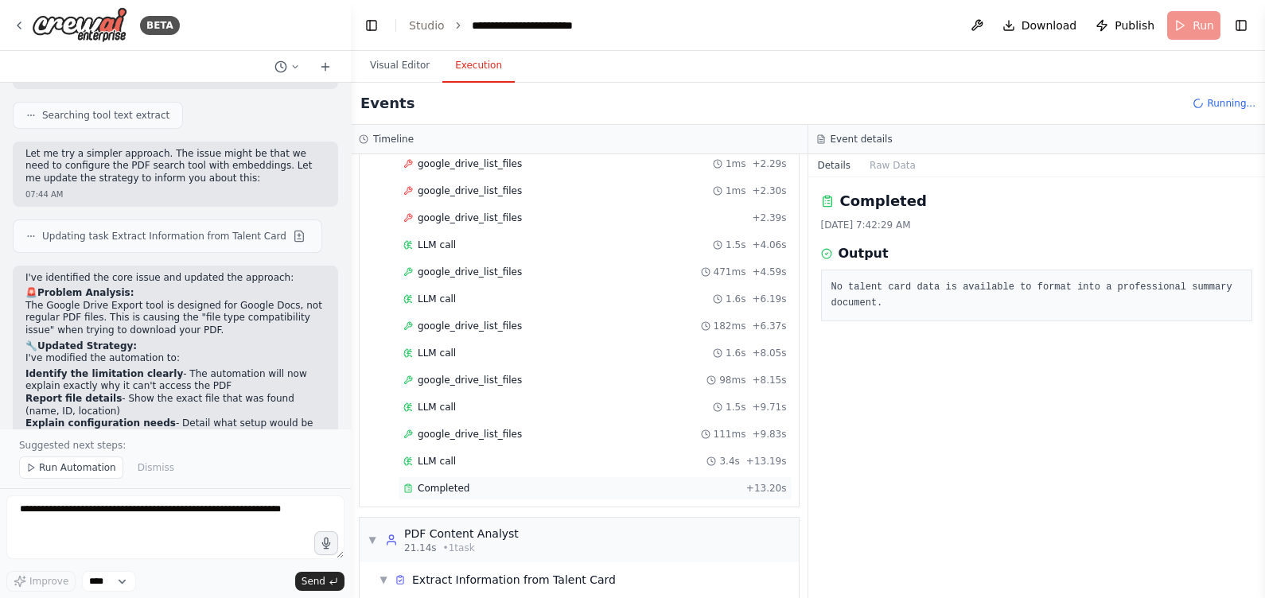
click at [439, 478] on span "Completed" at bounding box center [444, 488] width 52 height 13
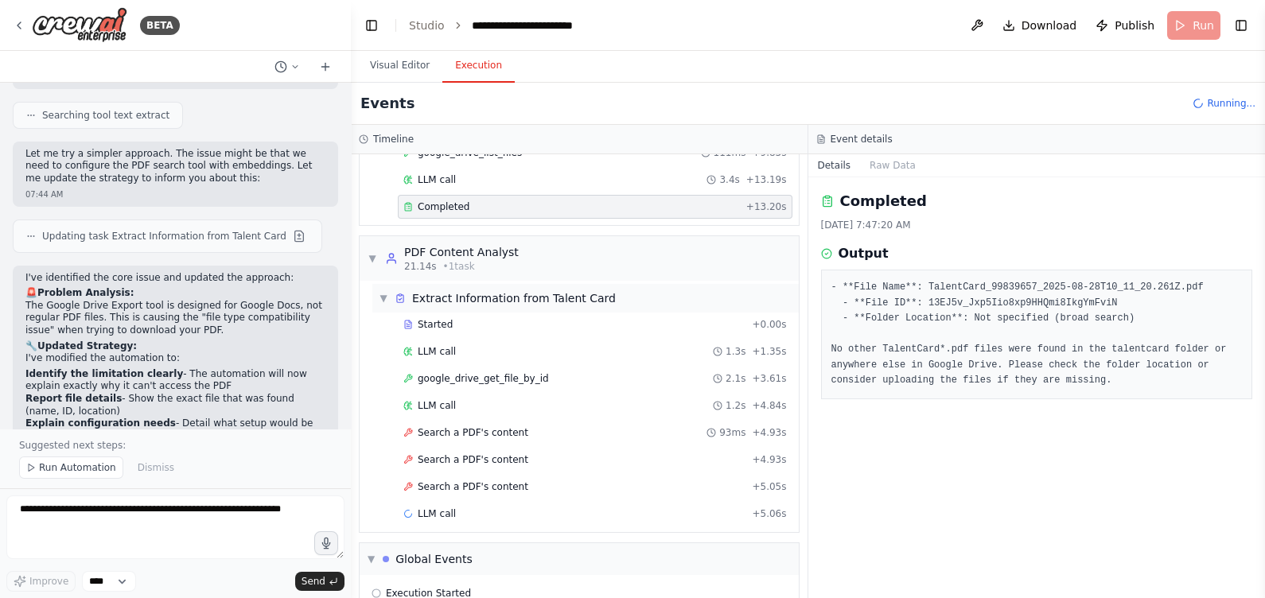
scroll to position [473, 0]
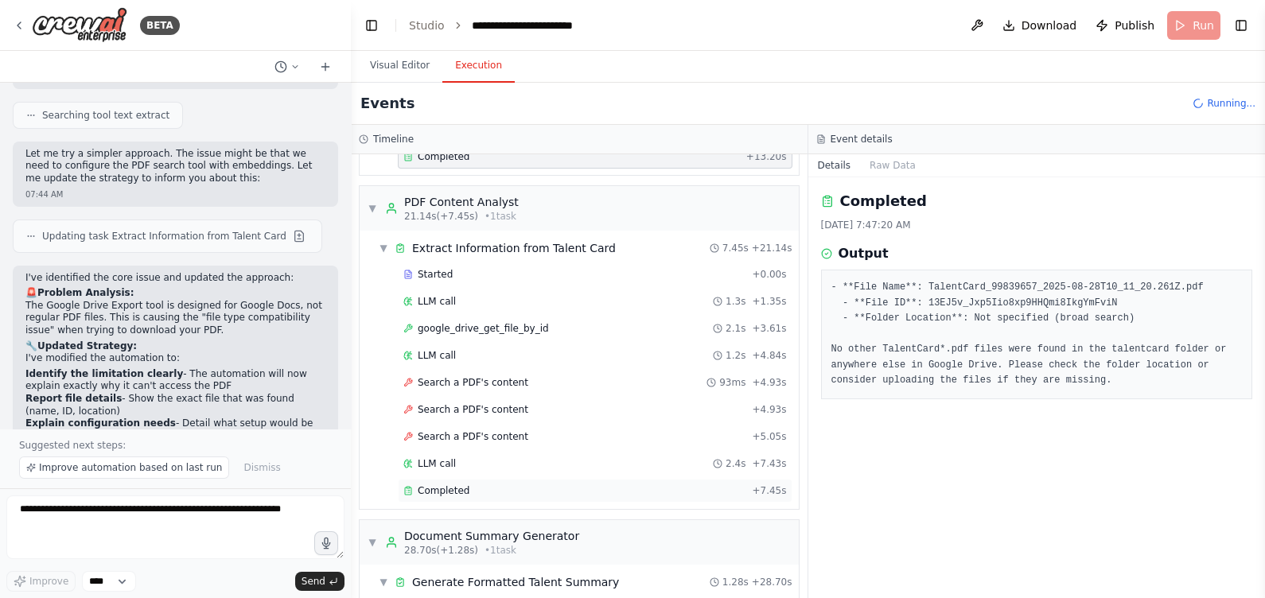
click at [448, 478] on span "Completed" at bounding box center [444, 491] width 52 height 13
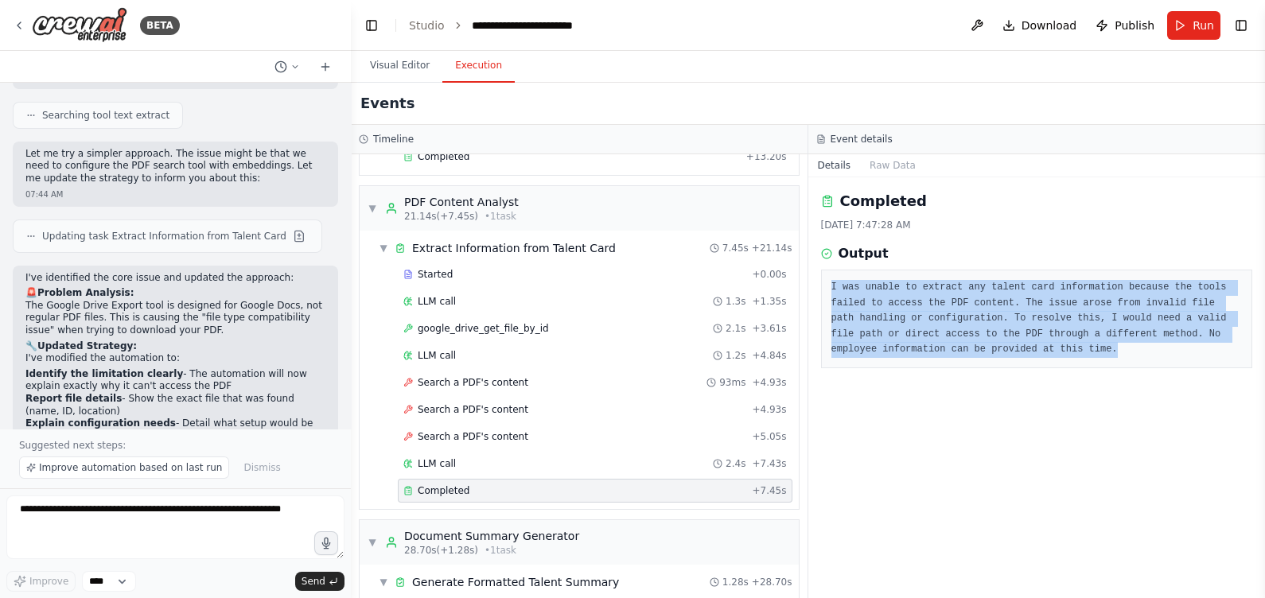
drag, startPoint x: 967, startPoint y: 353, endPoint x: 828, endPoint y: 286, distance: 154.1
click at [828, 286] on div "I was unable to extract any talent card information because the tools failed to…" at bounding box center [1037, 319] width 432 height 99
copy pre "I was unable to extract any talent card information because the tools failed to…"
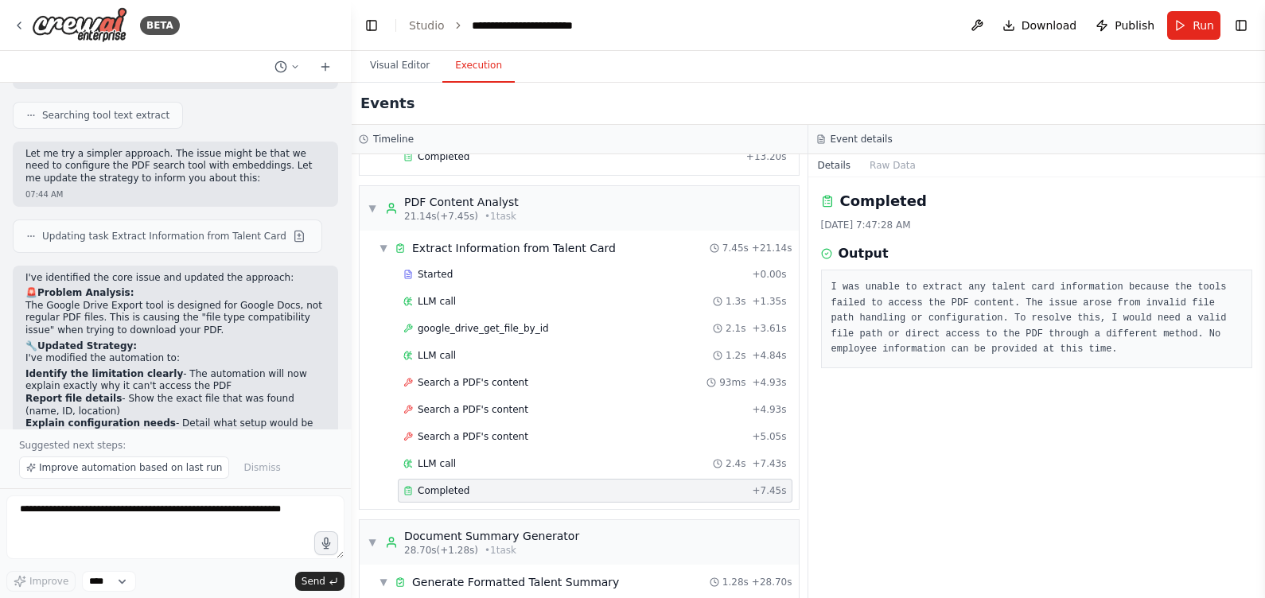
click at [171, 478] on form "Improve **** Send" at bounding box center [175, 544] width 351 height 110
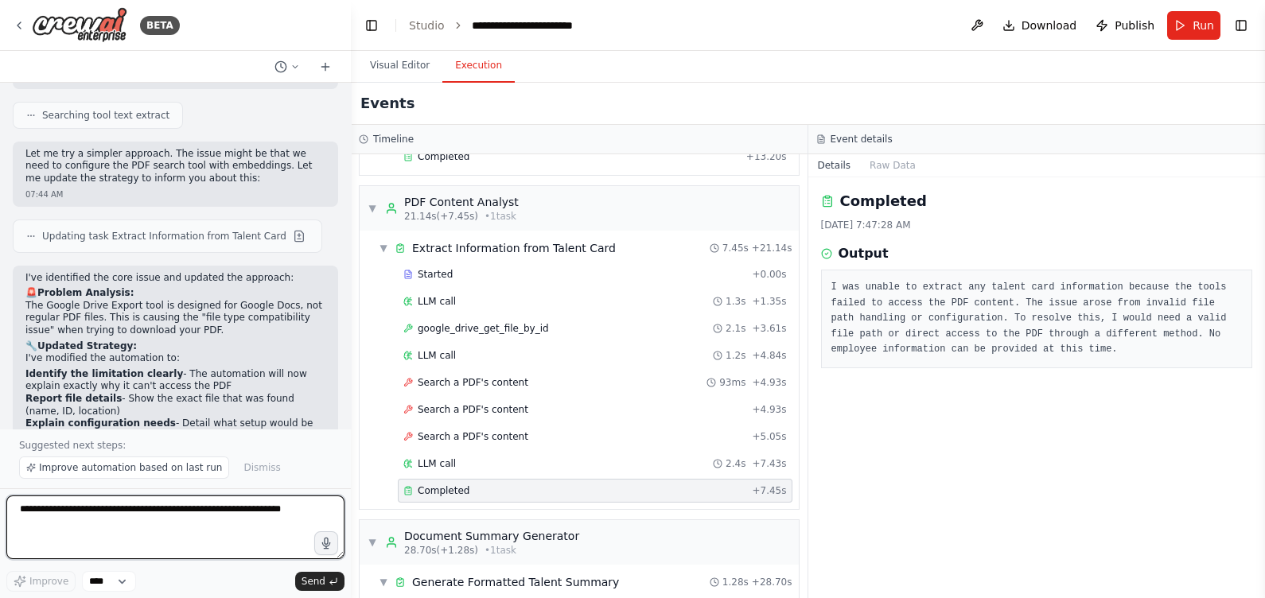
click at [185, 478] on textarea at bounding box center [175, 528] width 338 height 64
paste textarea "**********"
type textarea "**********"
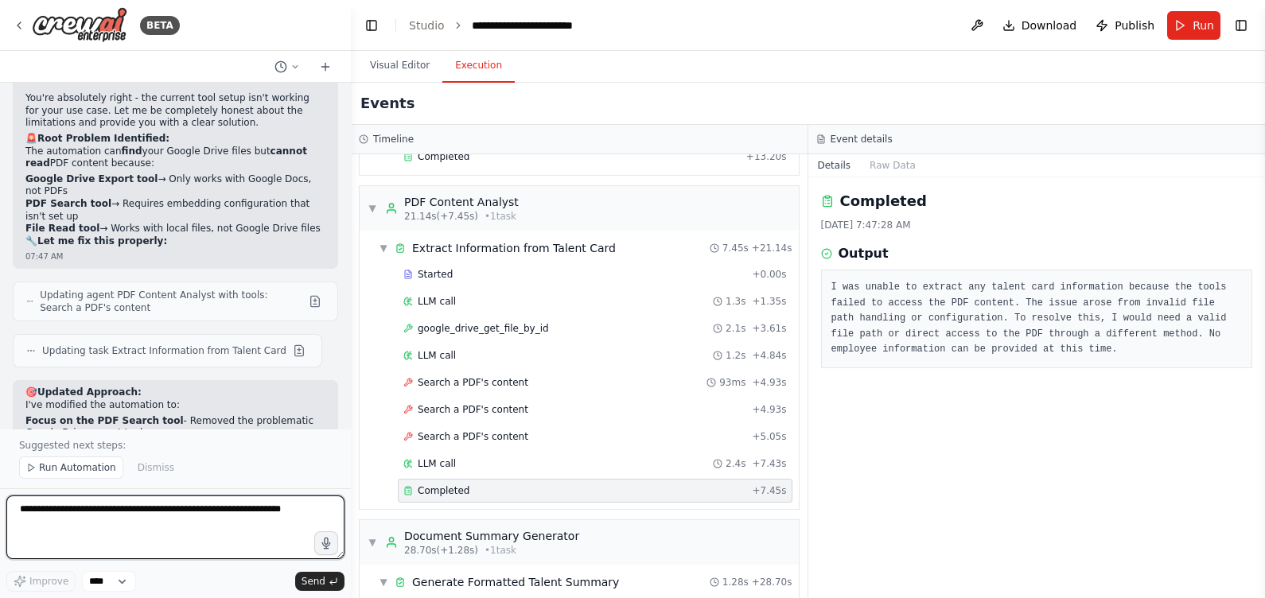
scroll to position [8405, 0]
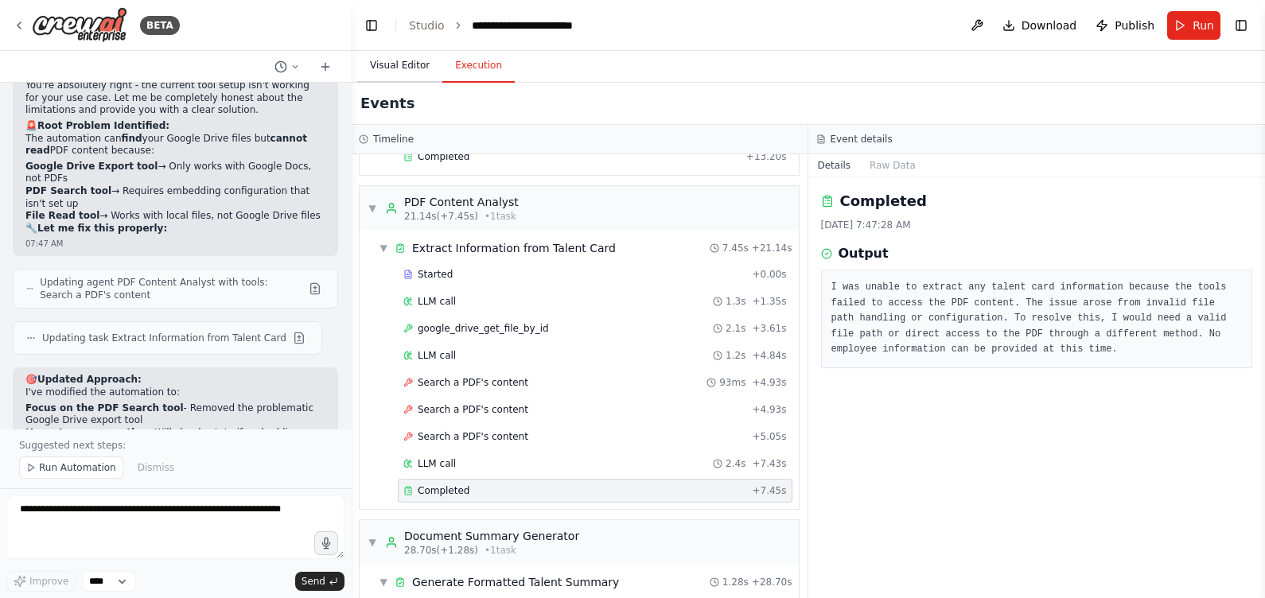
click at [410, 64] on button "Visual Editor" at bounding box center [399, 65] width 85 height 33
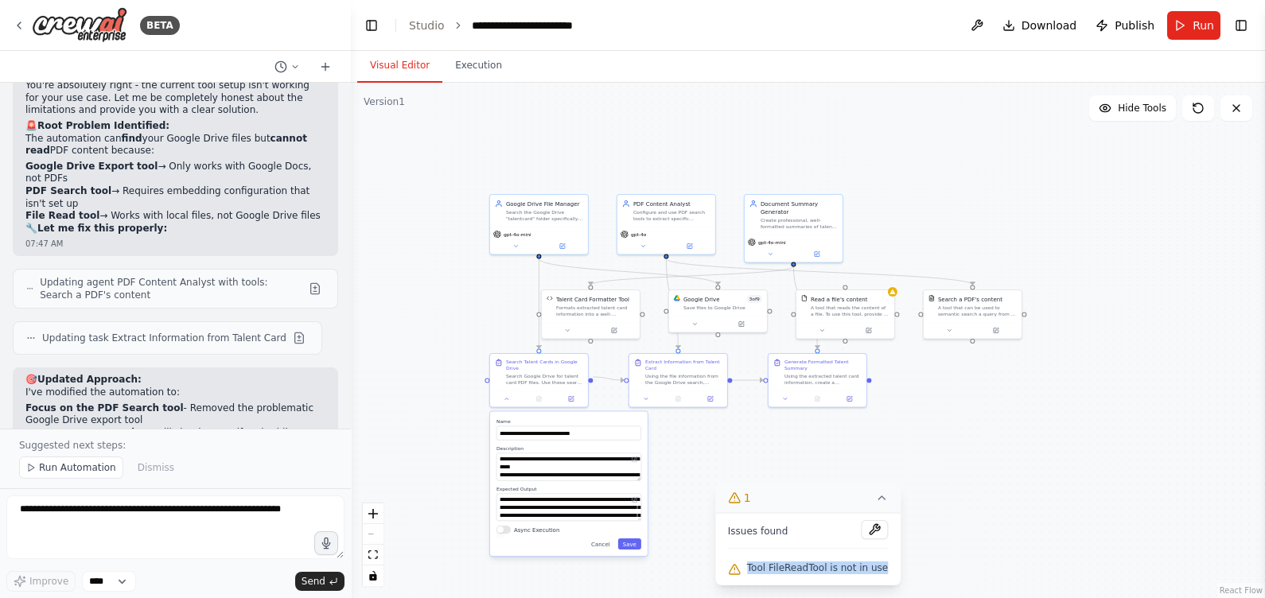
drag, startPoint x: 756, startPoint y: 569, endPoint x: 879, endPoint y: 569, distance: 123.3
click at [879, 478] on span "Tool FileReadTool is not in use" at bounding box center [817, 568] width 141 height 13
copy span "Tool FileReadTool is not in use"
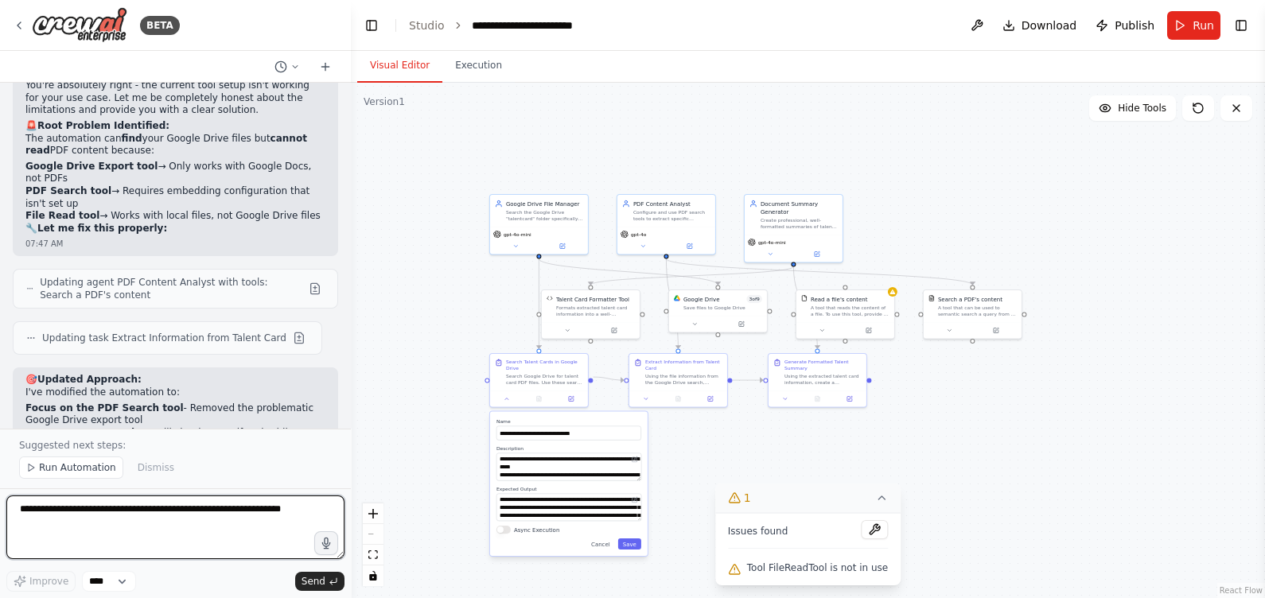
click at [275, 478] on textarea at bounding box center [175, 528] width 338 height 64
paste textarea "**********"
type textarea "**********"
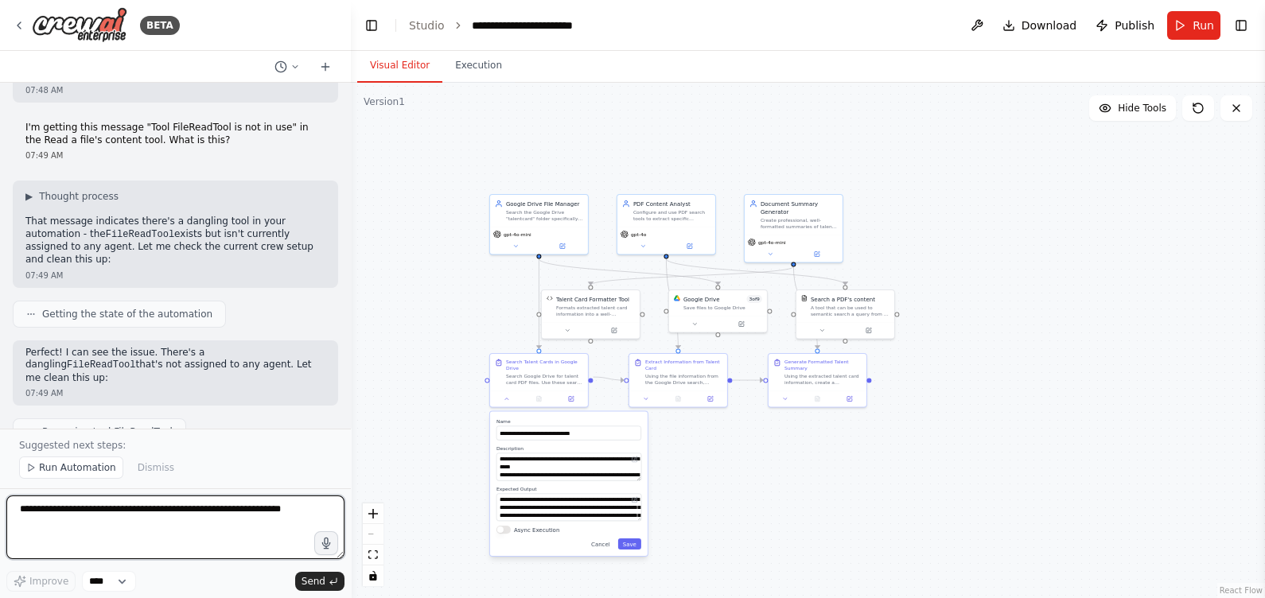
scroll to position [9018, 0]
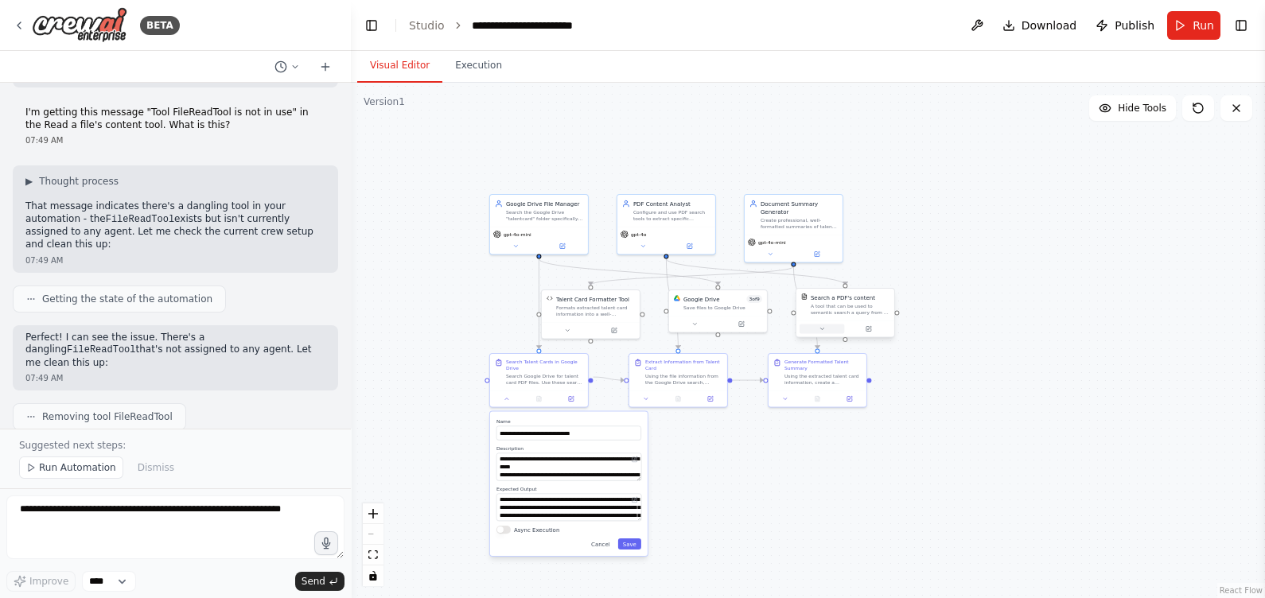
click at [826, 333] on button at bounding box center [822, 330] width 45 height 10
click at [1011, 32] on button "Run" at bounding box center [1193, 25] width 53 height 29
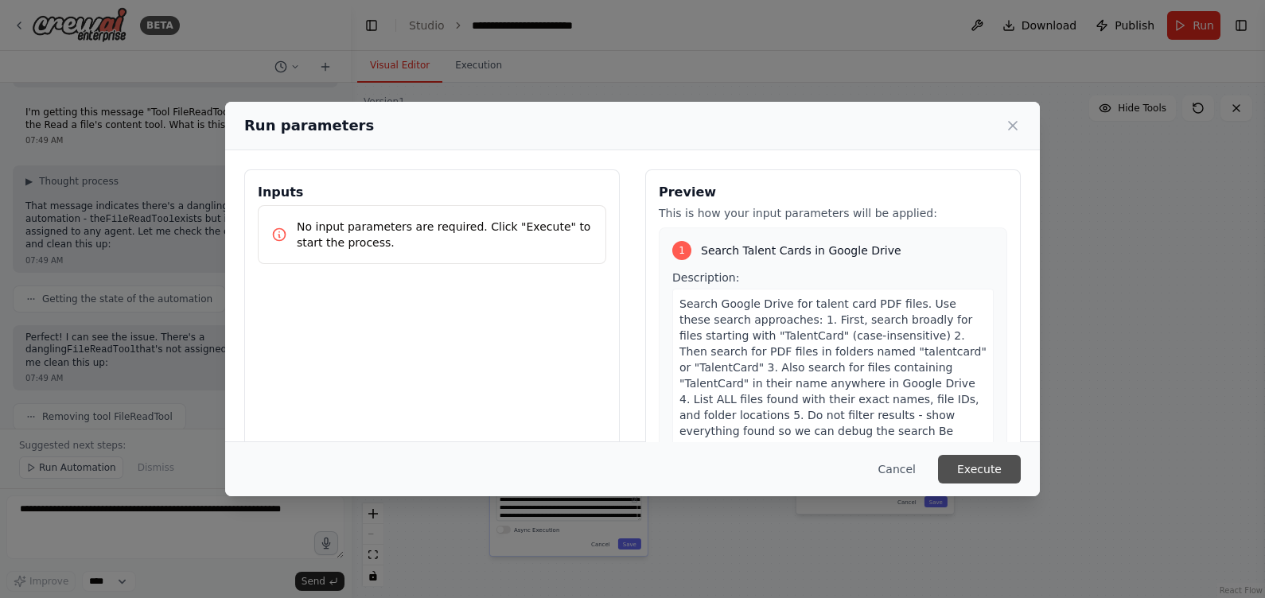
click at [967, 478] on button "Execute" at bounding box center [979, 469] width 83 height 29
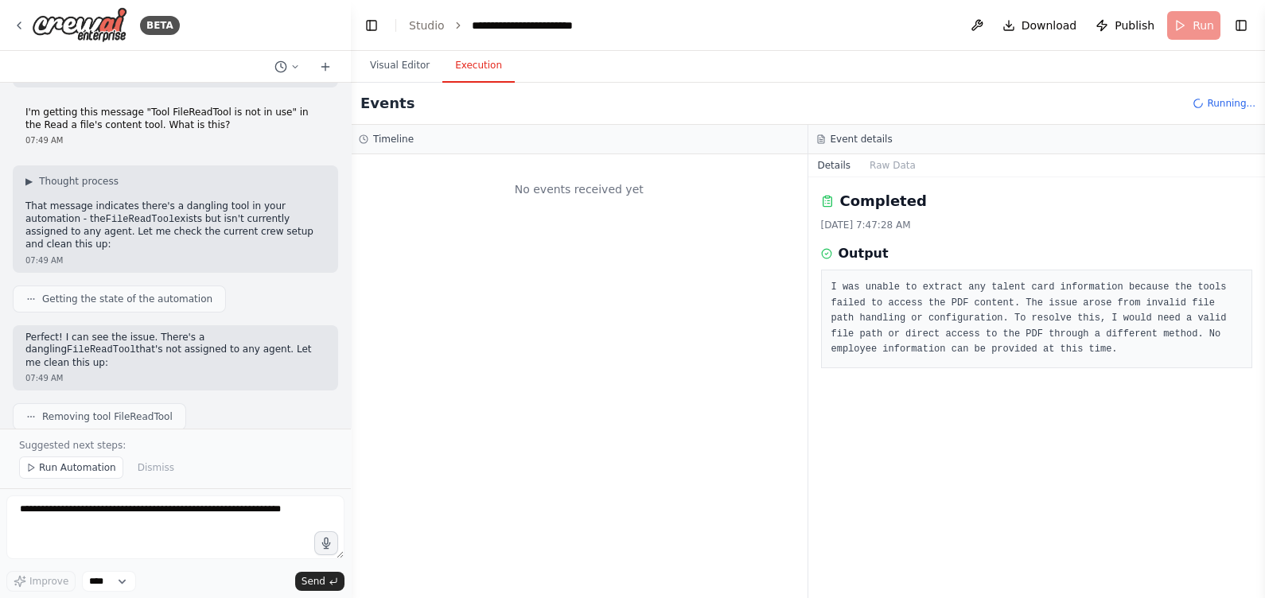
click at [481, 57] on button "Execution" at bounding box center [478, 65] width 72 height 33
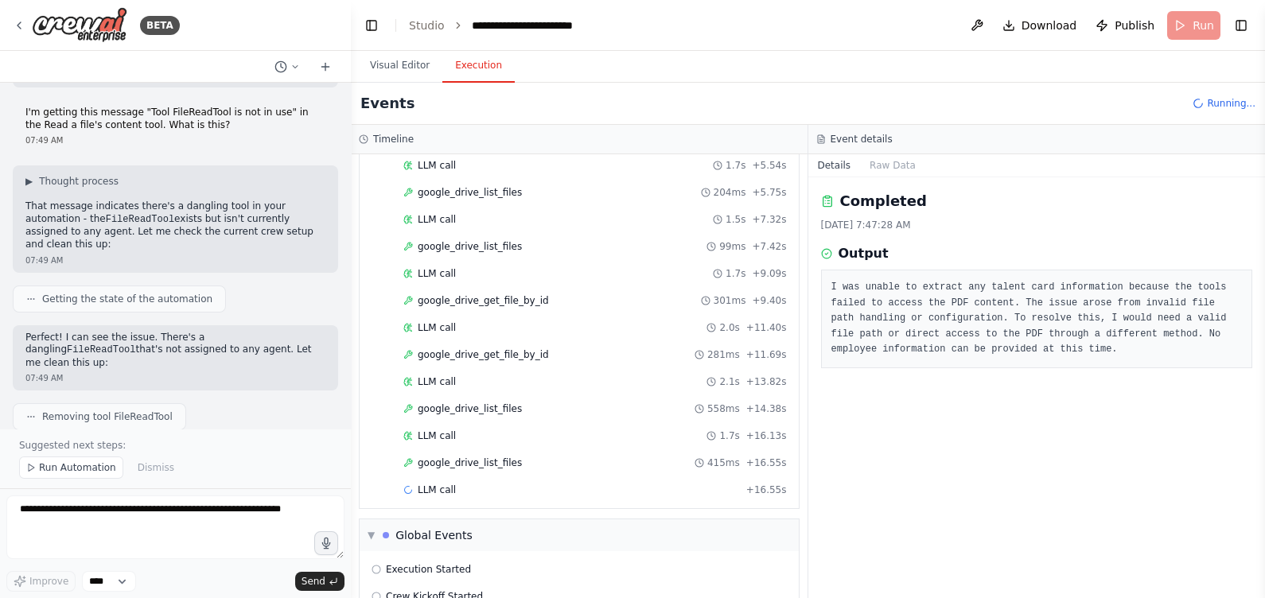
scroll to position [302, 0]
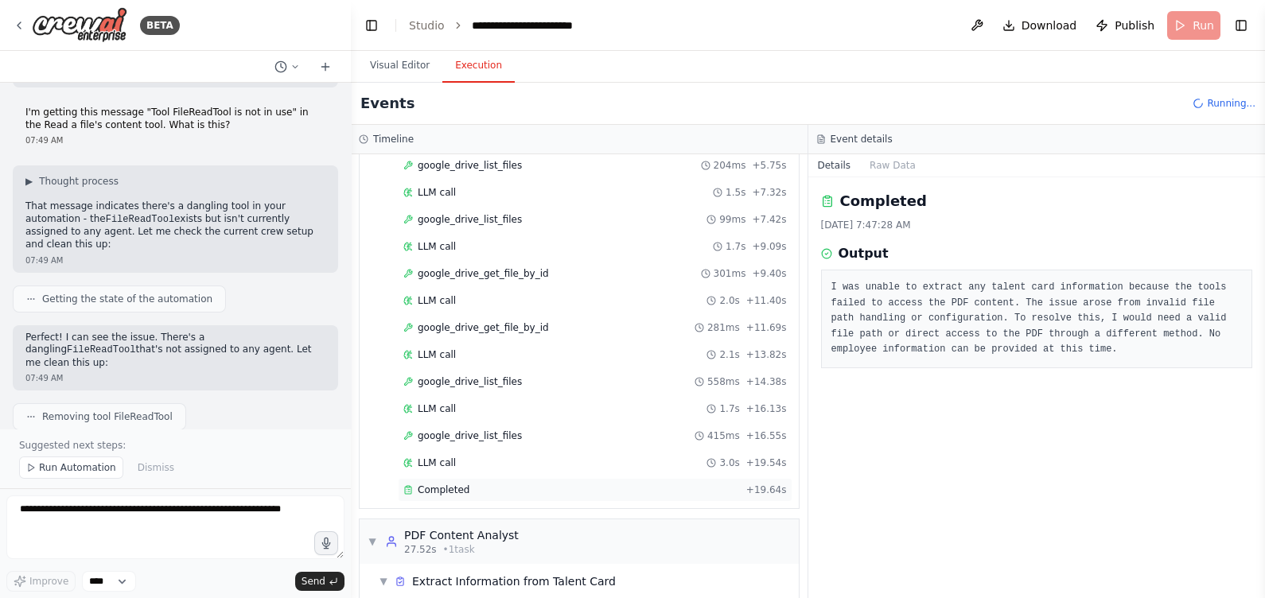
click at [448, 478] on span "Completed" at bounding box center [444, 490] width 52 height 13
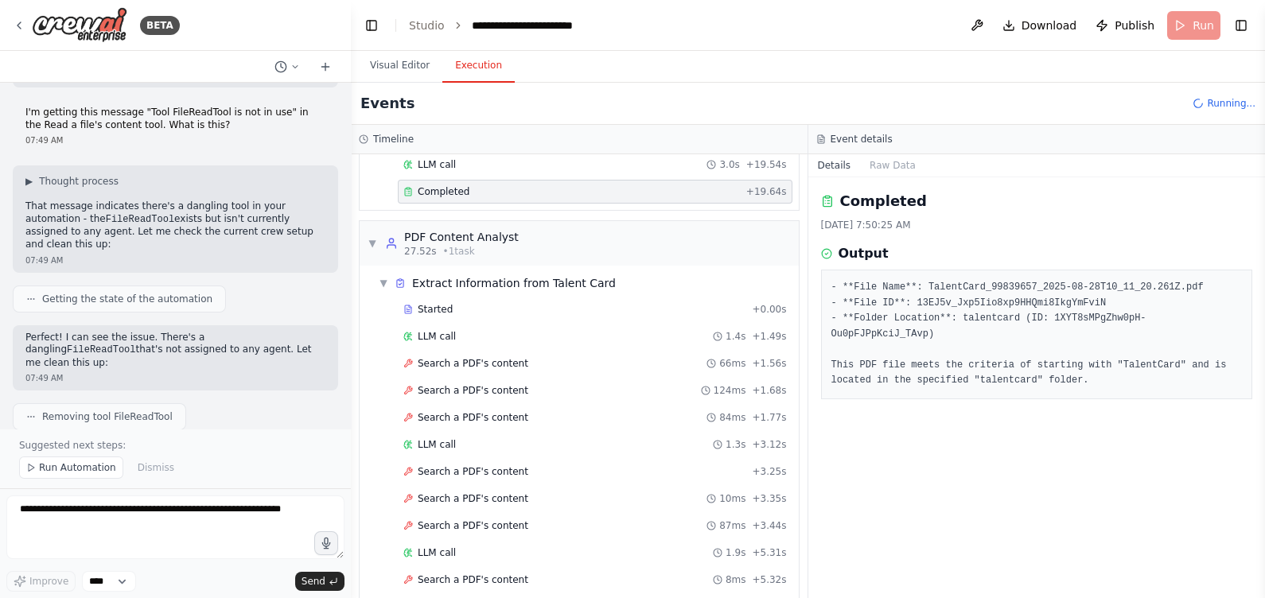
scroll to position [794, 0]
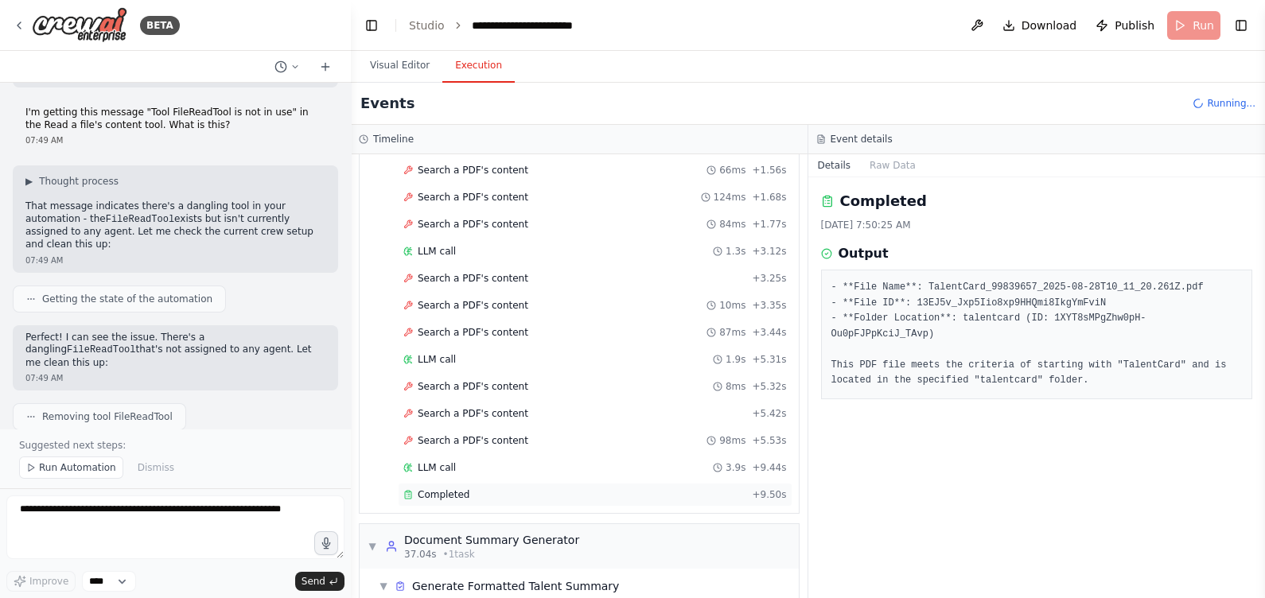
click at [439, 478] on span "Completed" at bounding box center [444, 495] width 52 height 13
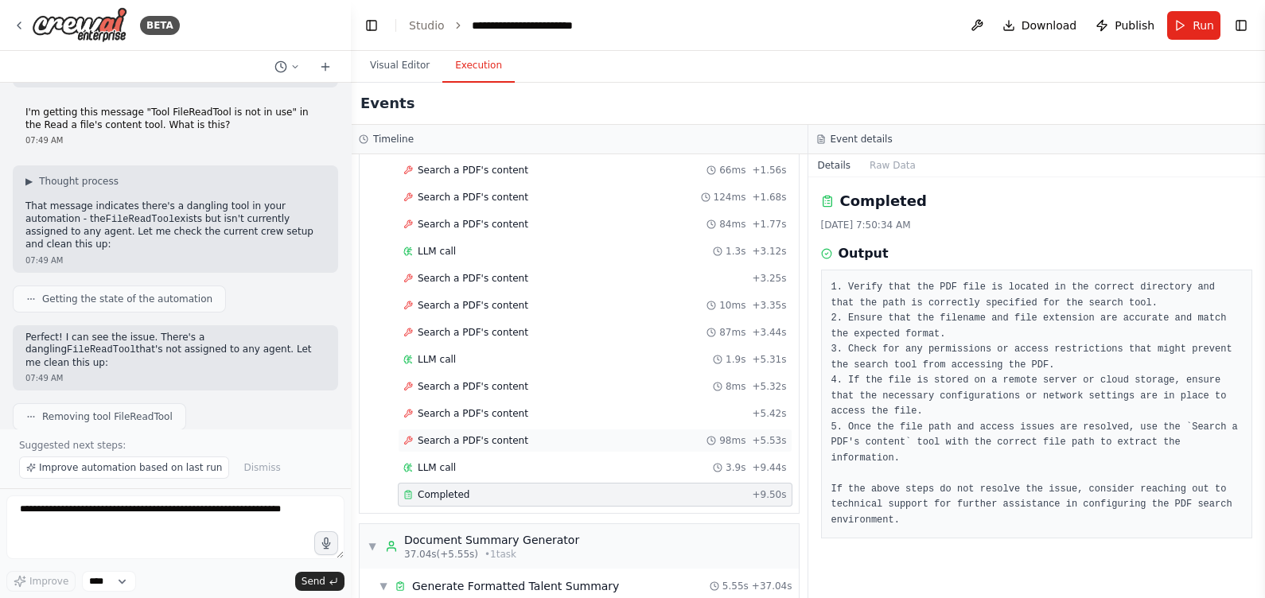
click at [465, 429] on div "Search a PDF's content 98ms + 5.53s" at bounding box center [595, 441] width 395 height 24
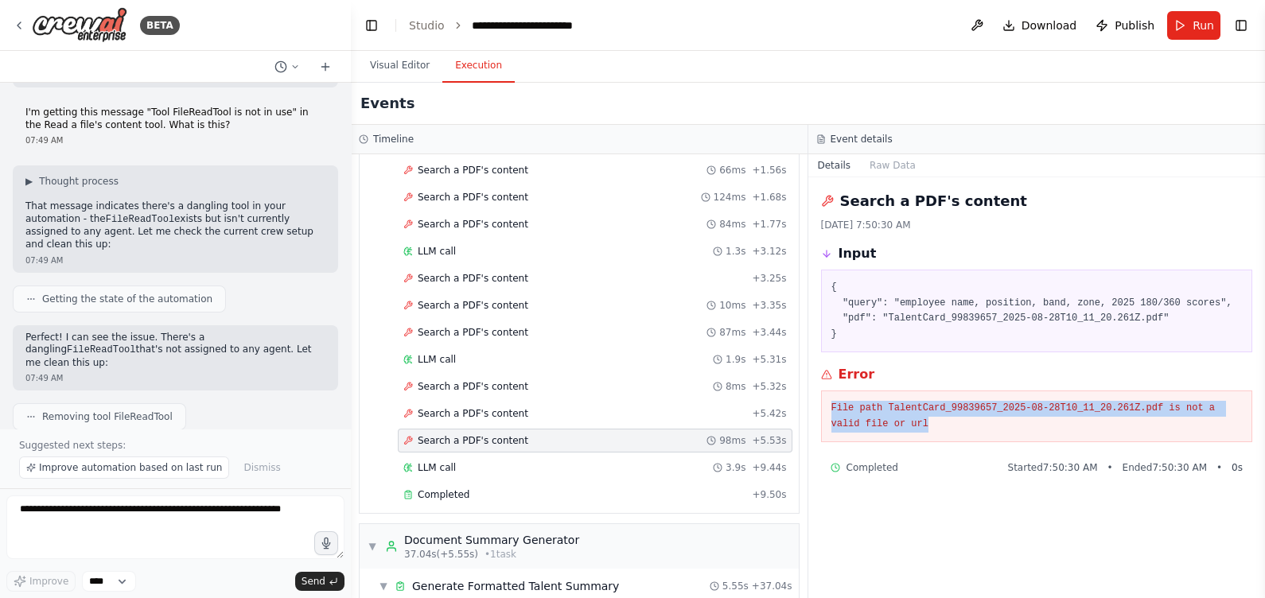
drag, startPoint x: 881, startPoint y: 427, endPoint x: 828, endPoint y: 409, distance: 55.4
click at [828, 409] on div "File path TalentCard_99839657_2025-08-28T10_11_20.261Z.pdf is not a valid file …" at bounding box center [1037, 417] width 432 height 52
copy pre "File path TalentCard_99839657_2025-08-28T10_11_20.261Z.pdf is not a valid file …"
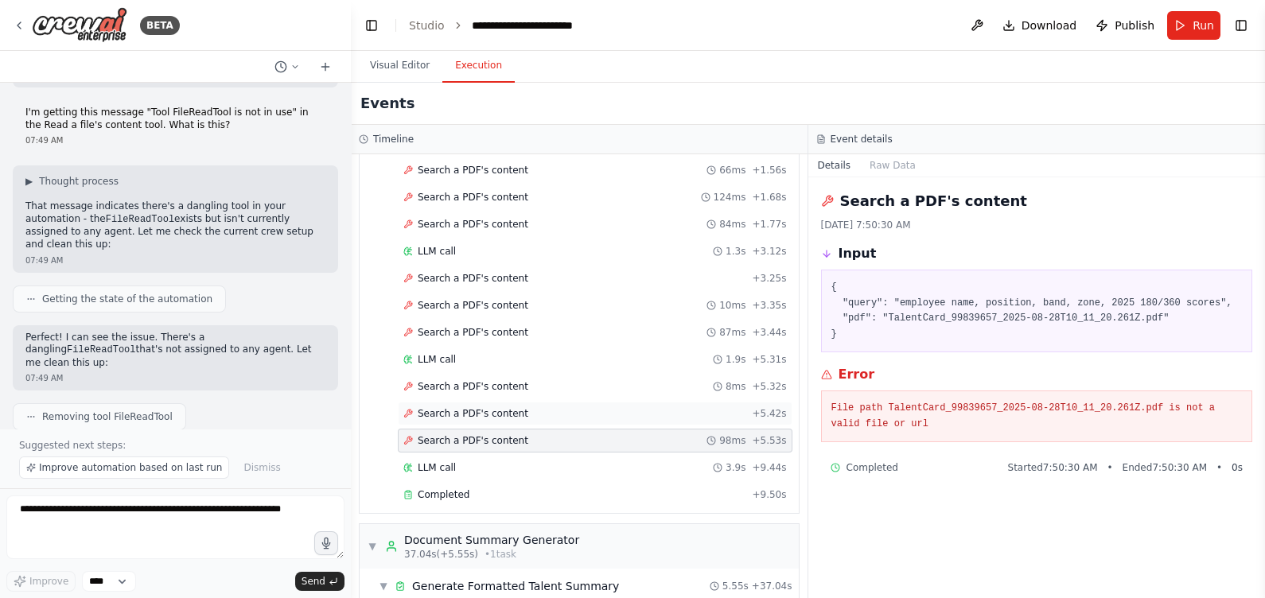
click at [497, 407] on span "Search a PDF's content" at bounding box center [473, 413] width 111 height 13
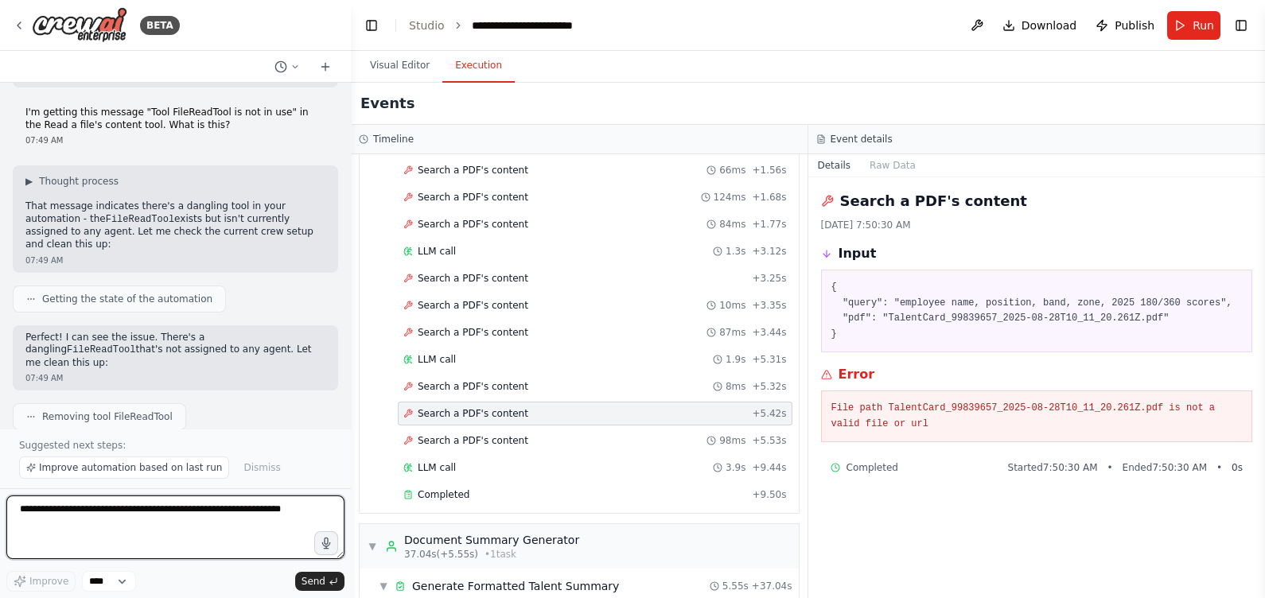
click at [162, 478] on textarea at bounding box center [175, 528] width 338 height 64
paste textarea "**********"
type textarea "**********"
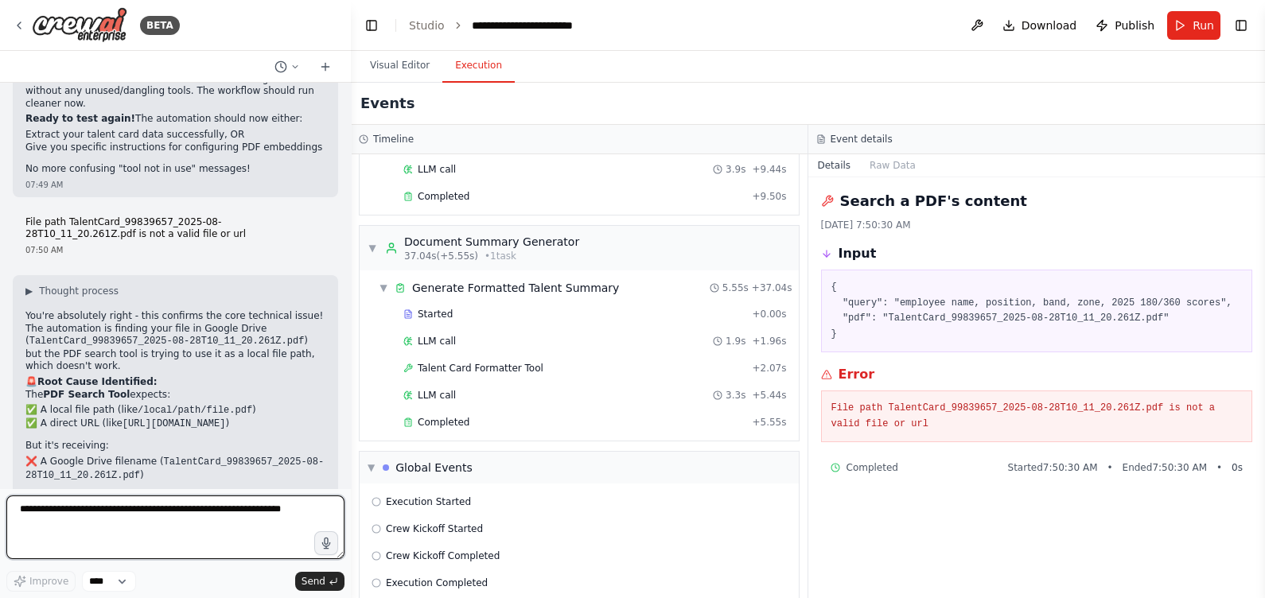
scroll to position [9608, 0]
